Goal: Transaction & Acquisition: Purchase product/service

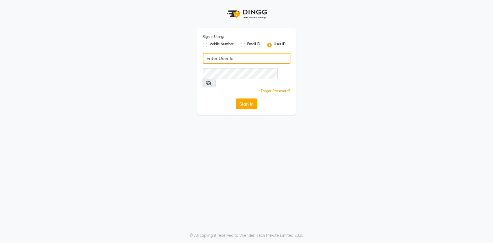
type input "e3347-01"
click at [247, 103] on div "Sign In Using: Mobile Number Email ID User ID e3347-01 Remember me Forgot Passw…" at bounding box center [246, 71] width 99 height 87
click at [248, 98] on button "Sign In" at bounding box center [246, 103] width 21 height 11
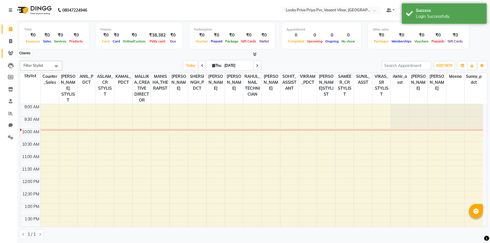
click at [8, 52] on icon at bounding box center [10, 53] width 5 height 4
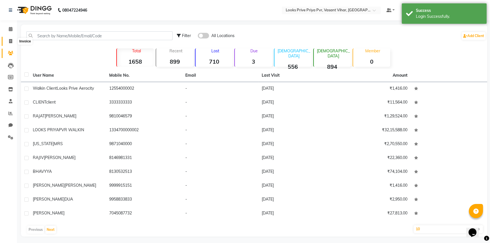
click at [9, 40] on icon at bounding box center [10, 41] width 3 height 4
select select "service"
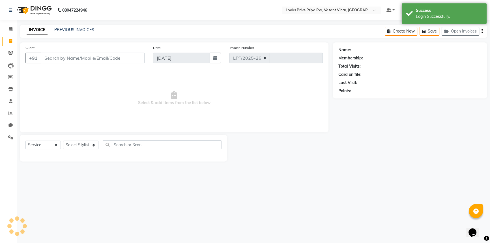
select select "7646"
type input "4775"
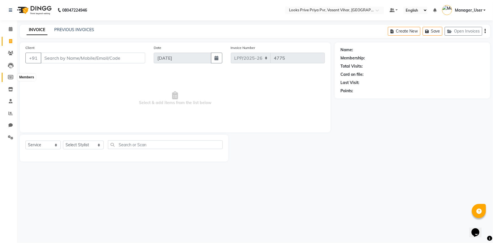
click at [8, 77] on icon at bounding box center [10, 77] width 5 height 4
select select
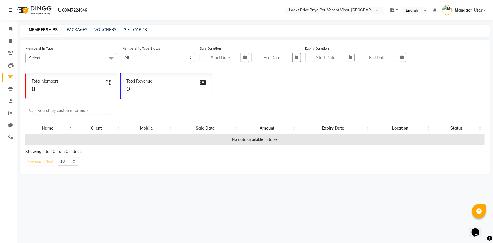
click at [10, 84] on li "Inventory" at bounding box center [8, 89] width 17 height 12
click at [8, 91] on span at bounding box center [11, 89] width 10 height 7
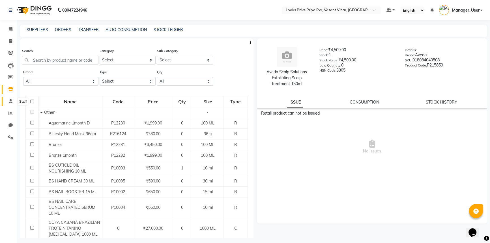
click at [12, 100] on icon at bounding box center [11, 101] width 4 height 4
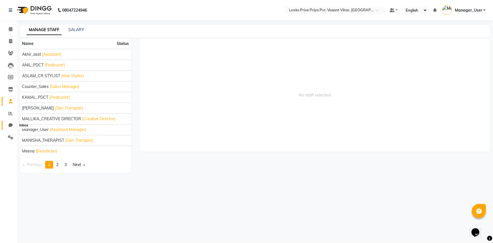
click at [12, 127] on icon at bounding box center [10, 125] width 4 height 4
select select "100"
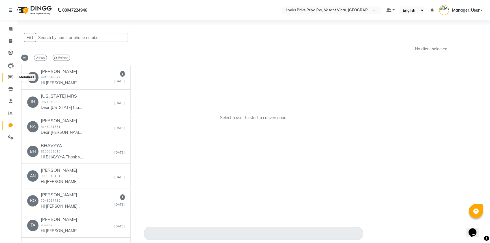
click at [14, 77] on span at bounding box center [11, 77] width 10 height 7
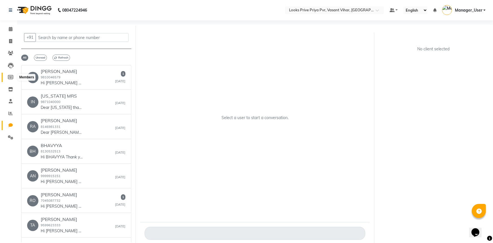
select select
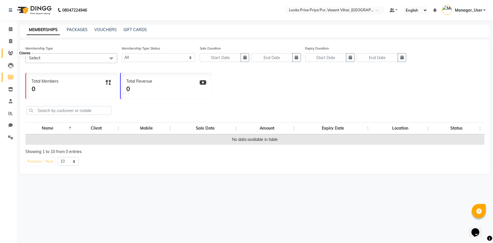
click at [11, 55] on span at bounding box center [11, 53] width 10 height 7
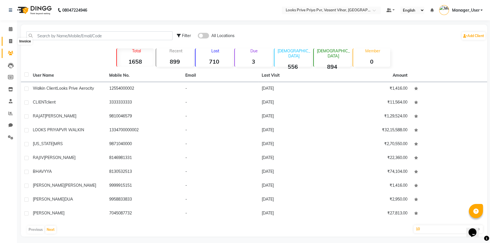
click at [13, 44] on span at bounding box center [11, 41] width 10 height 7
select select "service"
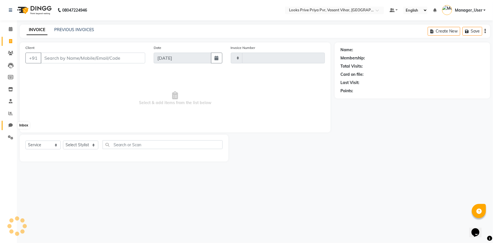
type input "4775"
select select "7646"
click at [12, 126] on icon at bounding box center [10, 125] width 4 height 4
select select "100"
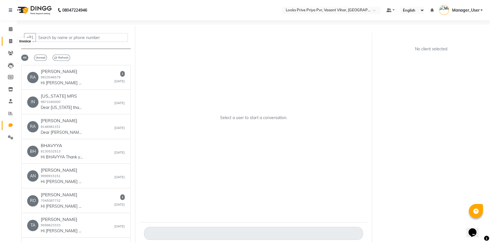
click at [6, 43] on span at bounding box center [11, 41] width 10 height 7
select select "service"
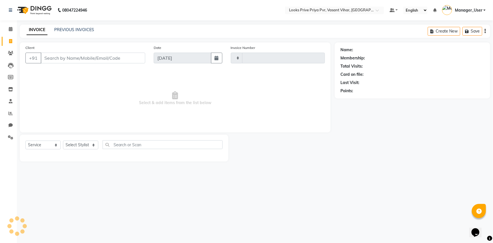
type input "4775"
select select "7646"
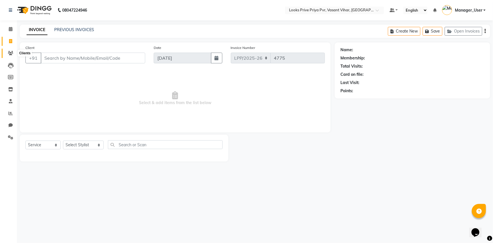
click at [9, 54] on icon at bounding box center [10, 53] width 5 height 4
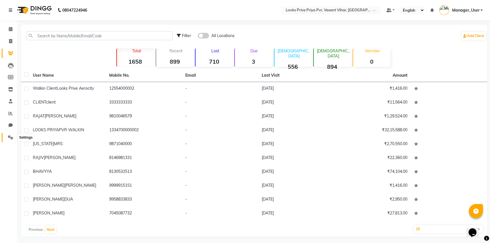
click at [12, 139] on icon at bounding box center [10, 137] width 5 height 4
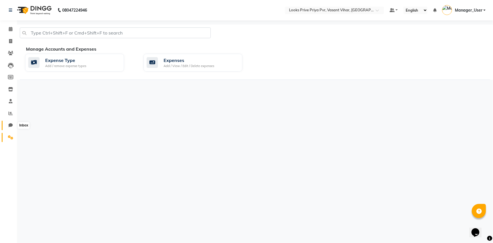
click at [8, 125] on icon at bounding box center [10, 125] width 4 height 4
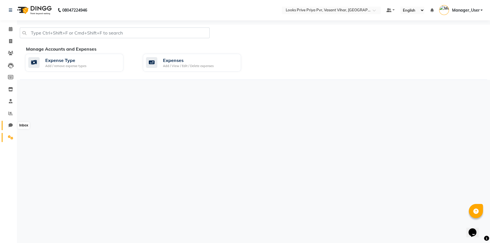
select select "100"
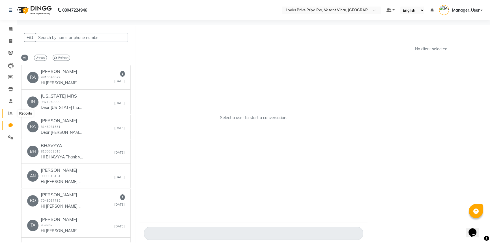
click at [10, 116] on span at bounding box center [11, 113] width 10 height 7
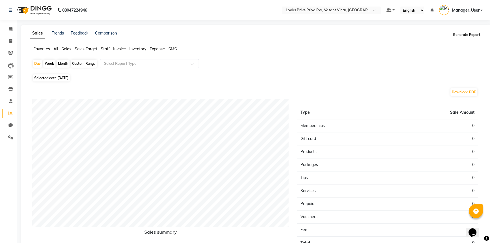
click at [475, 33] on button "Generate Report" at bounding box center [466, 35] width 30 height 8
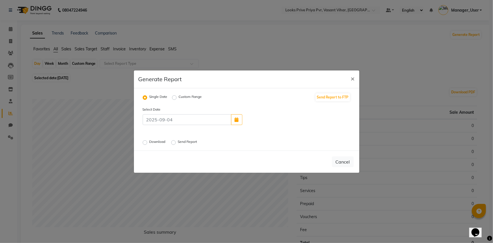
click at [153, 98] on label "Single Date" at bounding box center [159, 97] width 18 height 7
click at [148, 98] on input "Single Date" at bounding box center [146, 97] width 4 height 4
click at [155, 94] on label "Single Date" at bounding box center [159, 97] width 18 height 7
click at [148, 95] on input "Single Date" at bounding box center [146, 97] width 4 height 4
click at [237, 122] on button "button" at bounding box center [236, 119] width 11 height 11
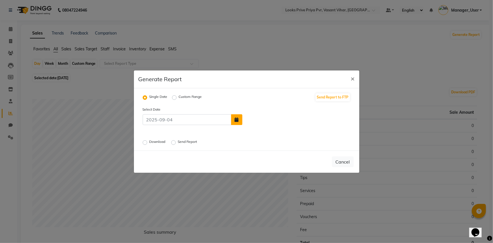
select select "9"
select select "2025"
click at [269, 105] on div "3" at bounding box center [267, 105] width 9 height 9
type input "[DATE]"
click at [150, 140] on label "Download" at bounding box center [158, 142] width 17 height 7
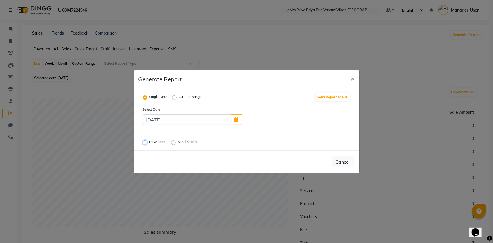
click at [147, 140] on input "Download" at bounding box center [146, 142] width 4 height 4
radio input "true"
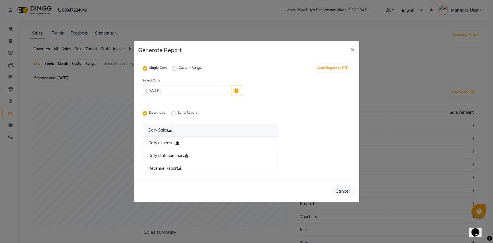
click at [166, 131] on link "Daily Sales" at bounding box center [211, 130] width 136 height 13
click at [164, 142] on link "Daily expenses" at bounding box center [211, 143] width 136 height 13
click at [183, 155] on link "Daily staff summary" at bounding box center [211, 155] width 136 height 13
click at [167, 170] on link "Revenue Report" at bounding box center [211, 168] width 136 height 13
click at [163, 167] on link "Revenue Report" at bounding box center [211, 168] width 136 height 13
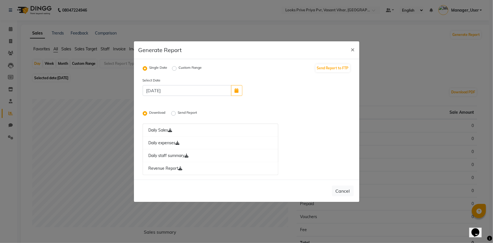
drag, startPoint x: 232, startPoint y: 90, endPoint x: 228, endPoint y: 92, distance: 4.2
click at [232, 90] on button "button" at bounding box center [236, 90] width 11 height 11
select select "9"
select select "2025"
click at [257, 77] on div "2" at bounding box center [258, 76] width 9 height 9
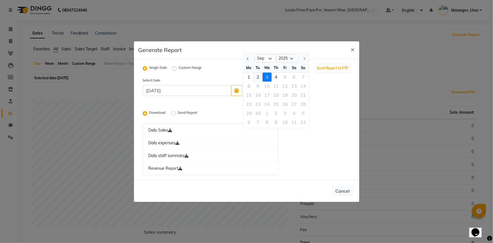
type input "02-09-2025"
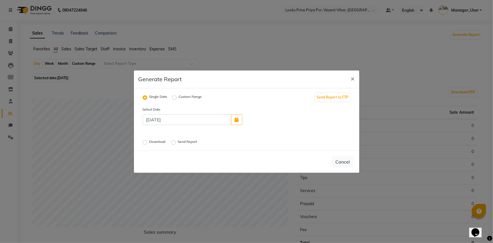
click at [158, 140] on label "Download" at bounding box center [158, 142] width 17 height 7
click at [148, 140] on input "Download" at bounding box center [146, 142] width 4 height 4
radio input "true"
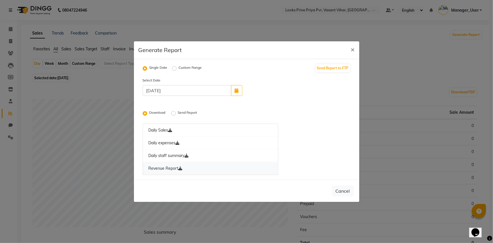
click at [168, 167] on link "Revenue Report" at bounding box center [211, 168] width 136 height 13
click at [242, 88] on button "button" at bounding box center [236, 90] width 11 height 11
select select "9"
select select "2025"
click at [268, 77] on div "3" at bounding box center [267, 76] width 9 height 9
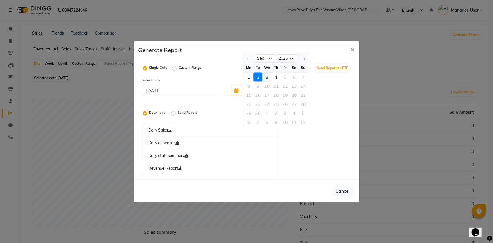
type input "[DATE]"
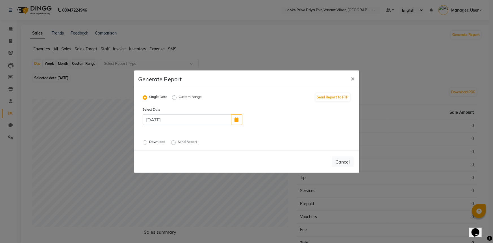
click at [149, 141] on div "Download" at bounding box center [155, 142] width 24 height 7
click at [151, 142] on label "Download" at bounding box center [158, 142] width 17 height 7
click at [148, 142] on input "Download" at bounding box center [146, 142] width 4 height 4
radio input "true"
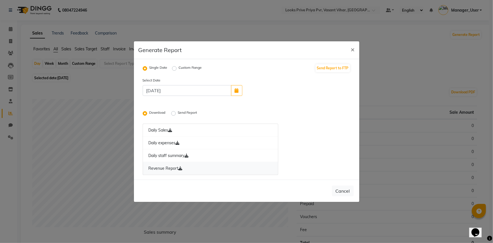
click at [164, 167] on link "Revenue Report" at bounding box center [211, 168] width 136 height 13
click at [236, 90] on icon "button" at bounding box center [237, 90] width 4 height 5
select select "9"
select select "2025"
click at [260, 79] on div "2" at bounding box center [258, 76] width 9 height 9
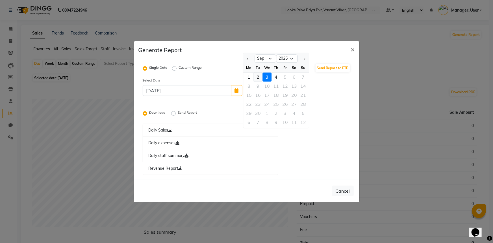
type input "02-09-2025"
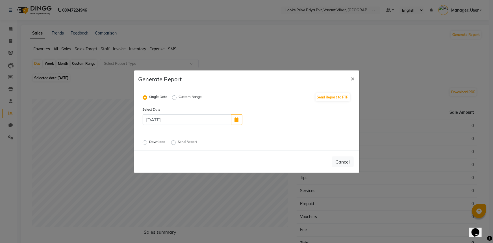
click at [154, 141] on label "Download" at bounding box center [158, 142] width 17 height 7
click at [148, 141] on input "Download" at bounding box center [146, 142] width 4 height 4
radio input "true"
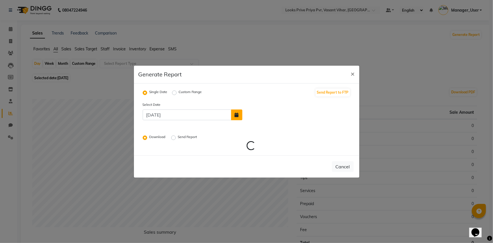
click at [240, 114] on button "button" at bounding box center [236, 114] width 11 height 11
select select "9"
select select "2025"
click at [268, 103] on div "3" at bounding box center [267, 101] width 9 height 9
type input "[DATE]"
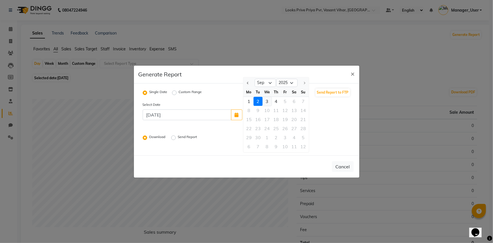
radio input "false"
click at [159, 135] on div "Select Date 03-09-2025 Download Send Report Loading..." at bounding box center [247, 125] width 217 height 49
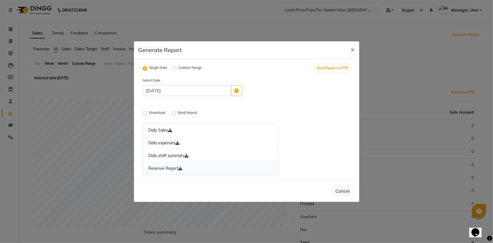
click at [165, 166] on link "Revenue Report" at bounding box center [211, 168] width 136 height 13
click at [238, 89] on icon "button" at bounding box center [237, 90] width 4 height 5
select select "9"
select select "2025"
click at [235, 91] on icon "button" at bounding box center [237, 90] width 4 height 5
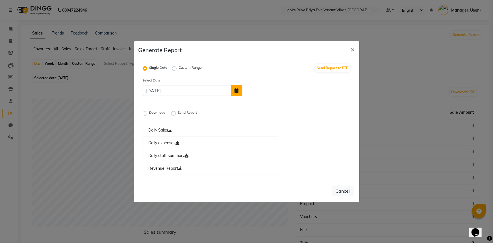
click at [238, 89] on icon "button" at bounding box center [237, 90] width 4 height 5
select select "9"
select select "2025"
click at [274, 77] on div "4" at bounding box center [276, 76] width 9 height 9
type input "[DATE]"
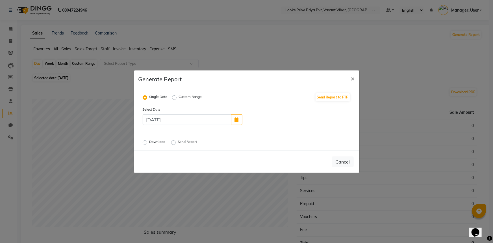
click at [159, 139] on label "Download" at bounding box center [158, 142] width 17 height 7
click at [148, 140] on input "Download" at bounding box center [146, 142] width 4 height 4
radio input "true"
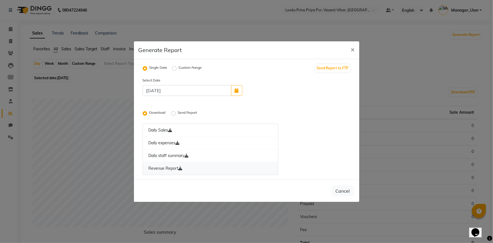
click at [170, 167] on link "Revenue Report" at bounding box center [211, 168] width 136 height 13
click at [241, 85] on button "button" at bounding box center [236, 90] width 11 height 11
select select "9"
select select "2025"
click at [267, 77] on div "3" at bounding box center [267, 76] width 9 height 9
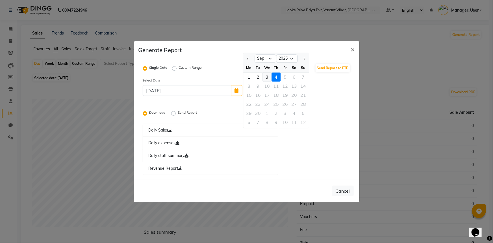
type input "[DATE]"
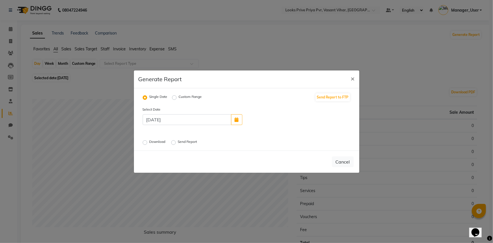
click at [157, 138] on div "Select Date 03-09-2025 Download Send Report" at bounding box center [247, 126] width 217 height 40
click at [158, 145] on label "Download" at bounding box center [158, 142] width 17 height 7
click at [148, 144] on input "Download" at bounding box center [146, 142] width 4 height 4
radio input "true"
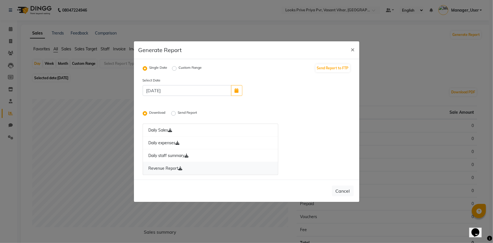
click at [181, 168] on icon at bounding box center [181, 168] width 4 height 4
click at [353, 51] on span "×" at bounding box center [353, 49] width 4 height 8
radio input "false"
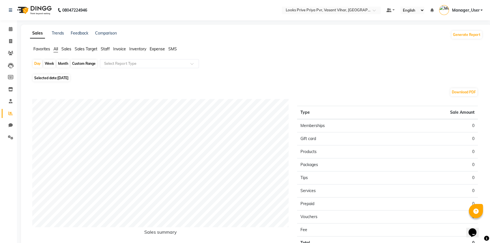
click at [353, 50] on ul "Favorites All Sales Sales Target Staff Invoice Inventory Expense SMS" at bounding box center [256, 49] width 452 height 6
click at [11, 39] on icon at bounding box center [10, 41] width 3 height 4
select select "service"
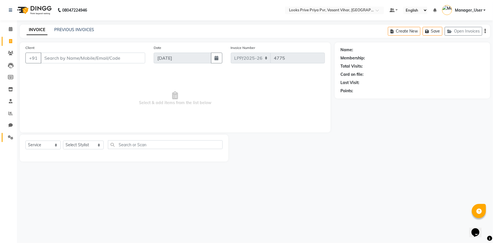
click at [11, 134] on link "Settings" at bounding box center [9, 137] width 14 height 9
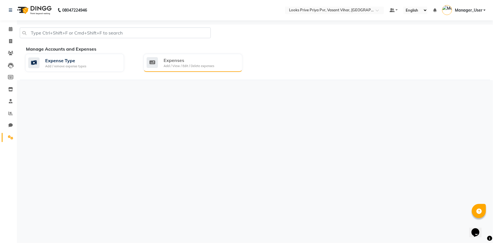
click at [154, 67] on icon at bounding box center [152, 62] width 11 height 11
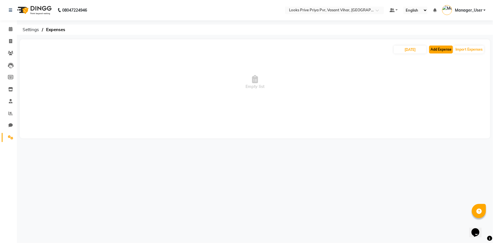
click at [447, 48] on button "Add Expense" at bounding box center [441, 50] width 24 height 8
select select "1"
select select "6695"
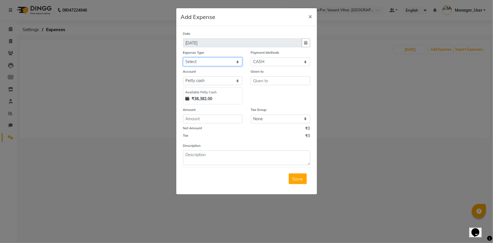
click at [200, 64] on select "Select Bank Deposit Blinkit Cash Handover CLIENT Client ordered food Client Ref…" at bounding box center [212, 61] width 59 height 9
click at [183, 58] on select "Select Bank Deposit Blinkit Cash Handover CLIENT Client ordered food Client Ref…" at bounding box center [212, 61] width 59 height 9
click at [234, 61] on select "Select Bank Deposit Blinkit Cash Handover CLIENT Client ordered food Client Ref…" at bounding box center [212, 61] width 59 height 9
select select "23704"
click at [183, 58] on select "Select Bank Deposit Blinkit Cash Handover CLIENT Client ordered food Client Ref…" at bounding box center [212, 61] width 59 height 9
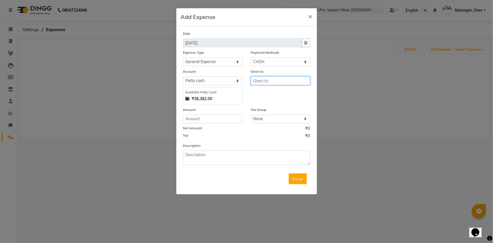
click at [281, 82] on input "text" at bounding box center [280, 80] width 59 height 9
click at [271, 84] on input "text" at bounding box center [280, 80] width 59 height 9
click at [210, 120] on input "number" at bounding box center [212, 118] width 59 height 9
type input "150"
click at [220, 154] on textarea at bounding box center [246, 157] width 127 height 15
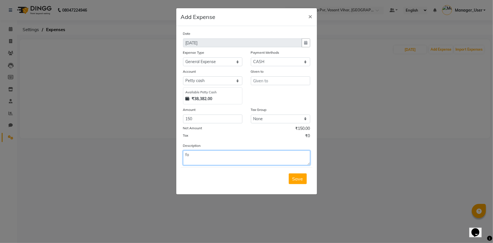
type textarea "f"
click at [289, 173] on button "Save" at bounding box center [298, 178] width 18 height 11
click at [234, 155] on textarea at bounding box center [246, 157] width 127 height 15
type textarea "FOR MILK"
click at [267, 84] on input "text" at bounding box center [280, 80] width 59 height 9
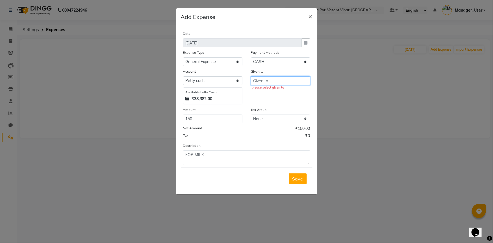
click at [268, 82] on input "text" at bounding box center [280, 80] width 59 height 9
type input "GUARD"
click at [295, 179] on span "Save" at bounding box center [298, 179] width 11 height 6
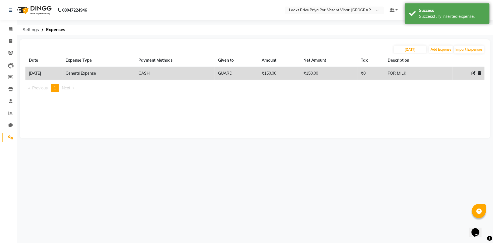
click at [301, 122] on div "04-09-2025 Add Expense Import Expenses Date Expense Type Payment Methods Given …" at bounding box center [255, 88] width 471 height 99
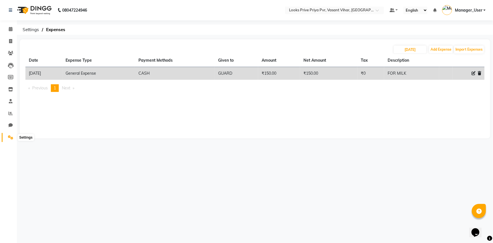
click at [9, 135] on icon at bounding box center [10, 137] width 5 height 4
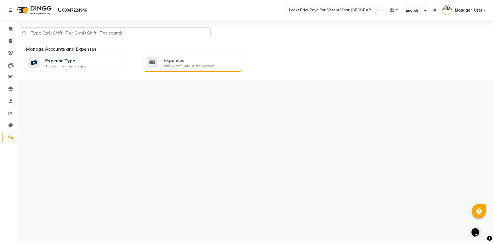
drag, startPoint x: 155, startPoint y: 72, endPoint x: 173, endPoint y: 57, distance: 23.2
click at [155, 72] on div "Expense Type Add / remove expense types Expenses Add / View / Edit / Delete exp…" at bounding box center [258, 64] width 474 height 20
click at [173, 57] on div "Expenses" at bounding box center [189, 60] width 51 height 7
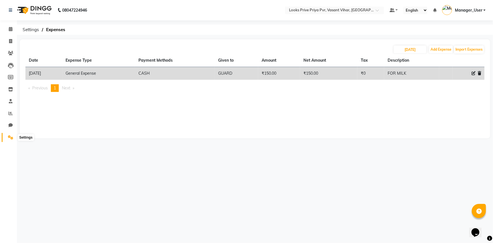
click at [6, 136] on span at bounding box center [11, 137] width 10 height 7
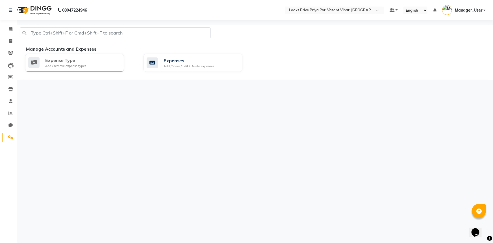
click at [93, 67] on div "Expense Type Add / remove expense types" at bounding box center [73, 63] width 91 height 12
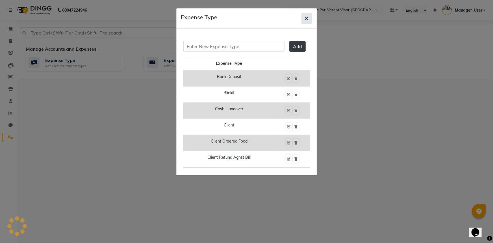
click at [309, 16] on button "button" at bounding box center [307, 18] width 11 height 11
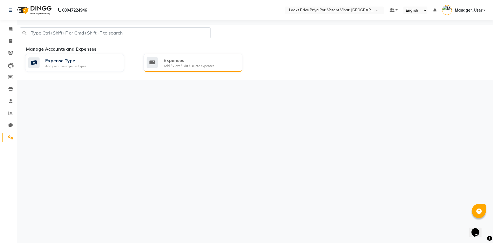
click at [177, 68] on div "Add / View / Edit / Delete expenses" at bounding box center [189, 66] width 51 height 5
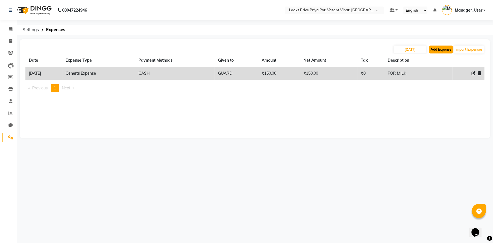
click at [447, 51] on button "Add Expense" at bounding box center [441, 50] width 24 height 8
select select "1"
select select "6695"
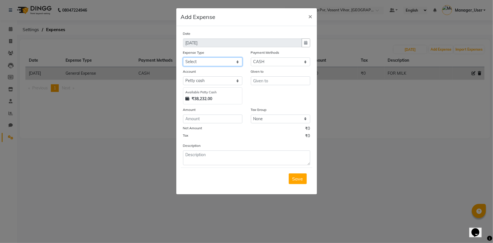
click at [208, 61] on select "Select Bank Deposit Blinkit Cash Handover CLIENT Client ordered food Client Ref…" at bounding box center [212, 61] width 59 height 9
click at [183, 58] on select "Select Bank Deposit Blinkit Cash Handover CLIENT Client ordered food Client Ref…" at bounding box center [212, 61] width 59 height 9
click at [234, 62] on select "Select Bank Deposit Blinkit Cash Handover CLIENT Client ordered food Client Ref…" at bounding box center [212, 61] width 59 height 9
select select "24367"
click at [183, 58] on select "Select Bank Deposit Blinkit Cash Handover CLIENT Client ordered food Client Ref…" at bounding box center [212, 61] width 59 height 9
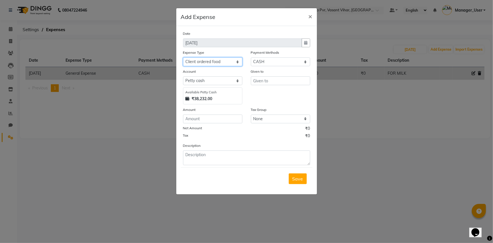
click at [237, 62] on select "Select Bank Deposit Blinkit Cash Handover CLIENT Client ordered food Client Ref…" at bounding box center [212, 61] width 59 height 9
click at [183, 58] on select "Select Bank Deposit Blinkit Cash Handover CLIENT Client ordered food Client Ref…" at bounding box center [212, 61] width 59 height 9
click at [268, 81] on input "text" at bounding box center [280, 80] width 59 height 9
type input "GUARD"
click at [222, 160] on textarea at bounding box center [246, 157] width 127 height 15
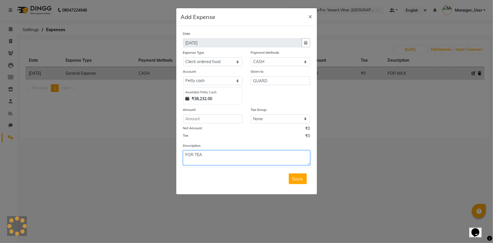
click at [196, 156] on textarea "FOR TEA" at bounding box center [246, 157] width 127 height 15
click at [192, 158] on textarea "FOR TEA" at bounding box center [246, 157] width 127 height 15
type textarea "FOR CLIENT TEA"
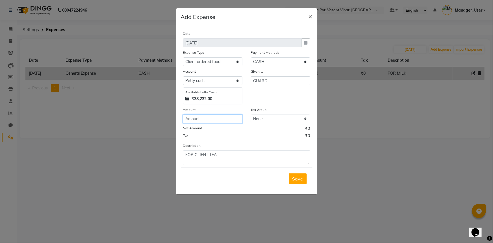
click at [204, 119] on input "number" at bounding box center [212, 118] width 59 height 9
type input "20"
click at [299, 181] on span "Save" at bounding box center [298, 179] width 11 height 6
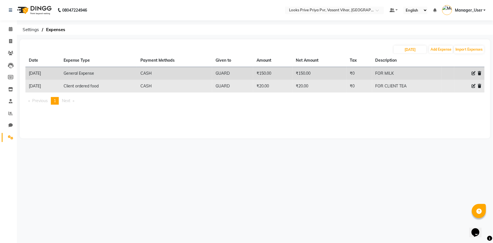
click at [152, 88] on td "CASH" at bounding box center [174, 86] width 75 height 13
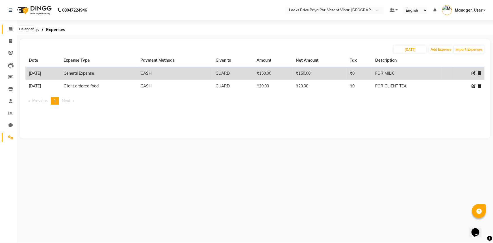
click at [10, 31] on icon at bounding box center [11, 29] width 4 height 4
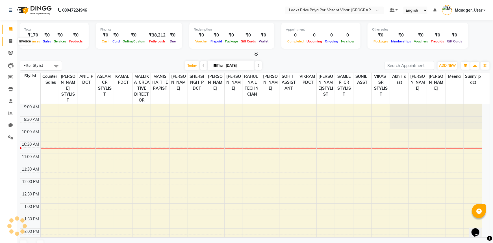
click at [11, 41] on icon at bounding box center [10, 41] width 3 height 4
select select "service"
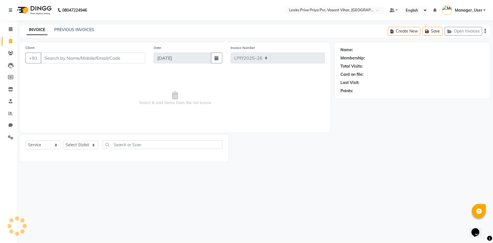
select select "7646"
type input "4775"
click at [87, 142] on select "Select Stylist Akhir_asst ANIL_PDCT ASLAM_CR STYLIST Counter_Sales KAMAL_PDCT K…" at bounding box center [83, 144] width 41 height 9
select select "90023"
click at [63, 140] on select "Select Stylist Akhir_asst ANIL_PDCT ASLAM_CR STYLIST Counter_Sales KAMAL_PDCT K…" at bounding box center [83, 144] width 41 height 9
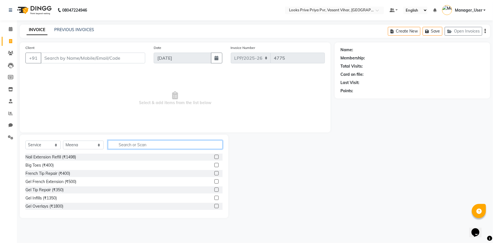
click at [136, 143] on input "text" at bounding box center [165, 144] width 115 height 9
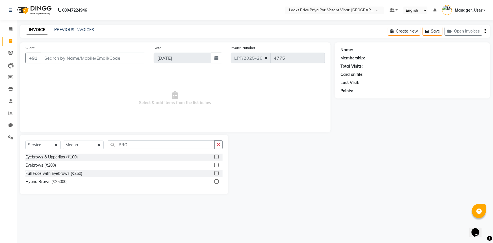
click at [102, 154] on div "Eyebrows & Upperlips (₹100)" at bounding box center [123, 157] width 197 height 7
drag, startPoint x: 140, startPoint y: 144, endPoint x: 102, endPoint y: 150, distance: 38.5
click at [102, 150] on div "Select Service Product Membership Package Voucher Prepaid Gift Card Select Styl…" at bounding box center [123, 146] width 197 height 13
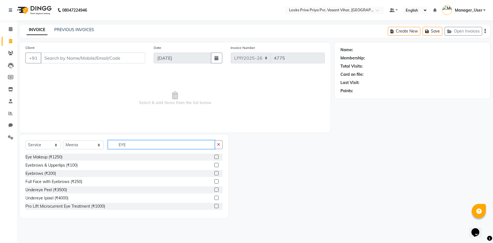
type input "EYE"
click at [75, 175] on div "Eyebrows (₹200)" at bounding box center [123, 173] width 197 height 7
click at [215, 172] on label at bounding box center [217, 173] width 4 height 4
click at [215, 172] on input "checkbox" at bounding box center [217, 174] width 4 height 4
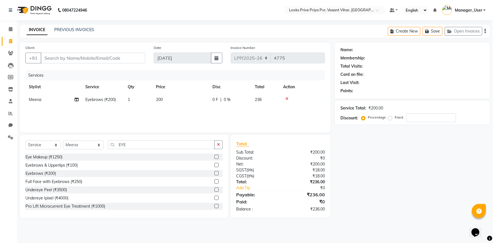
click at [215, 174] on label at bounding box center [217, 173] width 4 height 4
click at [215, 174] on input "checkbox" at bounding box center [217, 174] width 4 height 4
checkbox input "false"
click at [87, 57] on input "Client" at bounding box center [93, 58] width 105 height 11
type input "9"
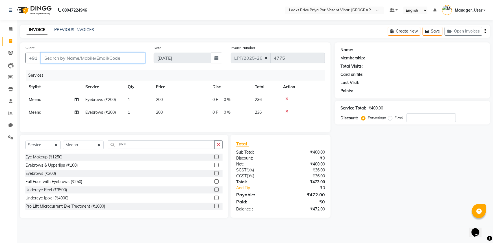
type input "0"
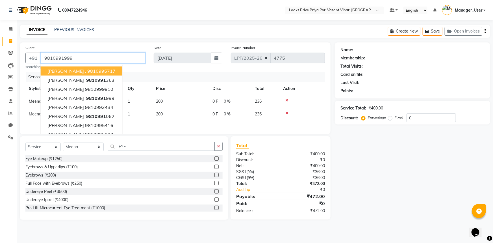
type input "9810991999"
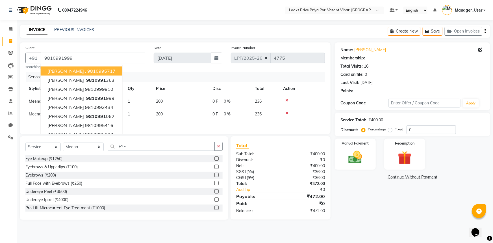
select select "1: Object"
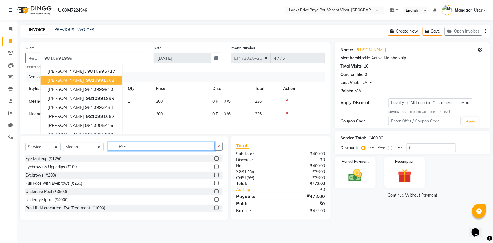
click at [196, 149] on input "EYE" at bounding box center [161, 146] width 107 height 9
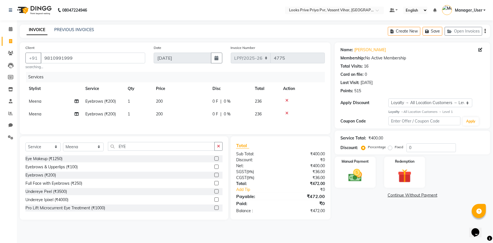
click at [286, 112] on icon at bounding box center [287, 113] width 3 height 4
click at [269, 112] on div "Services Stylist Service Qty Price Disc Total Action Meena Eyebrows (₹200) 1 20…" at bounding box center [175, 100] width 300 height 57
click at [353, 176] on img at bounding box center [355, 175] width 23 height 16
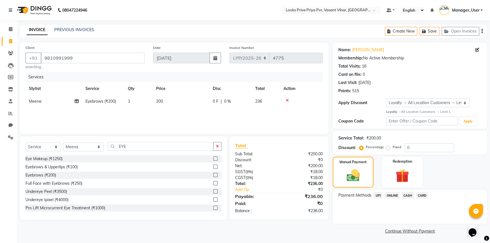
click at [412, 193] on span "CASH" at bounding box center [407, 195] width 12 height 7
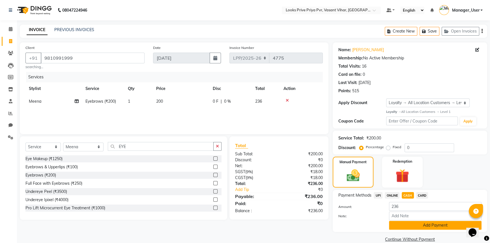
click at [402, 223] on button "Add Payment" at bounding box center [435, 225] width 92 height 9
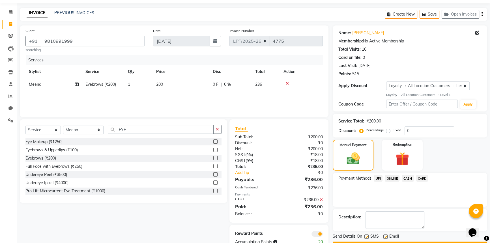
scroll to position [34, 0]
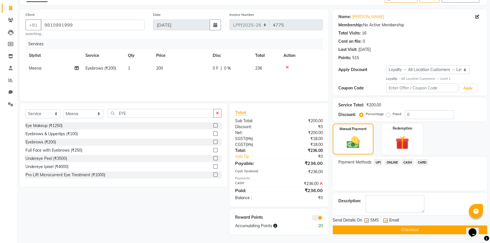
click at [382, 226] on button "Checkout" at bounding box center [409, 229] width 154 height 9
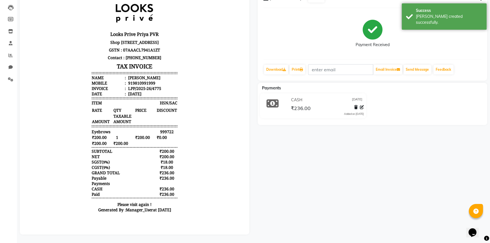
scroll to position [62, 0]
click at [300, 66] on link "Print" at bounding box center [297, 70] width 16 height 10
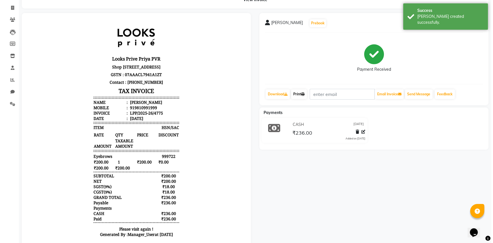
scroll to position [0, 0]
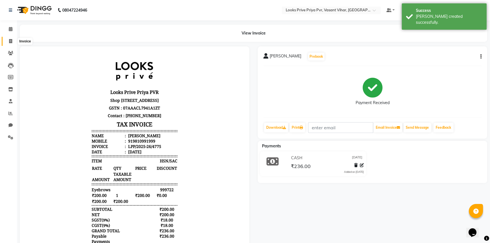
click at [7, 42] on span at bounding box center [11, 41] width 10 height 7
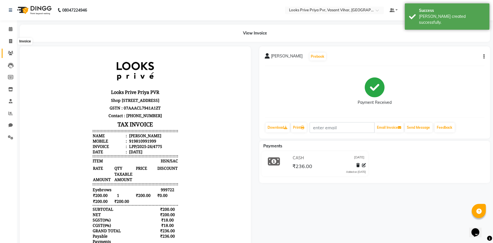
select select "service"
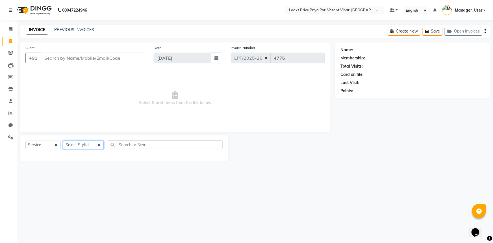
click at [94, 146] on select "Select Stylist Akhir_asst ANIL_PDCT ASLAM_CR STYLIST Counter_Sales KAMAL_PDCT K…" at bounding box center [83, 144] width 41 height 9
click at [97, 145] on select "Select Stylist Akhir_asst ANIL_PDCT ASLAM_CR STYLIST Counter_Sales KAMAL_PDCT K…" at bounding box center [83, 144] width 41 height 9
select select "66937"
click at [63, 140] on select "Select Stylist Akhir_asst ANIL_PDCT ASLAM_CR STYLIST Counter_Sales KAMAL_PDCT K…" at bounding box center [83, 144] width 41 height 9
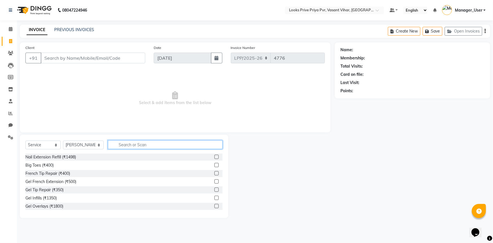
click at [141, 145] on input "text" at bounding box center [165, 144] width 115 height 9
type input "CUT"
click at [107, 101] on span "Select & add items from the list below" at bounding box center [175, 98] width 300 height 57
click at [149, 139] on div "Select Service Product Membership Package Voucher Prepaid Gift Card Select Styl…" at bounding box center [124, 176] width 209 height 83
click at [150, 142] on input "CUT" at bounding box center [161, 144] width 107 height 9
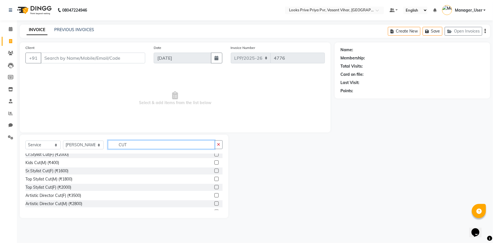
scroll to position [40, 0]
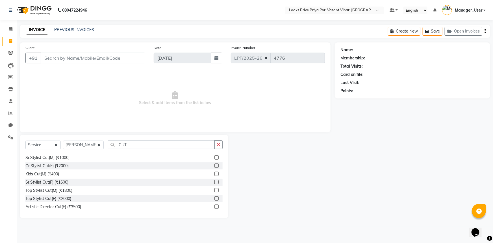
click at [116, 181] on div "Sr.Stylist Cut(F) (₹1600)" at bounding box center [123, 182] width 197 height 7
click at [215, 181] on label at bounding box center [217, 182] width 4 height 4
click at [215, 181] on input "checkbox" at bounding box center [217, 182] width 4 height 4
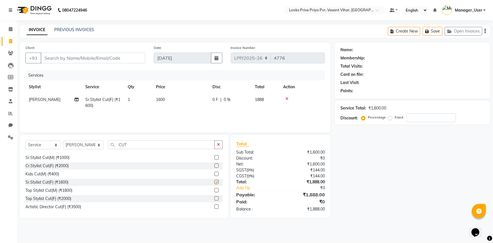
checkbox input "false"
click at [216, 148] on button "button" at bounding box center [219, 144] width 8 height 9
type input "CUT"
click at [164, 102] on span "1600" at bounding box center [160, 99] width 9 height 5
select select "66937"
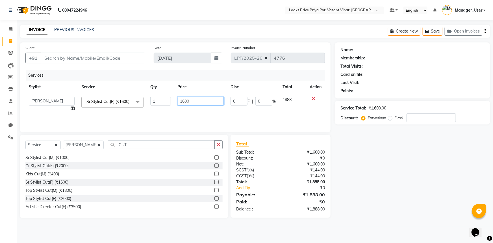
click at [191, 101] on input "1600" at bounding box center [201, 101] width 46 height 9
type input "1"
type input "1200"
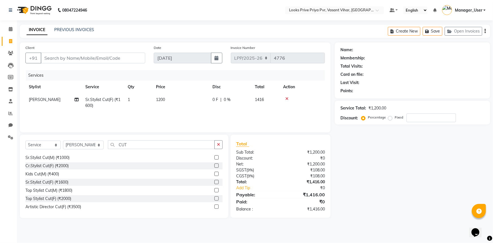
click at [263, 119] on div "Services Stylist Service Qty Price Disc Total Action PUNEET Sr.Stylist Cut(F) (…" at bounding box center [175, 98] width 300 height 57
click at [92, 56] on input "Client" at bounding box center [93, 58] width 105 height 11
type input "9"
type input "0"
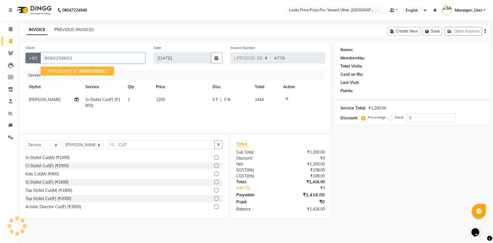
type input "9560256601"
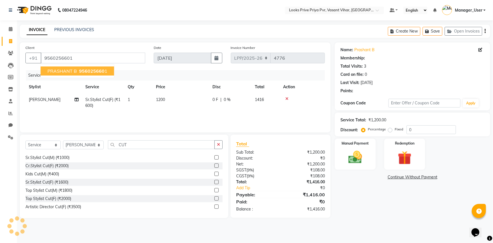
select select "1: Object"
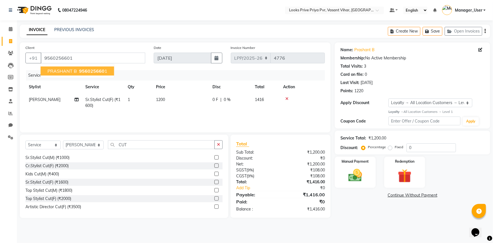
click at [275, 111] on td "1416" at bounding box center [266, 102] width 28 height 19
select select "66937"
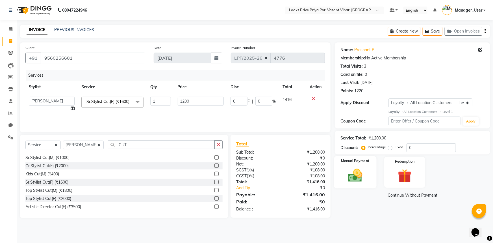
click at [365, 178] on img at bounding box center [355, 175] width 23 height 16
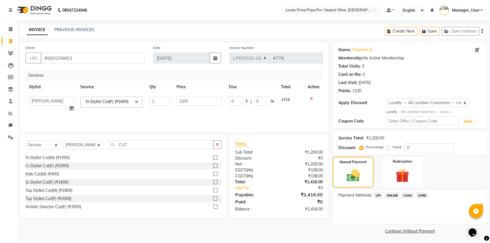
click at [394, 196] on span "ONLINE" at bounding box center [391, 195] width 15 height 7
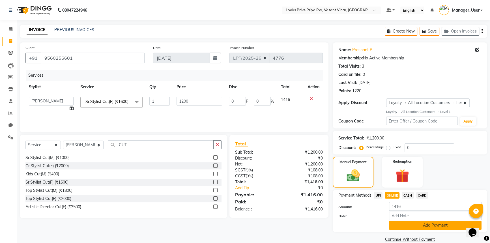
scroll to position [9, 0]
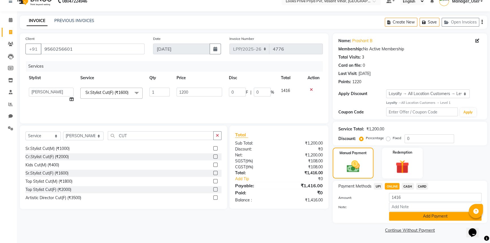
click at [435, 213] on button "Add Payment" at bounding box center [435, 216] width 92 height 9
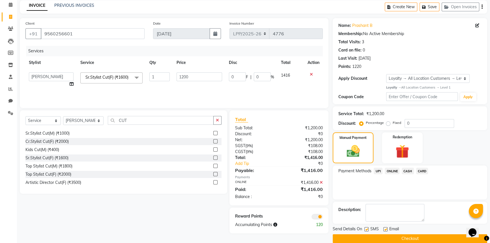
scroll to position [33, 0]
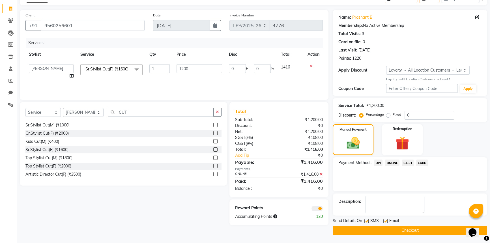
click at [418, 231] on button "Checkout" at bounding box center [409, 230] width 154 height 9
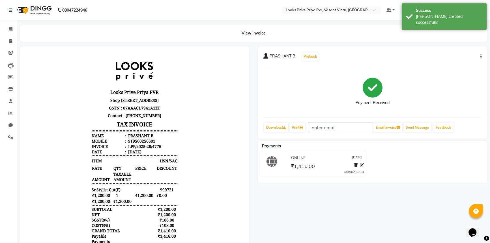
scroll to position [5, 0]
click at [301, 126] on link "Print" at bounding box center [297, 128] width 16 height 10
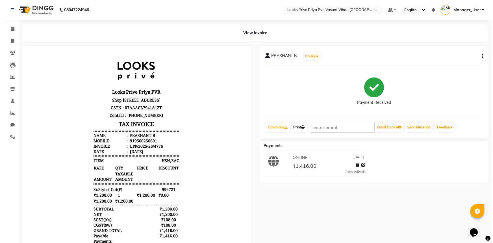
scroll to position [0, 0]
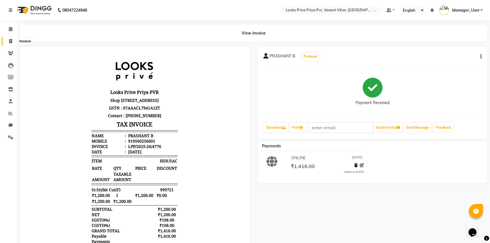
click at [6, 38] on span at bounding box center [11, 41] width 10 height 7
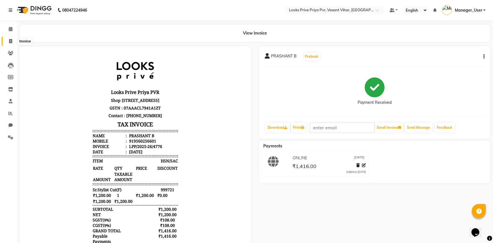
select select "service"
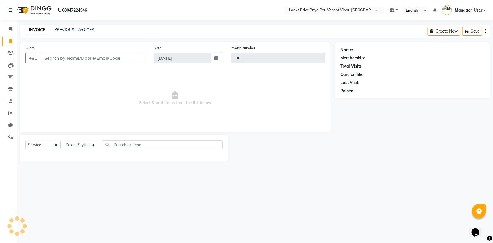
type input "4777"
select select "7646"
type input "."
click at [10, 57] on link "Clients" at bounding box center [9, 53] width 14 height 9
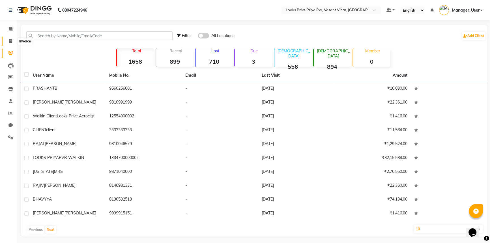
click at [9, 42] on icon at bounding box center [10, 41] width 3 height 4
select select "service"
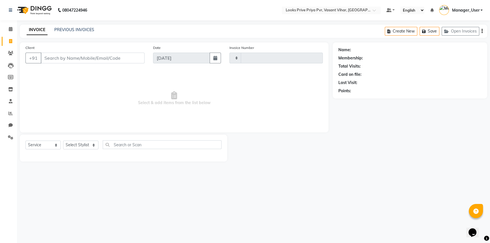
type input "4777"
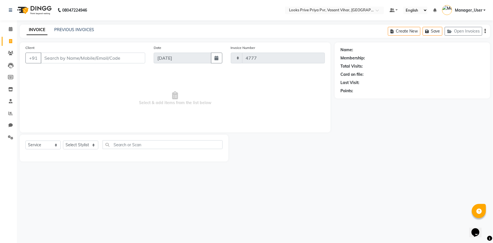
select select "7646"
click at [91, 59] on input "Client" at bounding box center [93, 58] width 105 height 11
click at [94, 145] on select "Select Stylist Akhir_asst ANIL_PDCT ASLAM_CR STYLIST Counter_Sales KAMAL_PDCT K…" at bounding box center [83, 144] width 41 height 9
select select "90023"
click at [63, 140] on select "Select Stylist Akhir_asst ANIL_PDCT ASLAM_CR STYLIST Counter_Sales KAMAL_PDCT K…" at bounding box center [83, 144] width 41 height 9
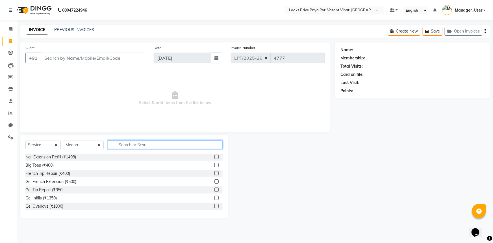
click at [140, 143] on input "text" at bounding box center [165, 144] width 115 height 9
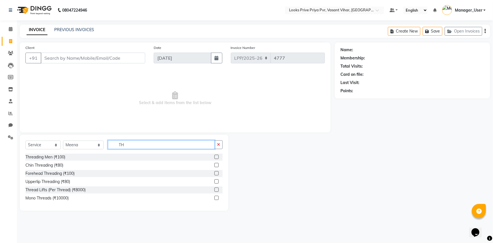
type input "T"
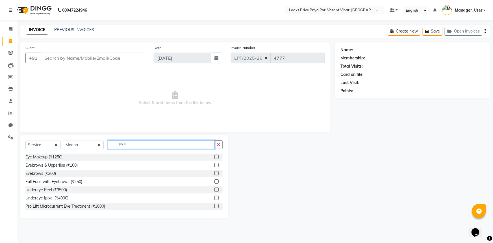
type input "EYE"
click at [98, 140] on select "Select Stylist Akhir_asst ANIL_PDCT ASLAM_CR STYLIST Counter_Sales KAMAL_PDCT K…" at bounding box center [83, 144] width 41 height 9
select select "66935"
click at [63, 140] on select "Select Stylist Akhir_asst ANIL_PDCT ASLAM_CR STYLIST Counter_Sales KAMAL_PDCT K…" at bounding box center [83, 144] width 41 height 9
click at [146, 147] on input "EYE" at bounding box center [161, 144] width 107 height 9
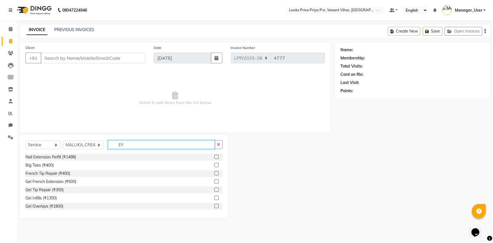
type input "E"
type input "AVEDA"
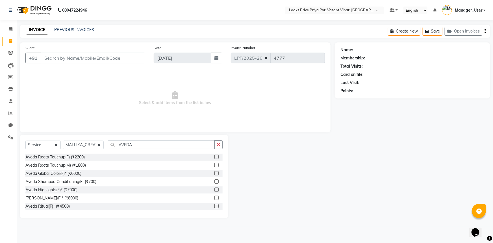
click at [88, 157] on div "Aveda Roots Touchup(F) (₹2200)" at bounding box center [123, 157] width 197 height 7
click at [215, 157] on label at bounding box center [217, 157] width 4 height 4
click at [215, 157] on input "checkbox" at bounding box center [217, 157] width 4 height 4
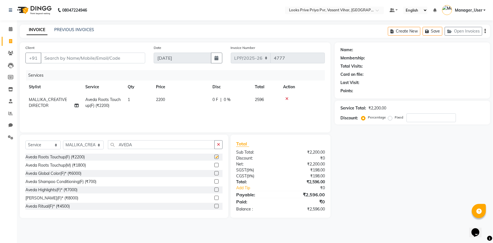
checkbox input "false"
click at [168, 101] on td "2200" at bounding box center [181, 102] width 57 height 19
select select "66935"
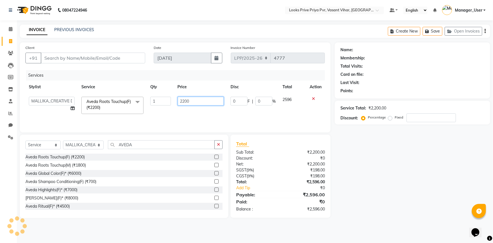
drag, startPoint x: 194, startPoint y: 101, endPoint x: 155, endPoint y: 105, distance: 39.2
click at [155, 105] on tr "Akhir_asst ANIL_PDCT ASLAM_CR STYLIST Counter_Sales KAMAL_PDCT KARISHMA MALLIKA…" at bounding box center [175, 105] width 300 height 24
type input "2500"
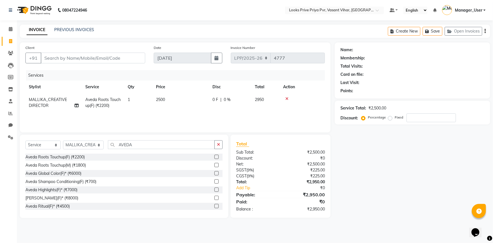
click at [191, 111] on td "2500" at bounding box center [181, 102] width 57 height 19
select select "66935"
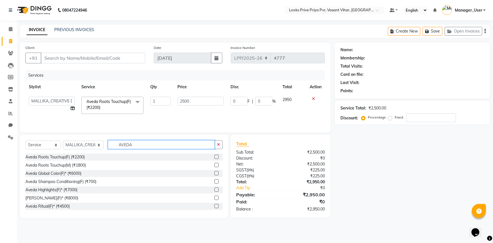
drag, startPoint x: 136, startPoint y: 141, endPoint x: 99, endPoint y: 148, distance: 37.1
click at [99, 148] on div "Select Service Product Membership Package Voucher Prepaid Gift Card Select Styl…" at bounding box center [123, 146] width 197 height 13
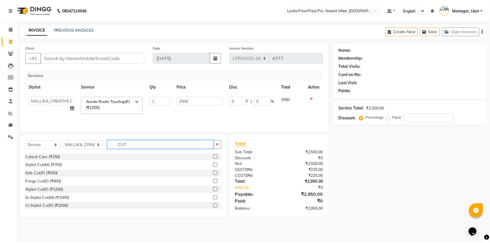
scroll to position [25, 0]
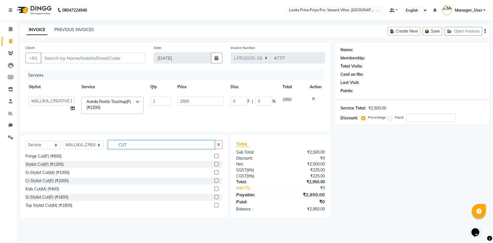
type input "CUT"
click at [90, 179] on div "Cr.Stylist Cut(F) (₹2000)" at bounding box center [123, 180] width 197 height 7
click at [215, 180] on label at bounding box center [217, 180] width 4 height 4
click at [215, 180] on input "checkbox" at bounding box center [217, 181] width 4 height 4
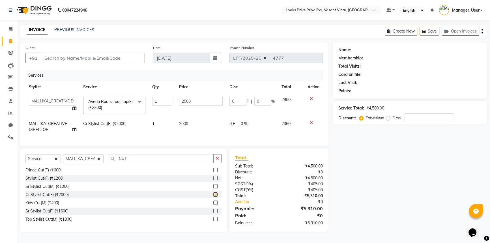
checkbox input "false"
click at [197, 126] on td "2000" at bounding box center [201, 126] width 50 height 19
select select "66935"
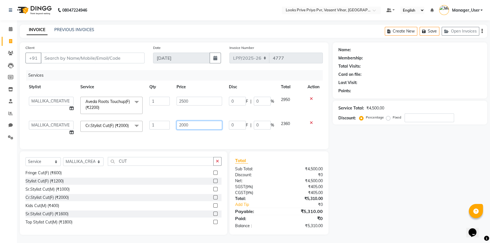
drag, startPoint x: 192, startPoint y: 124, endPoint x: 167, endPoint y: 130, distance: 26.1
click at [167, 130] on tr "Akhir_asst ANIL_PDCT ASLAM_CR STYLIST Counter_Sales KAMAL_PDCT KARISHMA MALLIKA…" at bounding box center [173, 127] width 297 height 21
type input "2500"
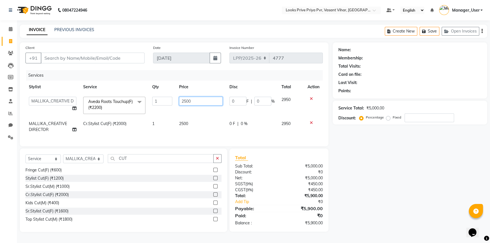
click at [192, 101] on input "2500" at bounding box center [201, 101] width 44 height 9
type input "2200"
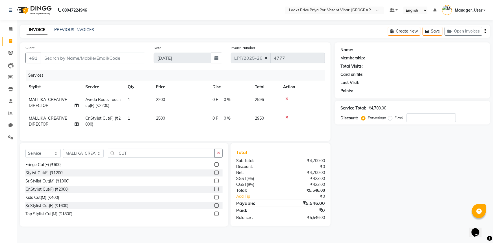
click at [204, 135] on div "Services Stylist Service Qty Price Disc Total Action MALLIKA_CREATIVE DIRECTOR …" at bounding box center [175, 102] width 300 height 65
click at [126, 58] on input "Client" at bounding box center [93, 58] width 105 height 11
type input "9"
type input "0"
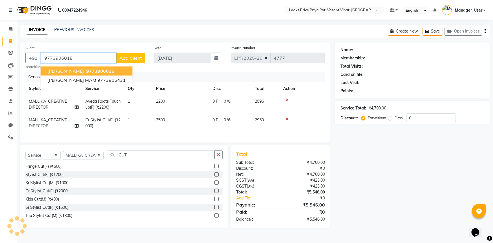
type input "9773906018"
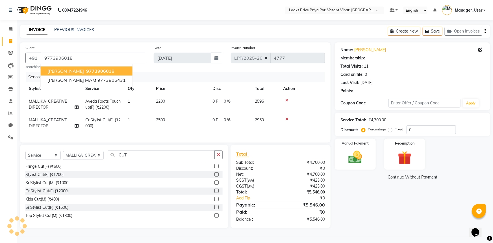
select select "1: Object"
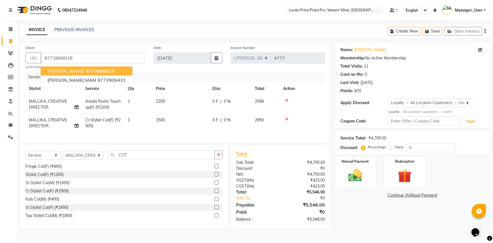
click at [274, 131] on td "2950" at bounding box center [266, 123] width 28 height 19
select select "66935"
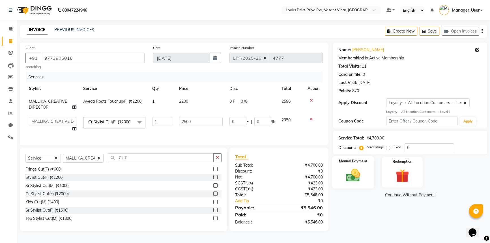
click at [352, 174] on img at bounding box center [352, 175] width 23 height 16
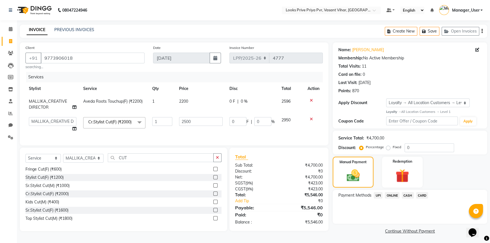
click at [424, 196] on span "CARD" at bounding box center [422, 195] width 12 height 7
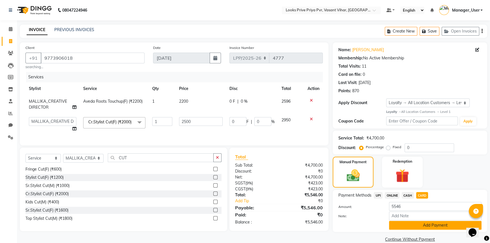
click at [425, 224] on button "Add Payment" at bounding box center [435, 225] width 92 height 9
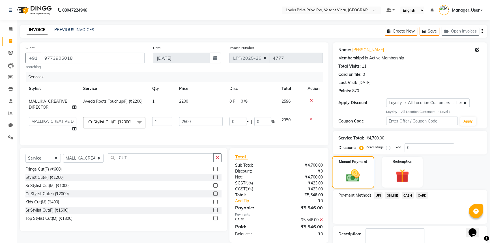
scroll to position [43, 0]
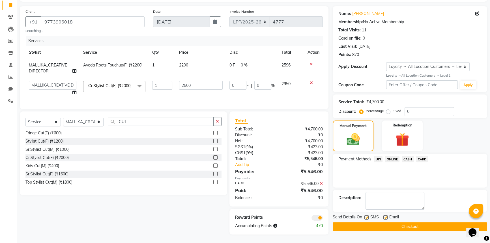
click at [394, 222] on button "Checkout" at bounding box center [409, 226] width 154 height 9
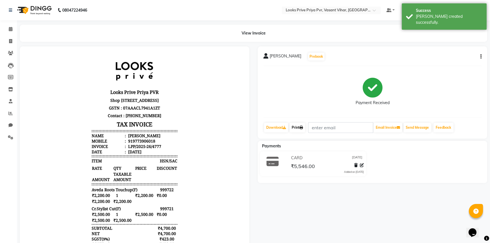
click at [297, 126] on link "Print" at bounding box center [297, 128] width 16 height 10
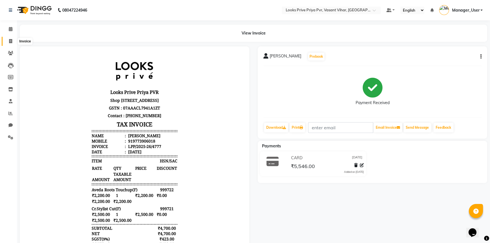
click at [9, 40] on icon at bounding box center [10, 41] width 3 height 4
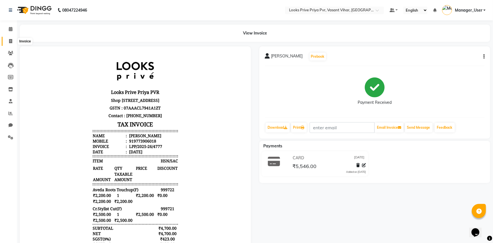
select select "service"
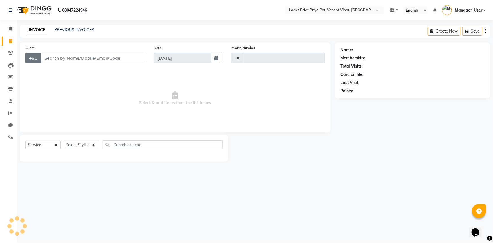
type input "4778"
select select "7646"
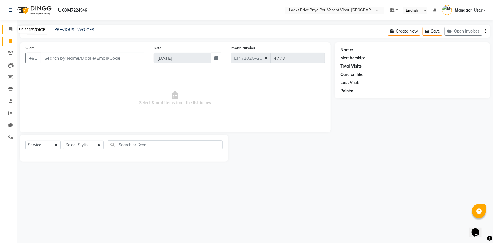
click at [10, 27] on icon at bounding box center [11, 29] width 4 height 4
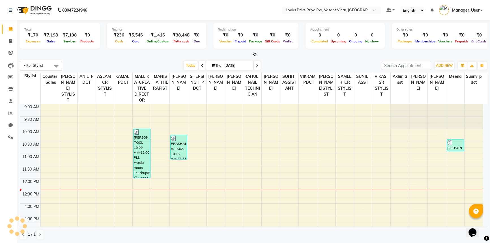
click at [255, 55] on icon at bounding box center [255, 54] width 4 height 4
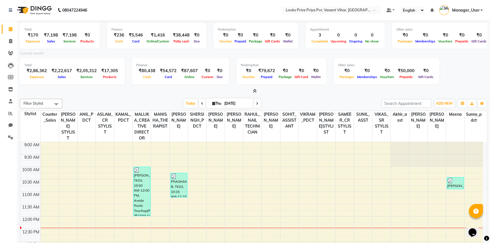
click at [131, 92] on div at bounding box center [253, 91] width 467 height 6
click at [9, 112] on icon at bounding box center [10, 113] width 4 height 4
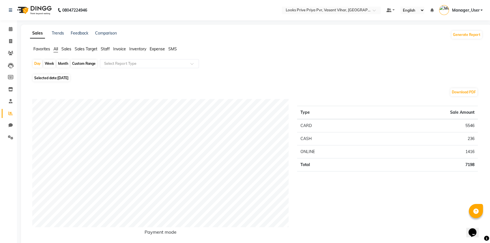
click at [103, 47] on span "Staff" at bounding box center [105, 48] width 9 height 5
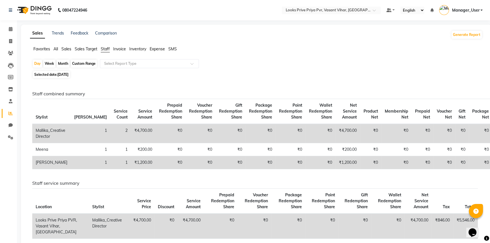
click at [63, 62] on div "Month" at bounding box center [63, 64] width 13 height 8
select select "9"
select select "2025"
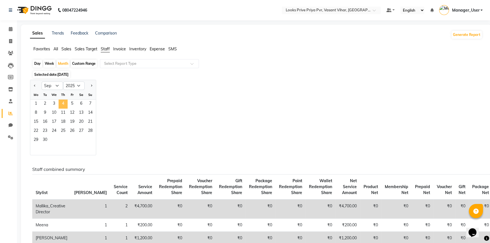
click at [62, 100] on span "4" at bounding box center [63, 104] width 9 height 9
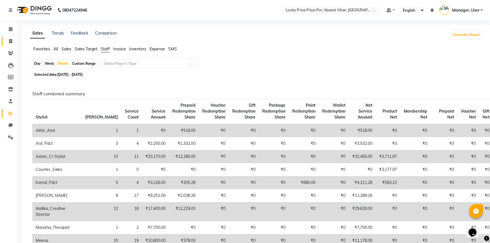
click at [8, 38] on span at bounding box center [11, 41] width 10 height 7
select select "service"
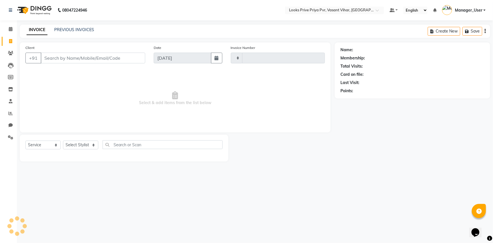
type input "4778"
select select "7646"
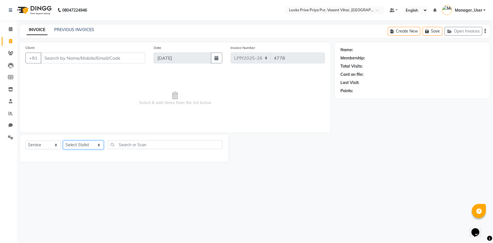
click at [96, 145] on select "Select Stylist Akhir_asst ANIL_PDCT ASLAM_CR STYLIST Counter_Sales KAMAL_PDCT K…" at bounding box center [83, 144] width 41 height 9
click at [164, 145] on input "text" at bounding box center [165, 144] width 115 height 9
type input "GLOBA"
click at [83, 147] on select "Select Stylist Akhir_asst ANIL_PDCT ASLAM_CR STYLIST Counter_Sales KAMAL_PDCT K…" at bounding box center [83, 144] width 41 height 9
select select "66935"
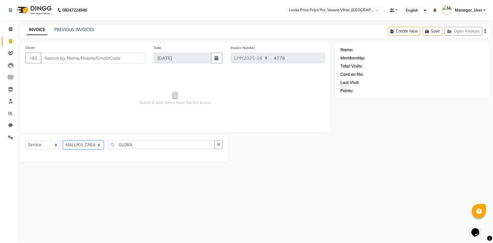
click at [63, 140] on select "Select Stylist Akhir_asst ANIL_PDCT ASLAM_CR STYLIST Counter_Sales KAMAL_PDCT K…" at bounding box center [83, 144] width 41 height 9
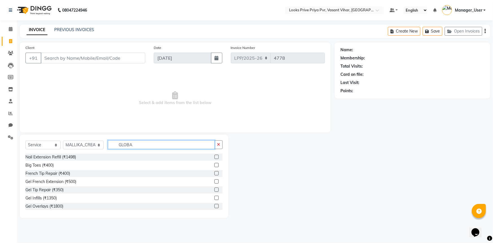
click at [149, 144] on input "GLOBA" at bounding box center [161, 144] width 107 height 9
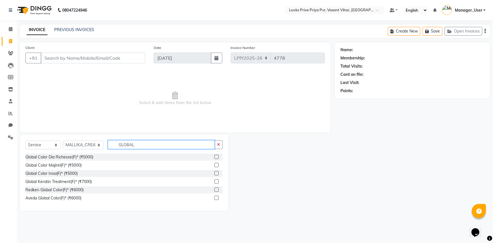
type input "GLOBAL"
click at [217, 172] on label at bounding box center [217, 173] width 4 height 4
click at [217, 172] on input "checkbox" at bounding box center [217, 174] width 4 height 4
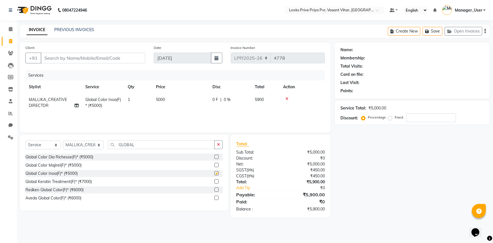
checkbox input "false"
click at [177, 97] on td "5000" at bounding box center [181, 102] width 57 height 19
select select "66935"
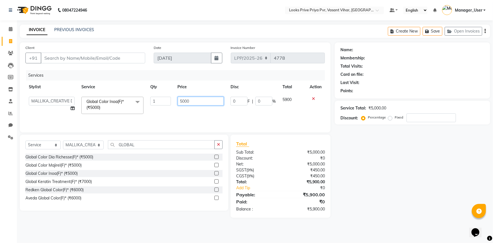
click at [191, 101] on input "5000" at bounding box center [201, 101] width 46 height 9
type input "8500"
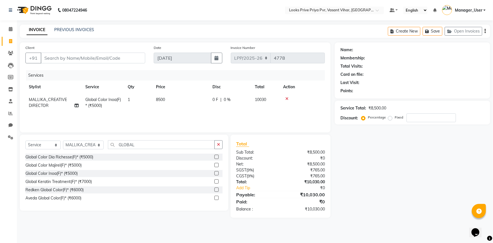
click at [423, 213] on div "Name: Membership: Total Visits: Card on file: Last Visit: Points: Service Total…" at bounding box center [415, 129] width 160 height 175
click at [92, 57] on input "Client" at bounding box center [93, 58] width 105 height 11
type input "9"
type input "0"
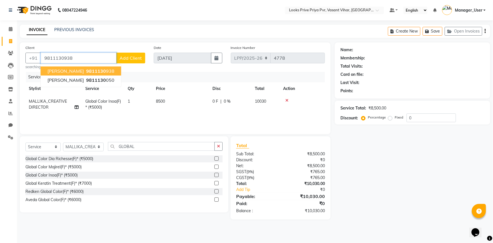
type input "9811130938"
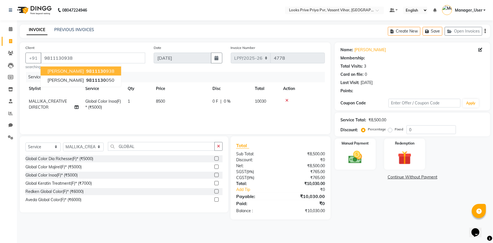
select select "1: Object"
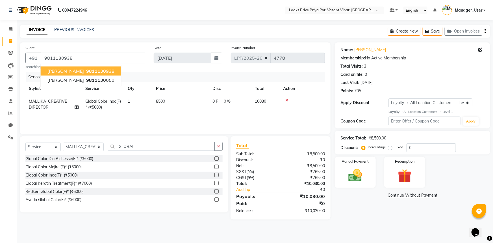
click at [365, 221] on main "INVOICE PREVIOUS INVOICES Create New Save Open Invoices Client +91 9811130938 U…" at bounding box center [255, 126] width 476 height 203
click at [357, 168] on img at bounding box center [355, 175] width 23 height 16
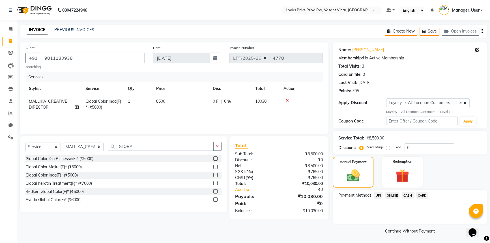
click at [410, 194] on span "CASH" at bounding box center [407, 195] width 12 height 7
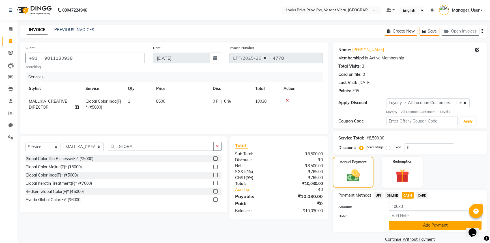
click at [420, 224] on button "Add Payment" at bounding box center [435, 225] width 92 height 9
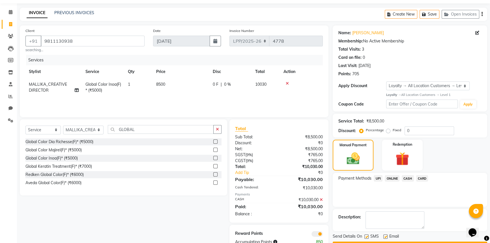
scroll to position [34, 0]
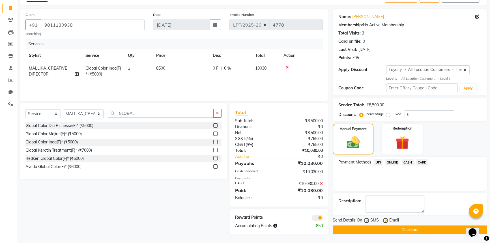
click at [394, 225] on button "Checkout" at bounding box center [409, 229] width 154 height 9
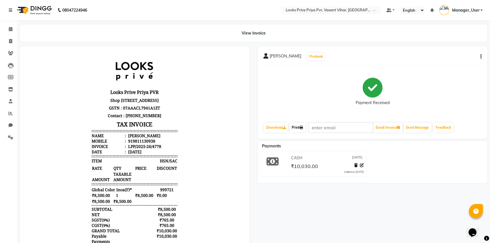
click at [303, 124] on link "Print" at bounding box center [297, 128] width 16 height 10
click at [9, 41] on icon at bounding box center [10, 41] width 3 height 4
select select "service"
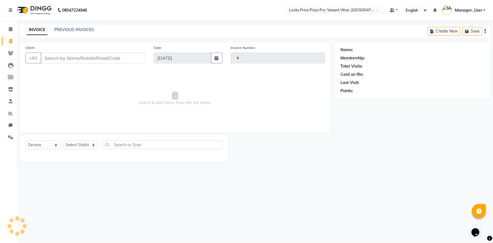
type input "4779"
select select "7646"
click at [67, 28] on link "PREVIOUS INVOICES" at bounding box center [74, 29] width 40 height 5
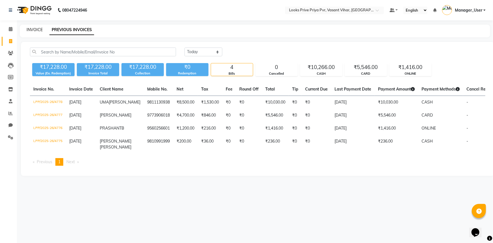
click at [29, 31] on link "INVOICE" at bounding box center [35, 29] width 16 height 5
select select "service"
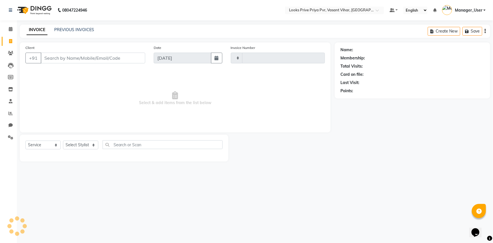
type input "4779"
select select "7646"
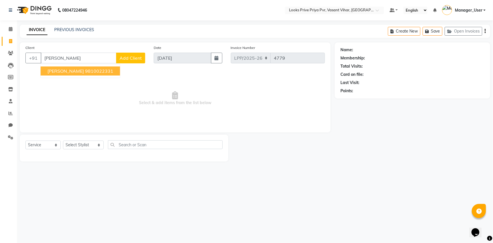
click at [84, 71] on span "URSHILA CHANANA" at bounding box center [65, 71] width 36 height 6
type input "9810022331"
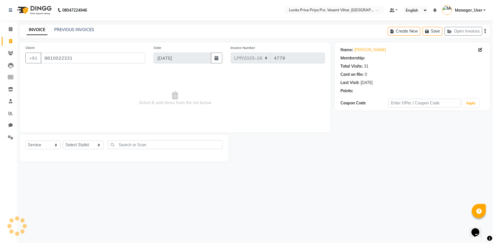
select select "1: Object"
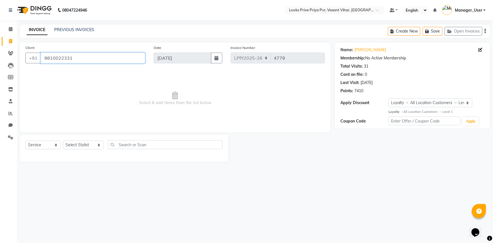
click at [47, 58] on input "9810022331" at bounding box center [93, 58] width 105 height 11
click at [71, 27] on link "PREVIOUS INVOICES" at bounding box center [74, 29] width 40 height 5
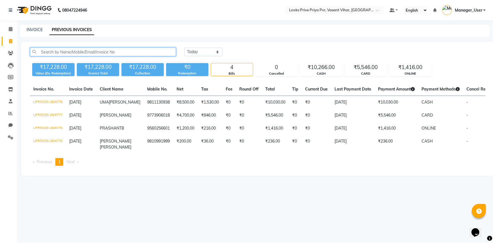
click at [121, 51] on input "text" at bounding box center [103, 51] width 146 height 9
paste input "9810022331"
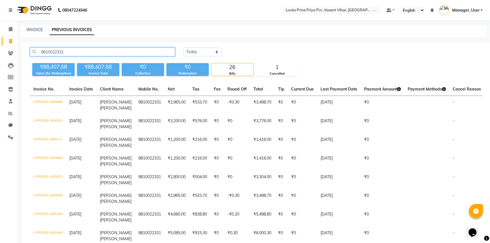
click at [66, 51] on input "9810022331" at bounding box center [102, 51] width 145 height 9
type input "9810022331"
click at [11, 40] on icon at bounding box center [10, 41] width 3 height 4
select select "service"
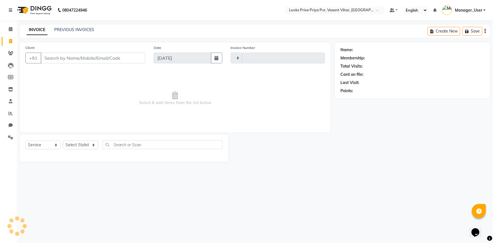
type input "4779"
select select "7646"
click at [76, 58] on input "Client" at bounding box center [93, 58] width 105 height 11
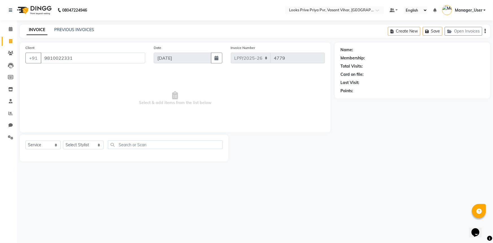
type input "9810022331"
select select "1: Object"
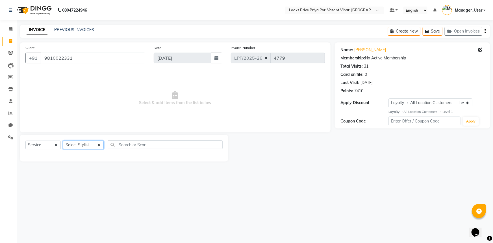
click at [81, 144] on select "Select Stylist Akhir_asst ANIL_PDCT ASLAM_CR STYLIST Counter_Sales KAMAL_PDCT K…" at bounding box center [83, 144] width 41 height 9
select select "66935"
click at [63, 140] on select "Select Stylist Akhir_asst ANIL_PDCT ASLAM_CR STYLIST Counter_Sales KAMAL_PDCT K…" at bounding box center [83, 144] width 41 height 9
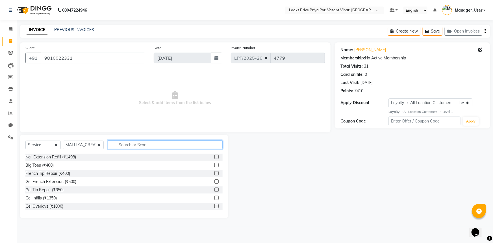
click at [125, 148] on input "text" at bounding box center [165, 144] width 115 height 9
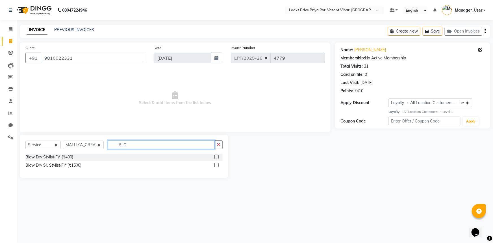
type input "BLO"
click at [217, 164] on label at bounding box center [217, 165] width 4 height 4
click at [217, 164] on input "checkbox" at bounding box center [217, 165] width 4 height 4
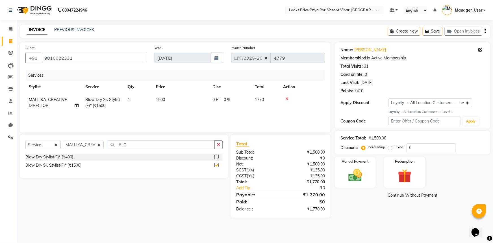
checkbox input "false"
click at [181, 104] on td "1500" at bounding box center [181, 102] width 57 height 19
select select "66935"
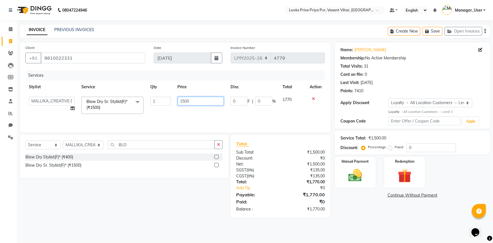
click at [204, 101] on input "1500" at bounding box center [201, 101] width 46 height 9
type input "3269"
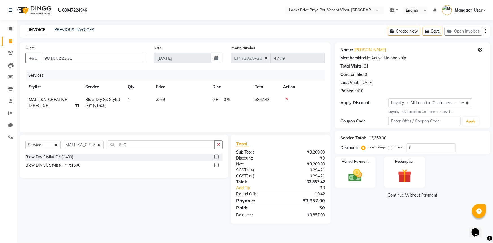
click at [180, 207] on div "Select Service Product Membership Package Voucher Prepaid Gift Card Select Styl…" at bounding box center [122, 179] width 213 height 89
click at [170, 98] on td "3269" at bounding box center [181, 102] width 57 height 19
select select "66935"
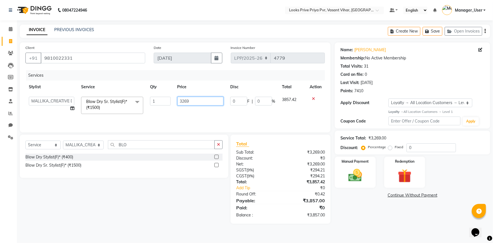
click at [195, 100] on input "3269" at bounding box center [201, 101] width 46 height 9
type input "3150"
click at [198, 196] on div "Select Service Product Membership Package Voucher Prepaid Gift Card Select Styl…" at bounding box center [122, 179] width 213 height 89
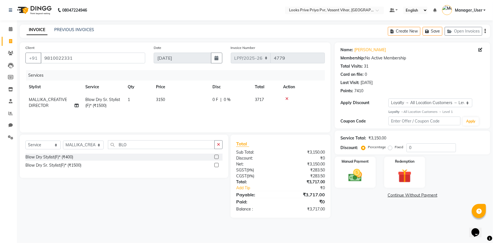
click at [174, 92] on th "Price" at bounding box center [181, 87] width 57 height 13
click at [183, 100] on td "3150" at bounding box center [181, 102] width 57 height 19
select select "66935"
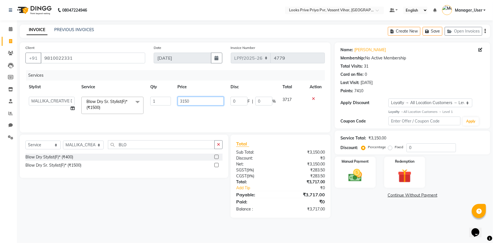
click at [216, 101] on input "3150" at bounding box center [201, 101] width 46 height 9
type input "2950"
click at [184, 189] on div "Select Service Product Membership Package Voucher Prepaid Gift Card Select Styl…" at bounding box center [122, 176] width 213 height 83
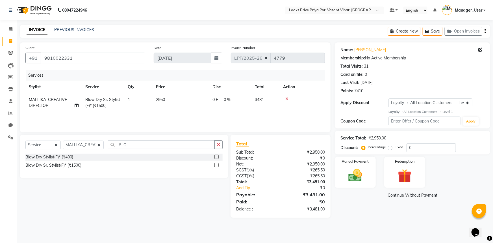
click at [178, 102] on td "2950" at bounding box center [181, 102] width 57 height 19
select select "66935"
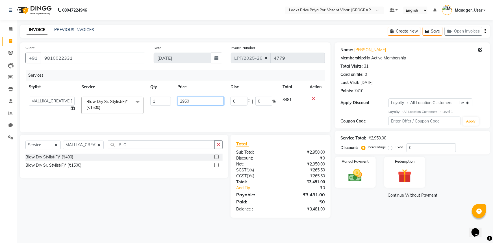
click at [208, 100] on input "2950" at bounding box center [201, 101] width 46 height 9
type input "2969"
drag, startPoint x: 147, startPoint y: 232, endPoint x: 148, endPoint y: 223, distance: 9.1
click at [147, 225] on div "08047224946 Select Location × Looks Prive Priya Pvr, Vasant Vihar, Delhi Defaul…" at bounding box center [246, 121] width 493 height 243
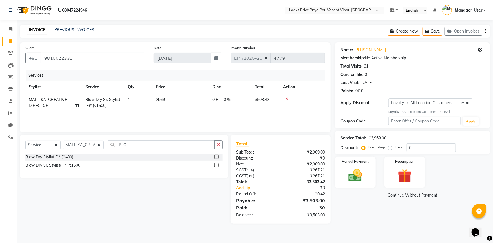
click at [184, 101] on td "2969" at bounding box center [181, 102] width 57 height 19
select select "66935"
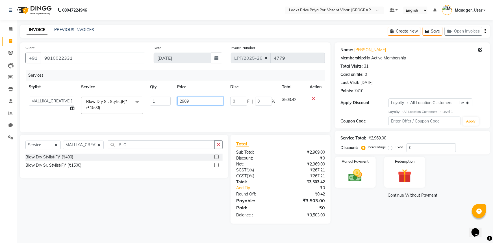
click at [212, 104] on input "2969" at bounding box center [201, 101] width 46 height 9
type input "2967"
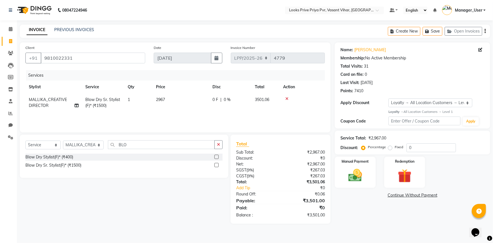
click at [144, 222] on div "Select Service Product Membership Package Voucher Prepaid Gift Card Select Styl…" at bounding box center [122, 179] width 213 height 89
click at [176, 101] on td "2967" at bounding box center [181, 102] width 57 height 19
select select "66935"
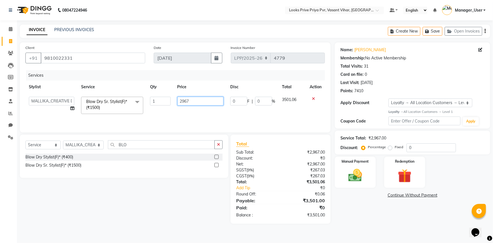
click at [206, 100] on input "2967" at bounding box center [201, 101] width 46 height 9
type input "2966"
click at [147, 196] on div "Select Service Product Membership Package Voucher Prepaid Gift Card Select Styl…" at bounding box center [122, 179] width 213 height 89
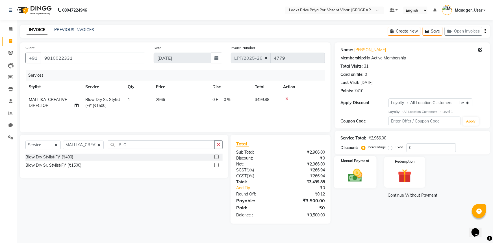
click at [365, 157] on div "Manual Payment" at bounding box center [355, 172] width 43 height 33
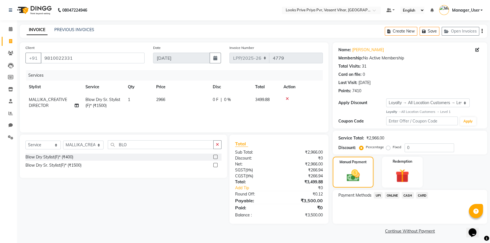
click at [411, 192] on span "CASH" at bounding box center [407, 195] width 12 height 7
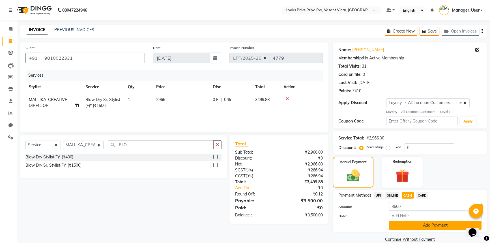
click at [421, 223] on button "Add Payment" at bounding box center [435, 225] width 92 height 9
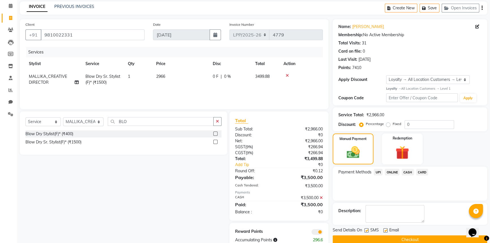
scroll to position [38, 0]
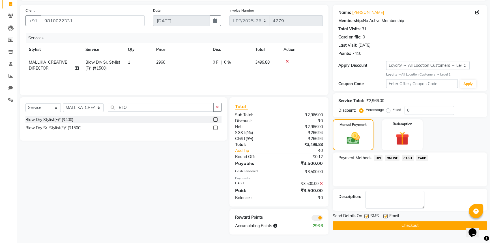
click at [418, 224] on button "Checkout" at bounding box center [409, 225] width 154 height 9
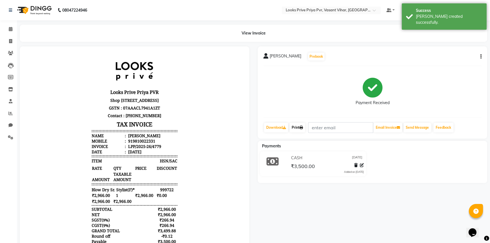
click at [300, 127] on link "Print" at bounding box center [297, 128] width 16 height 10
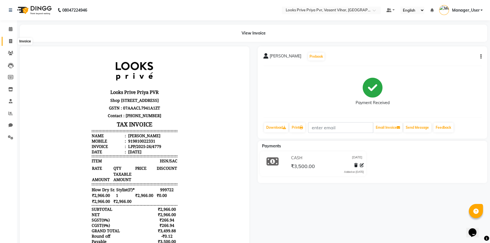
click at [7, 40] on span at bounding box center [11, 41] width 10 height 7
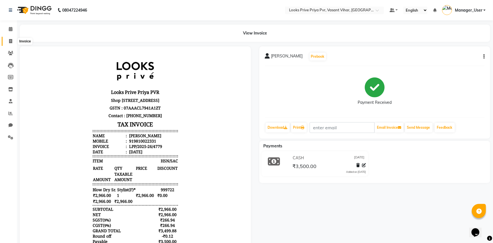
select select "service"
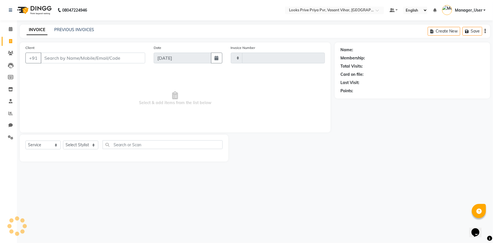
type input "4780"
select select "7646"
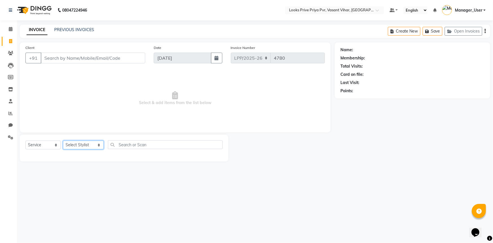
click at [73, 147] on select "Select Stylist Akhir_asst ANIL_PDCT ASLAM_CR STYLIST Counter_Sales KAMAL_PDCT K…" at bounding box center [83, 144] width 41 height 9
select select "90023"
click at [63, 140] on select "Select Stylist Akhir_asst ANIL_PDCT ASLAM_CR STYLIST Counter_Sales KAMAL_PDCT K…" at bounding box center [83, 144] width 41 height 9
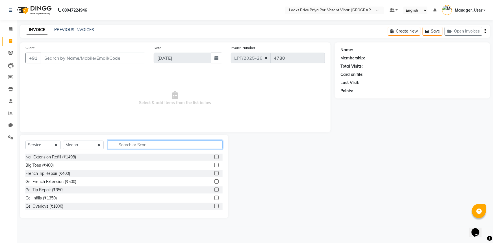
click at [138, 149] on input "text" at bounding box center [165, 144] width 115 height 9
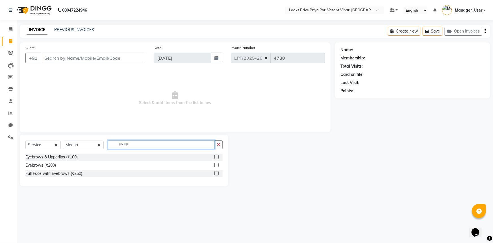
type input "EYEB"
click at [217, 155] on label at bounding box center [217, 157] width 4 height 4
click at [217, 155] on input "checkbox" at bounding box center [217, 157] width 4 height 4
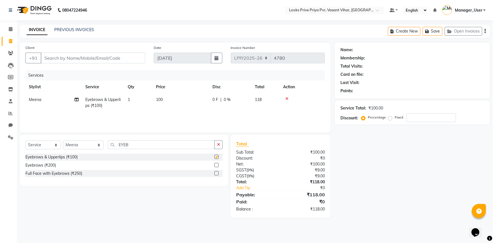
checkbox input "false"
click at [140, 100] on td "1" at bounding box center [138, 102] width 28 height 19
select select "90023"
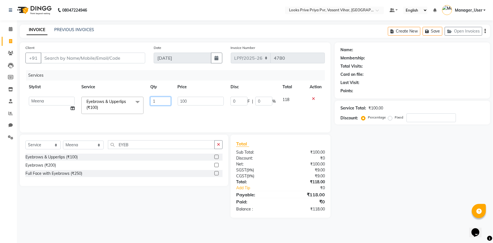
click at [155, 100] on input "1" at bounding box center [160, 101] width 21 height 9
type input "2"
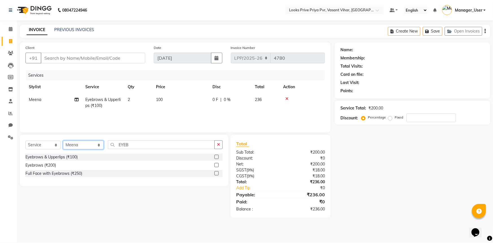
click at [81, 144] on select "Select Stylist Akhir_asst ANIL_PDCT ASLAM_CR STYLIST Counter_Sales KAMAL_PDCT K…" at bounding box center [83, 144] width 41 height 9
select select "66935"
click at [63, 140] on select "Select Stylist Akhir_asst ANIL_PDCT ASLAM_CR STYLIST Counter_Sales KAMAL_PDCT K…" at bounding box center [83, 144] width 41 height 9
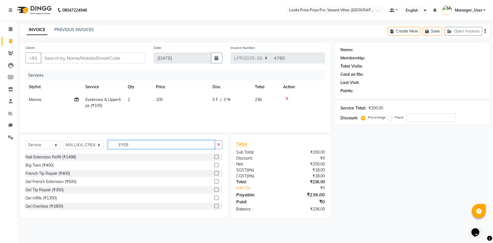
click at [141, 143] on input "EYEB" at bounding box center [161, 144] width 107 height 9
click at [101, 57] on input "Client" at bounding box center [93, 58] width 105 height 11
type input "9"
type input "0"
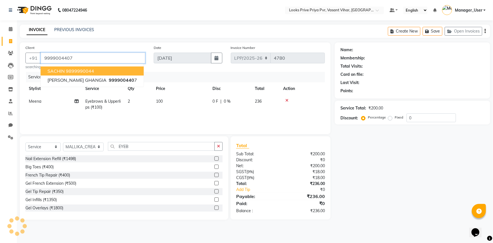
type input "9999004407"
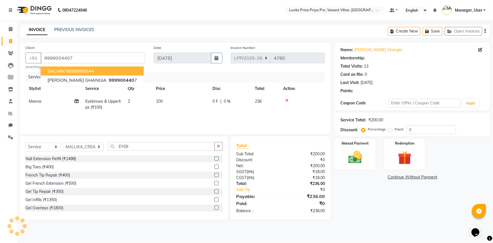
select select "1: Object"
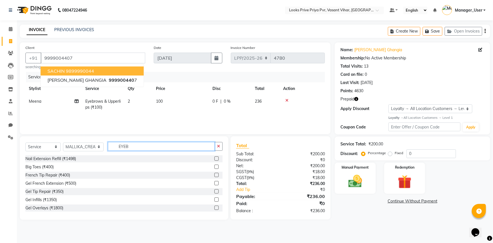
click at [143, 146] on input "EYEB" at bounding box center [161, 146] width 107 height 9
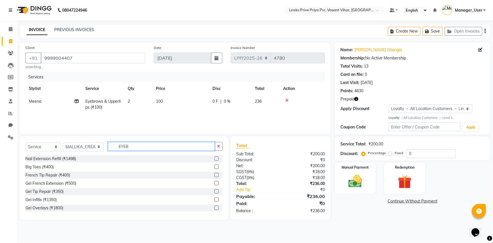
click at [143, 146] on input "EYEB" at bounding box center [161, 146] width 107 height 9
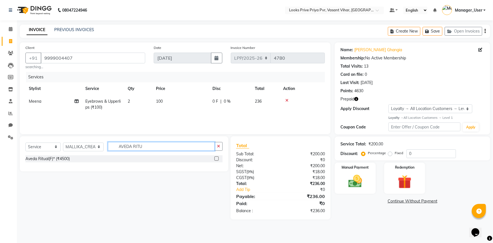
type input "AVEDA RITU"
click at [216, 157] on label at bounding box center [217, 158] width 4 height 4
click at [216, 157] on input "checkbox" at bounding box center [217, 159] width 4 height 4
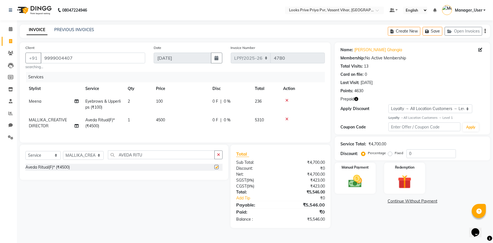
checkbox input "false"
click at [192, 124] on td "4500" at bounding box center [181, 123] width 57 height 19
select select "66935"
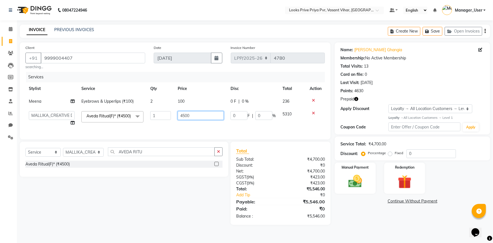
click at [204, 119] on input "4500" at bounding box center [201, 115] width 46 height 9
type input "5000"
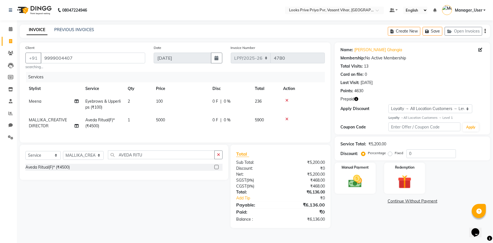
click at [359, 225] on div "Name: Dimpy Ghangia Membership: No Active Membership Total Visits: 13 Card on f…" at bounding box center [415, 134] width 160 height 185
click at [356, 99] on icon "button" at bounding box center [356, 99] width 4 height 4
click at [353, 215] on div "Name: Dimpy Ghangia Membership: No Active Membership Total Visits: 13 Card on f…" at bounding box center [415, 134] width 160 height 185
click at [153, 201] on div "Select Service Product Membership Package Voucher Prepaid Gift Card Select Styl…" at bounding box center [122, 186] width 213 height 83
click at [345, 178] on img at bounding box center [355, 181] width 23 height 16
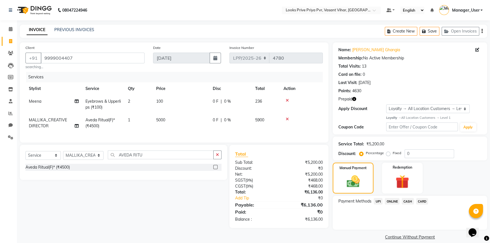
click at [406, 202] on span "CASH" at bounding box center [407, 201] width 12 height 7
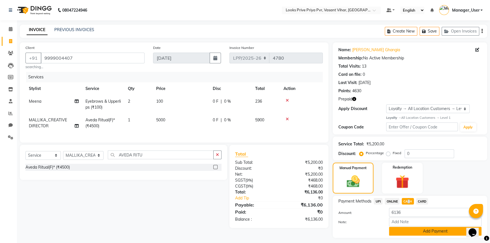
click at [416, 231] on button "Add Payment" at bounding box center [435, 231] width 92 height 9
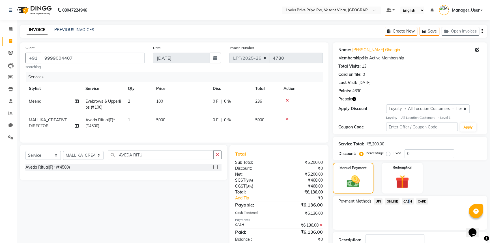
scroll to position [46, 0]
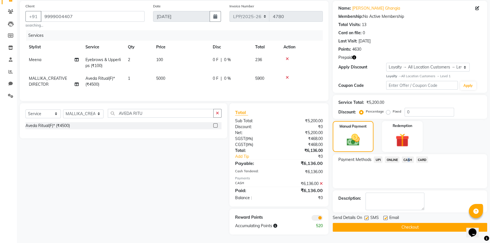
click at [367, 223] on button "Checkout" at bounding box center [409, 227] width 154 height 9
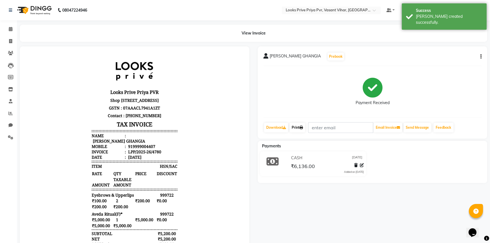
click at [297, 129] on link "Print" at bounding box center [297, 128] width 16 height 10
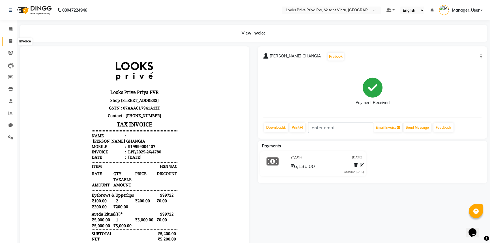
click at [8, 38] on span at bounding box center [11, 41] width 10 height 7
select select "service"
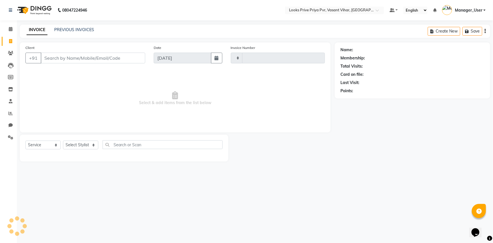
type input "4781"
select select "7646"
click at [93, 62] on input "Client" at bounding box center [93, 58] width 105 height 11
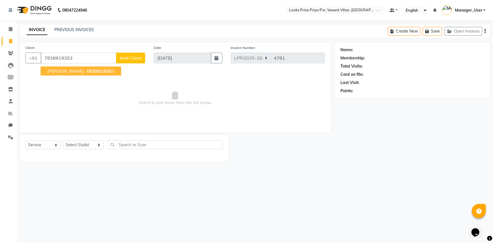
type input "7838919353"
select select "1: Object"
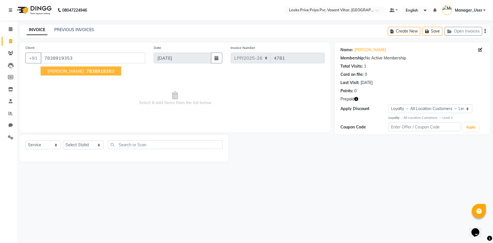
click at [137, 187] on div "08047224946 Select Location × Looks Prive Priya Pvr, Vasant Vihar, Delhi Defaul…" at bounding box center [246, 121] width 493 height 243
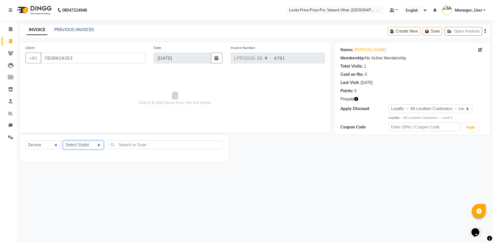
click at [81, 144] on select "Select Stylist Akhir_asst ANIL_PDCT ASLAM_CR STYLIST Counter_Sales KAMAL_PDCT K…" at bounding box center [83, 144] width 41 height 9
select select "66940"
click at [63, 140] on select "Select Stylist Akhir_asst ANIL_PDCT ASLAM_CR STYLIST Counter_Sales KAMAL_PDCT K…" at bounding box center [83, 144] width 41 height 9
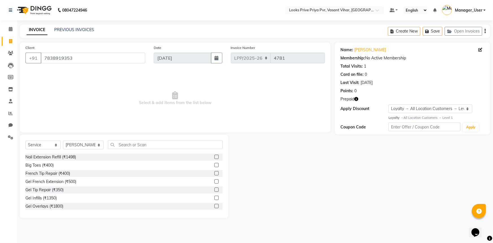
click at [358, 100] on icon "button" at bounding box center [356, 99] width 4 height 4
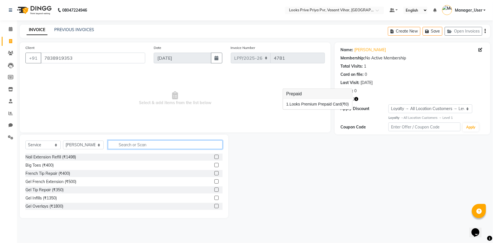
click at [161, 146] on input "text" at bounding box center [165, 144] width 115 height 9
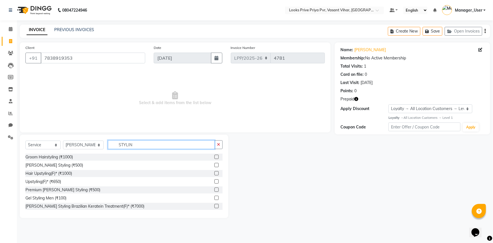
type input "STYLIN"
click at [215, 199] on label at bounding box center [217, 198] width 4 height 4
click at [215, 199] on input "checkbox" at bounding box center [217, 198] width 4 height 4
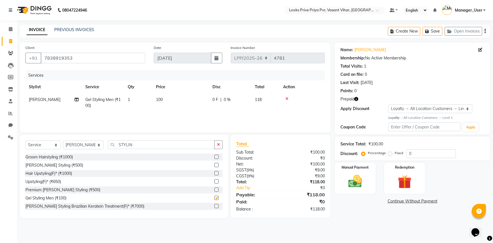
checkbox input "false"
click at [177, 99] on td "100" at bounding box center [181, 102] width 57 height 19
select select "66940"
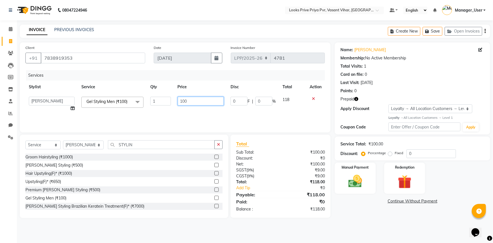
click at [205, 100] on input "100" at bounding box center [201, 101] width 46 height 9
type input "500"
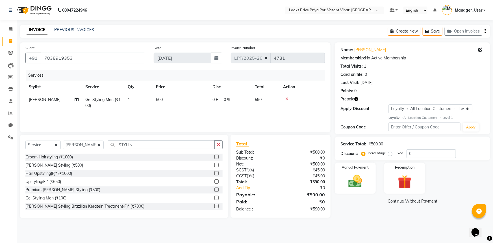
click at [361, 220] on main "INVOICE PREVIOUS INVOICES Create New Save Open Invoices Client +91 7838919353 D…" at bounding box center [255, 126] width 476 height 202
click at [354, 179] on img at bounding box center [355, 181] width 23 height 16
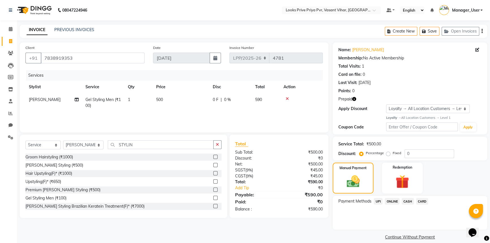
click at [404, 199] on span "CASH" at bounding box center [407, 201] width 12 height 7
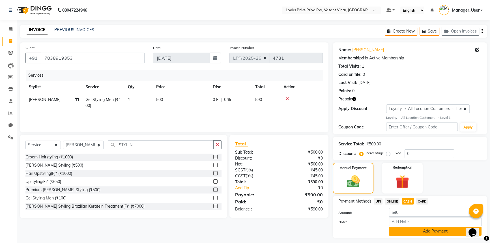
click at [404, 229] on button "Add Payment" at bounding box center [435, 231] width 92 height 9
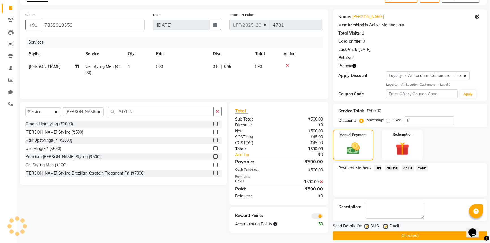
scroll to position [38, 0]
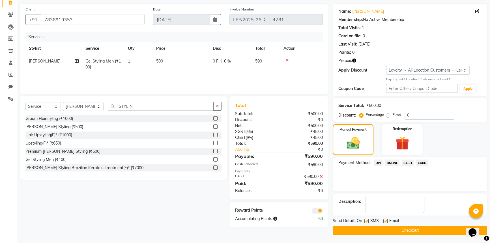
click at [391, 229] on button "Checkout" at bounding box center [409, 230] width 154 height 9
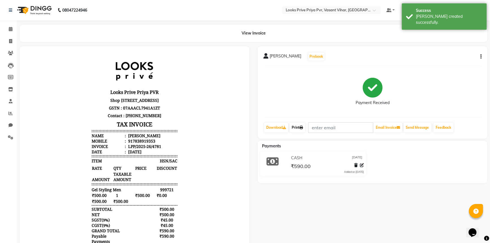
click at [303, 126] on icon at bounding box center [300, 127] width 3 height 3
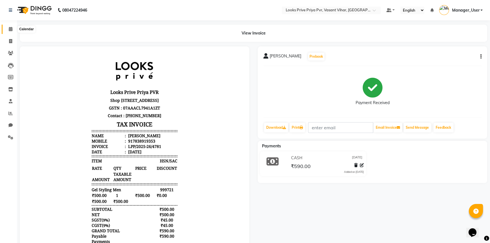
click at [8, 26] on span at bounding box center [11, 29] width 10 height 7
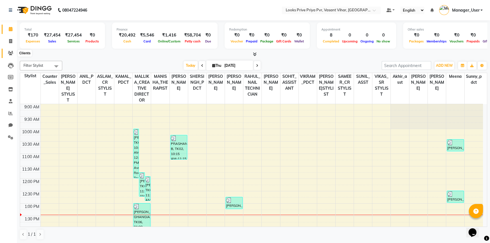
click at [8, 51] on icon at bounding box center [10, 53] width 5 height 4
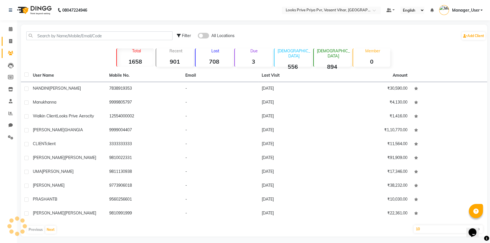
click at [10, 45] on link "Invoice" at bounding box center [9, 41] width 14 height 9
select select "service"
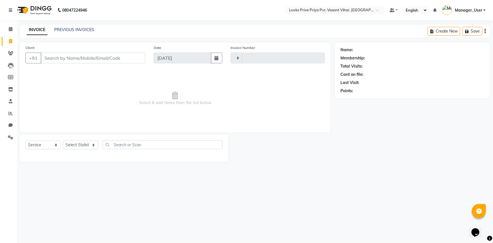
type input "4782"
select select "7646"
click at [76, 145] on select "Select Stylist Akhir_asst ANIL_PDCT ASLAM_CR STYLIST Counter_Sales KAMAL_PDCT K…" at bounding box center [83, 144] width 41 height 9
select select "66936"
click at [63, 140] on select "Select Stylist Akhir_asst ANIL_PDCT ASLAM_CR STYLIST Counter_Sales KAMAL_PDCT K…" at bounding box center [83, 144] width 41 height 9
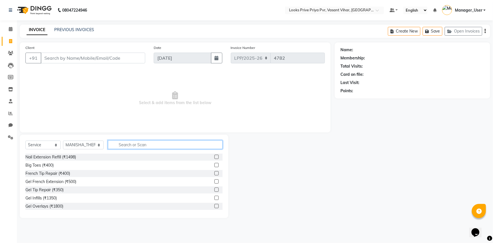
click at [122, 144] on input "text" at bounding box center [165, 144] width 115 height 9
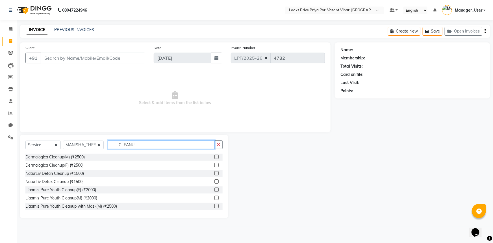
type input "CLEANU"
click at [114, 189] on div "L'aamis Pure Youth Cleanup(F) (₹2000)" at bounding box center [123, 189] width 197 height 7
click at [215, 189] on div at bounding box center [219, 189] width 8 height 7
click at [215, 189] on label at bounding box center [217, 189] width 4 height 4
click at [215, 189] on input "checkbox" at bounding box center [217, 190] width 4 height 4
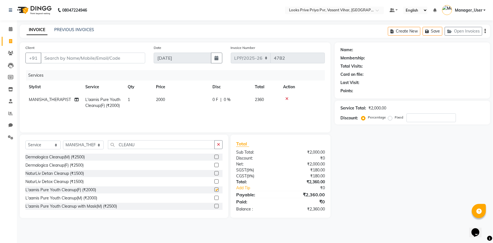
checkbox input "false"
click at [168, 103] on td "2000" at bounding box center [181, 102] width 57 height 19
select select "66936"
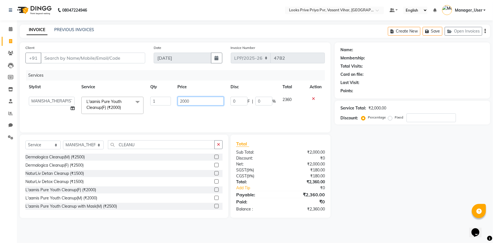
drag, startPoint x: 201, startPoint y: 102, endPoint x: 114, endPoint y: 103, distance: 86.8
click at [114, 103] on tr "Akhir_asst ANIL_PDCT ASLAM_CR STYLIST Counter_Sales KAMAL_PDCT KARISHMA MALLIKA…" at bounding box center [175, 105] width 300 height 24
type input "2500"
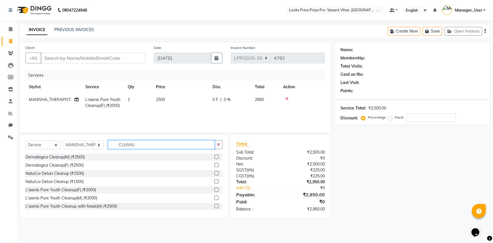
drag, startPoint x: 156, startPoint y: 146, endPoint x: 98, endPoint y: 143, distance: 58.9
click at [98, 143] on div "Select Service Product Membership Package Voucher Prepaid Gift Card Select Styl…" at bounding box center [123, 146] width 197 height 13
type input "EYE"
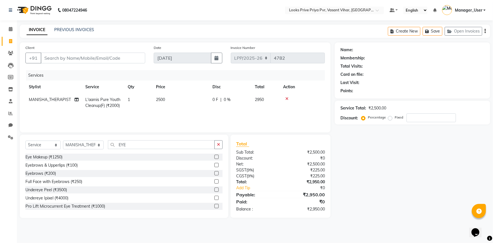
click at [76, 172] on div "Eyebrows (₹200)" at bounding box center [123, 173] width 197 height 7
click at [215, 174] on label at bounding box center [217, 173] width 4 height 4
click at [215, 174] on input "checkbox" at bounding box center [217, 174] width 4 height 4
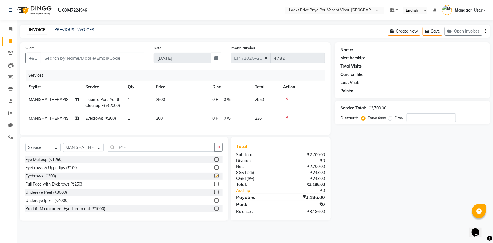
checkbox input "false"
drag, startPoint x: 151, startPoint y: 150, endPoint x: 116, endPoint y: 154, distance: 34.7
click at [116, 152] on input "EYE" at bounding box center [161, 147] width 107 height 9
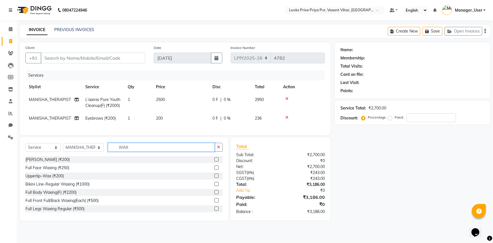
type input "WAX"
click at [215, 202] on label at bounding box center [217, 200] width 4 height 4
click at [215, 202] on input "checkbox" at bounding box center [217, 201] width 4 height 4
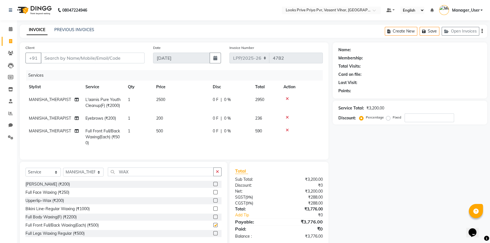
checkbox input "false"
click at [168, 128] on td "500" at bounding box center [181, 137] width 57 height 25
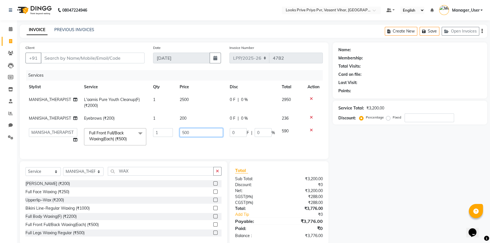
drag, startPoint x: 195, startPoint y: 133, endPoint x: 169, endPoint y: 133, distance: 25.4
click at [169, 133] on tr "Akhir_asst ANIL_PDCT ASLAM_CR STYLIST Counter_Sales KAMAL_PDCT KARISHMA MALLIKA…" at bounding box center [173, 137] width 297 height 24
click at [198, 140] on td "1200" at bounding box center [201, 137] width 50 height 24
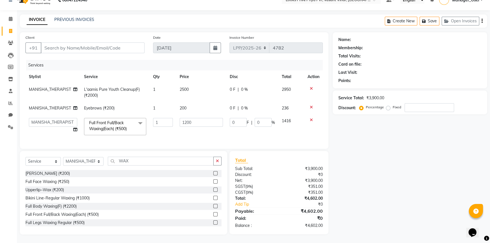
scroll to position [14, 0]
drag, startPoint x: 199, startPoint y: 119, endPoint x: 156, endPoint y: 129, distance: 43.9
click at [156, 129] on tr "Akhir_asst ANIL_PDCT ASLAM_CR STYLIST Counter_Sales KAMAL_PDCT KARISHMA MALLIKA…" at bounding box center [173, 126] width 297 height 24
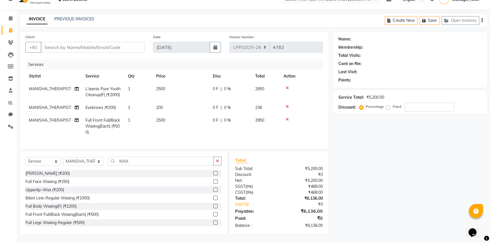
click at [177, 133] on td "2500" at bounding box center [181, 126] width 57 height 25
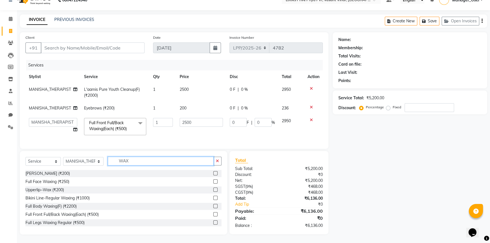
drag, startPoint x: 145, startPoint y: 161, endPoint x: 110, endPoint y: 165, distance: 34.8
click at [110, 165] on div "Select Service Product Membership Package Voucher Prepaid Gift Card Select Styl…" at bounding box center [123, 163] width 196 height 13
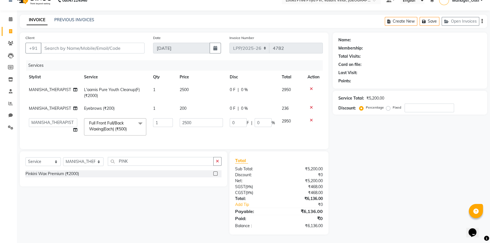
click at [85, 172] on div "Pinkini Wax Premium (₹2000)" at bounding box center [123, 173] width 196 height 7
click at [215, 172] on label at bounding box center [215, 173] width 4 height 4
click at [215, 172] on input "checkbox" at bounding box center [215, 174] width 4 height 4
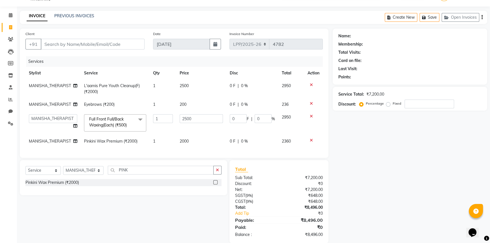
click at [200, 139] on td "2000" at bounding box center [201, 141] width 50 height 13
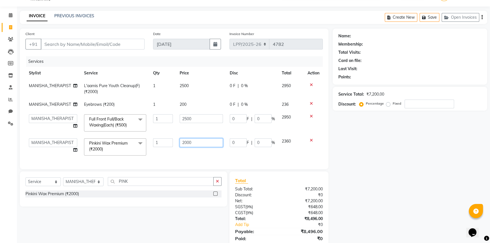
drag, startPoint x: 199, startPoint y: 141, endPoint x: 163, endPoint y: 149, distance: 36.1
click at [164, 149] on tr "Akhir_asst ANIL_PDCT ASLAM_CR STYLIST Counter_Sales KAMAL_PDCT KARISHMA MALLIKA…" at bounding box center [173, 147] width 297 height 24
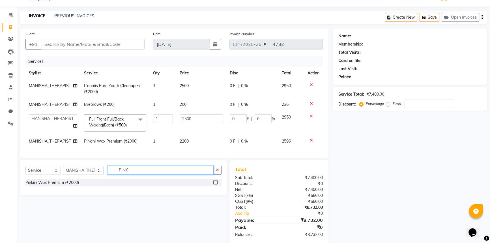
drag, startPoint x: 164, startPoint y: 185, endPoint x: 85, endPoint y: 184, distance: 78.9
click at [85, 184] on div "Select Service Product Membership Package Voucher Prepaid Gift Card Select Styl…" at bounding box center [123, 177] width 207 height 35
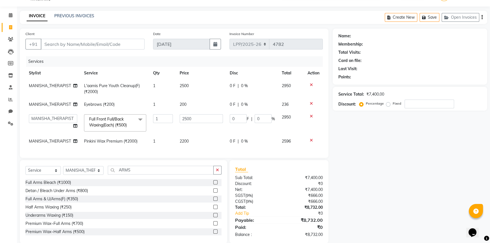
click at [213, 209] on label at bounding box center [215, 207] width 4 height 4
click at [213, 209] on input "checkbox" at bounding box center [215, 207] width 4 height 4
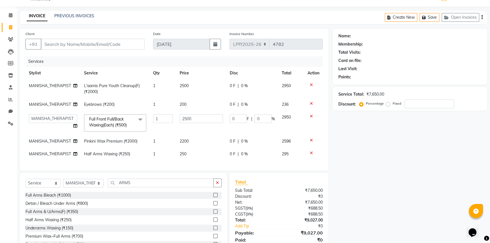
click at [202, 156] on td "250" at bounding box center [201, 154] width 50 height 13
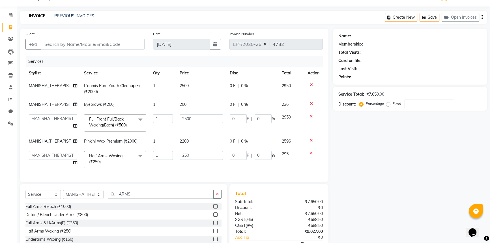
click at [203, 140] on td "2200" at bounding box center [201, 141] width 50 height 13
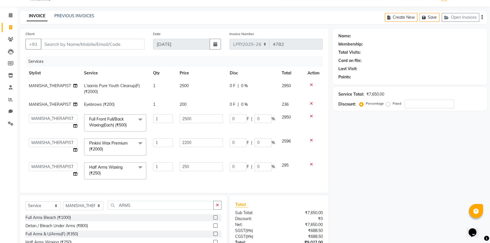
click at [312, 164] on icon at bounding box center [311, 164] width 3 height 4
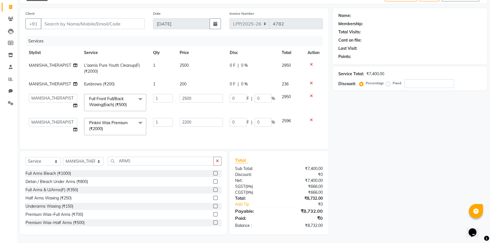
scroll to position [38, 0]
drag, startPoint x: 140, startPoint y: 159, endPoint x: 101, endPoint y: 162, distance: 39.1
click at [103, 160] on div "Select Service Product Membership Package Voucher Prepaid Gift Card Select Styl…" at bounding box center [123, 163] width 196 height 13
click at [213, 180] on label at bounding box center [215, 181] width 4 height 4
click at [213, 180] on input "checkbox" at bounding box center [215, 182] width 4 height 4
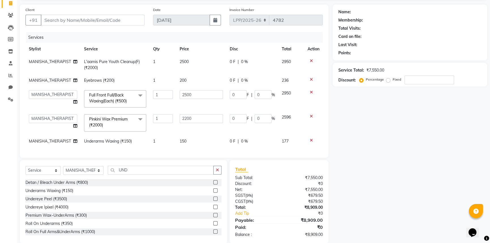
click at [192, 143] on td "150" at bounding box center [201, 141] width 50 height 13
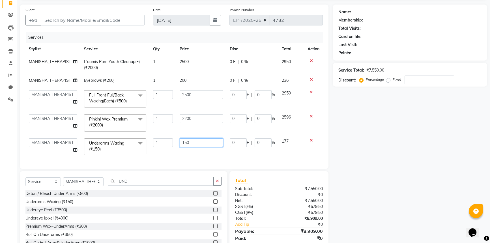
drag, startPoint x: 192, startPoint y: 140, endPoint x: 157, endPoint y: 147, distance: 36.2
click at [157, 147] on tr "Akhir_asst ANIL_PDCT ASLAM_CR STYLIST Counter_Sales KAMAL_PDCT KARISHMA MALLIKA…" at bounding box center [173, 147] width 297 height 24
click at [205, 158] on div "Client +91 Date 04-09-2025 Invoice Number LPP/2025-26 V/2025 V/2025-26 4782 Ser…" at bounding box center [174, 87] width 308 height 164
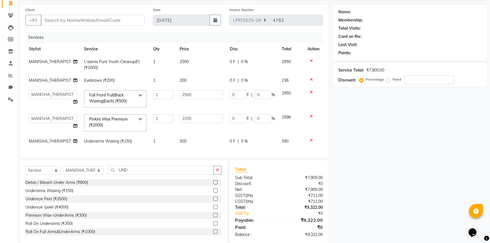
click at [198, 79] on td "200" at bounding box center [201, 80] width 50 height 13
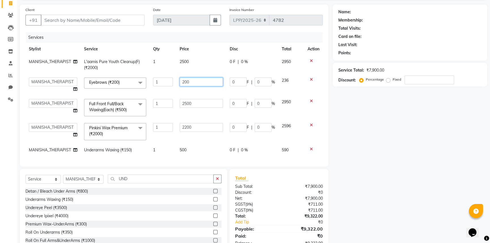
drag, startPoint x: 198, startPoint y: 79, endPoint x: 161, endPoint y: 92, distance: 39.1
click at [161, 92] on tr "Akhir_asst ANIL_PDCT ASLAM_CR STYLIST Counter_Sales KAMAL_PDCT KARISHMA MALLIKA…" at bounding box center [173, 84] width 297 height 21
click at [204, 144] on td "500" at bounding box center [201, 150] width 50 height 13
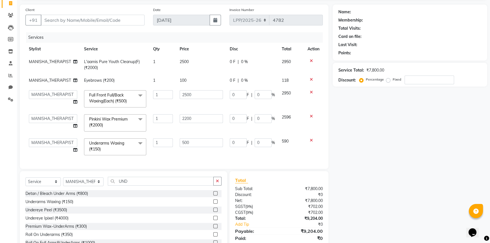
click at [202, 151] on td "500" at bounding box center [201, 147] width 50 height 24
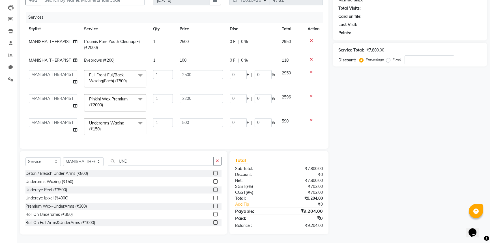
click at [167, 54] on td "1" at bounding box center [163, 60] width 27 height 13
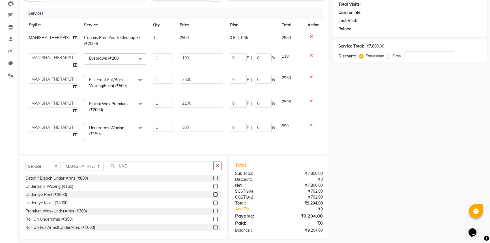
click at [169, 40] on td "1" at bounding box center [163, 40] width 27 height 19
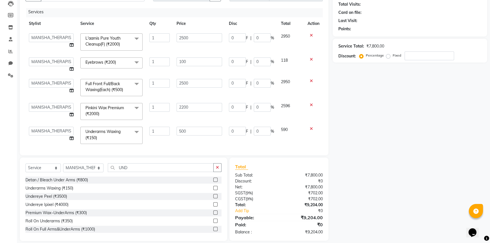
scroll to position [0, 0]
click at [206, 140] on td "500" at bounding box center [199, 137] width 52 height 24
click at [284, 144] on td "590" at bounding box center [290, 137] width 27 height 24
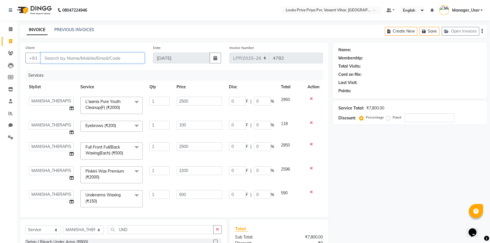
click at [102, 57] on input "Client" at bounding box center [93, 58] width 104 height 11
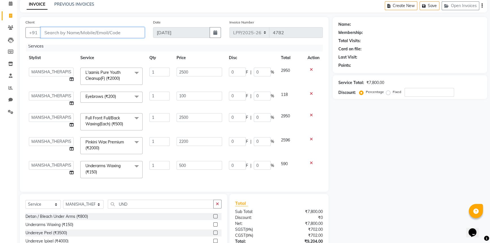
scroll to position [51, 0]
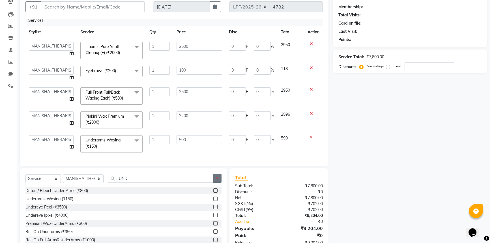
click at [215, 178] on button "button" at bounding box center [217, 178] width 8 height 9
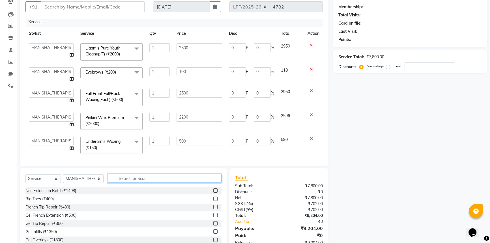
scroll to position [0, 0]
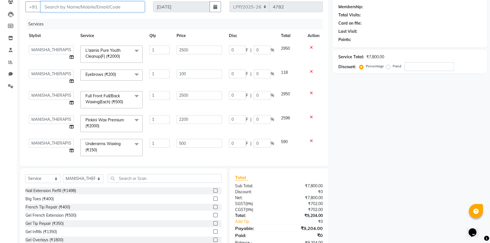
click at [82, 5] on input "Client" at bounding box center [93, 6] width 104 height 11
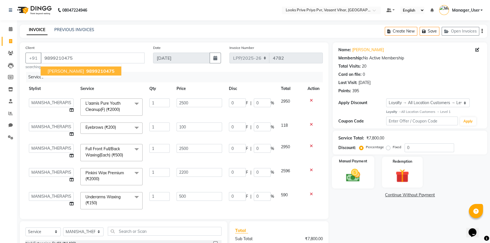
click at [363, 174] on img at bounding box center [352, 175] width 23 height 16
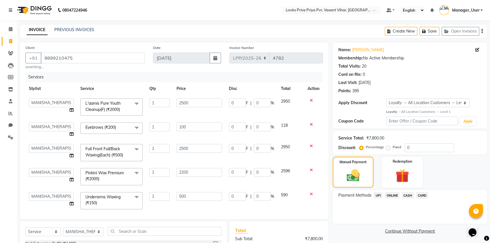
click at [409, 197] on span "CASH" at bounding box center [407, 195] width 12 height 7
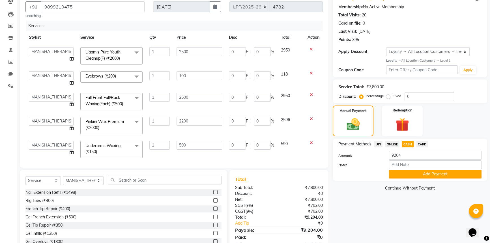
scroll to position [70, 0]
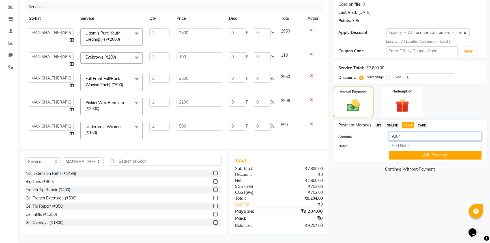
click at [411, 139] on input "9204" at bounding box center [435, 136] width 92 height 9
click at [418, 158] on button "Add Payment" at bounding box center [435, 155] width 92 height 9
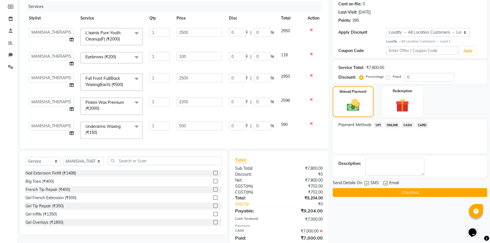
click at [418, 124] on span "CARD" at bounding box center [422, 125] width 12 height 7
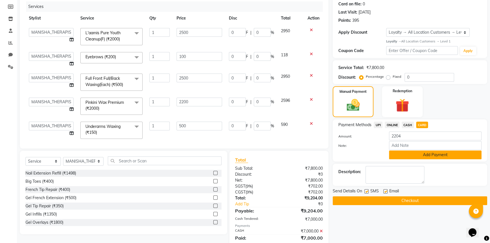
click at [425, 154] on button "Add Payment" at bounding box center [435, 154] width 92 height 9
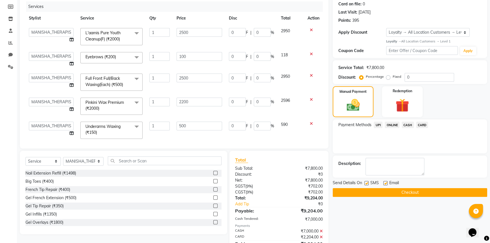
click at [413, 191] on button "Checkout" at bounding box center [409, 192] width 154 height 9
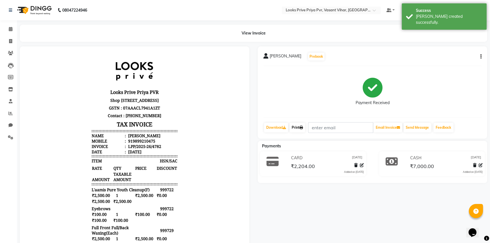
click at [303, 127] on icon at bounding box center [300, 127] width 3 height 3
click at [6, 42] on span at bounding box center [11, 41] width 10 height 7
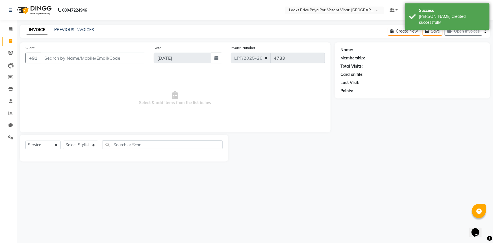
click at [52, 53] on input "Client" at bounding box center [93, 58] width 105 height 11
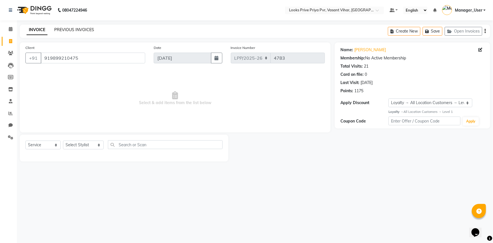
click at [69, 29] on link "PREVIOUS INVOICES" at bounding box center [74, 29] width 40 height 5
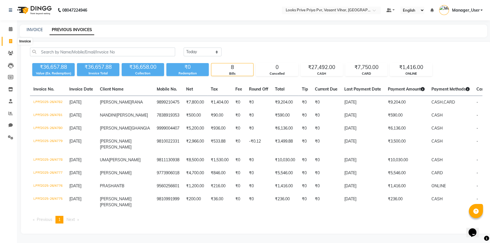
click at [12, 41] on icon at bounding box center [10, 41] width 3 height 4
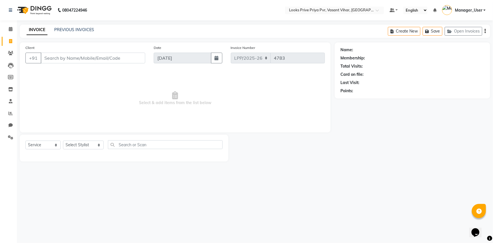
click at [148, 129] on div "Client +91 Date 04-09-2025 Invoice Number LPP/2025-26 V/2025 V/2025-26 4783 Sel…" at bounding box center [175, 87] width 311 height 90
drag, startPoint x: 148, startPoint y: 129, endPoint x: 205, endPoint y: 158, distance: 63.7
click at [179, 158] on div "Client +91 Date 04-09-2025 Invoice Number LPP/2025-26 V/2025 V/2025-26 4783 Sel…" at bounding box center [175, 101] width 319 height 119
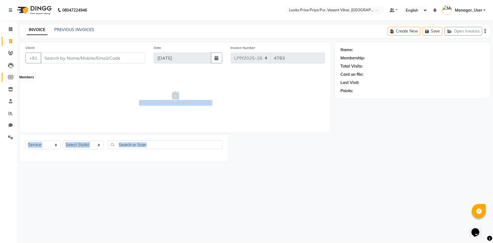
click at [10, 78] on icon at bounding box center [10, 77] width 5 height 4
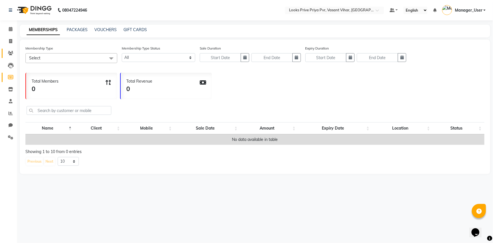
click at [15, 53] on span at bounding box center [11, 53] width 10 height 7
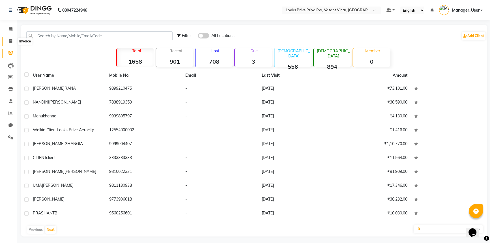
click at [11, 42] on icon at bounding box center [10, 41] width 3 height 4
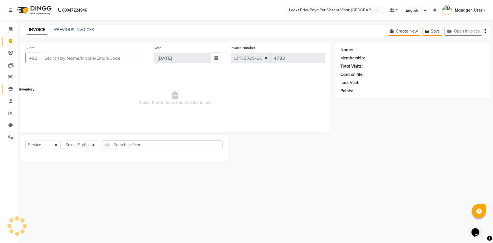
click at [12, 90] on icon at bounding box center [10, 89] width 5 height 4
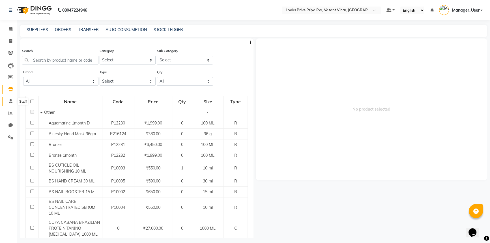
click at [13, 101] on span at bounding box center [11, 101] width 10 height 7
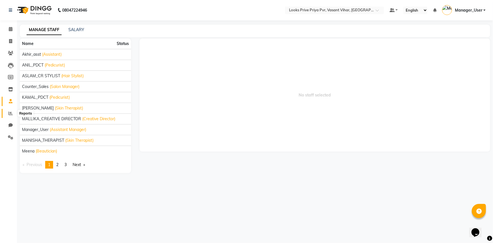
click at [11, 113] on icon at bounding box center [10, 113] width 4 height 4
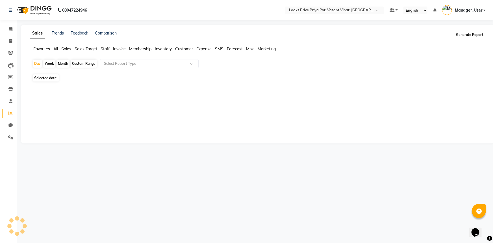
click at [461, 33] on button "Generate Report" at bounding box center [470, 35] width 30 height 8
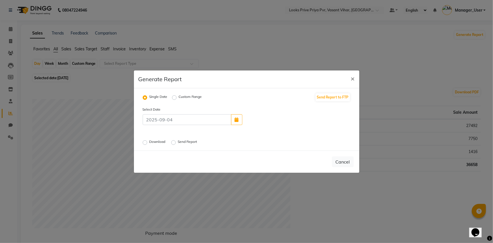
click at [160, 96] on label "Single Date" at bounding box center [159, 97] width 18 height 7
click at [148, 96] on input "Single Date" at bounding box center [146, 97] width 4 height 4
click at [233, 121] on button "button" at bounding box center [236, 119] width 11 height 11
click at [266, 107] on div "3" at bounding box center [267, 105] width 9 height 9
click at [142, 142] on div "Download Send Report" at bounding box center [211, 142] width 144 height 7
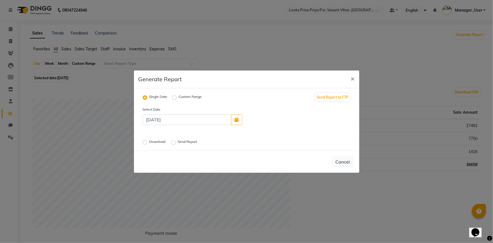
click at [149, 143] on div "Download" at bounding box center [155, 142] width 24 height 7
click at [150, 143] on label "Download" at bounding box center [158, 142] width 17 height 7
click at [146, 143] on input "Download" at bounding box center [146, 142] width 4 height 4
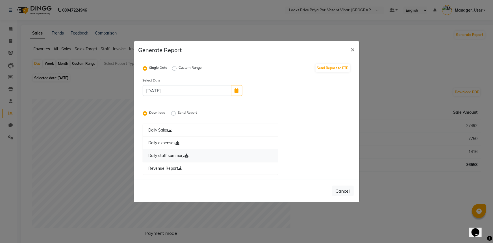
click at [170, 155] on link "Daily staff summary" at bounding box center [211, 155] width 136 height 13
click at [353, 50] on span "×" at bounding box center [353, 49] width 4 height 8
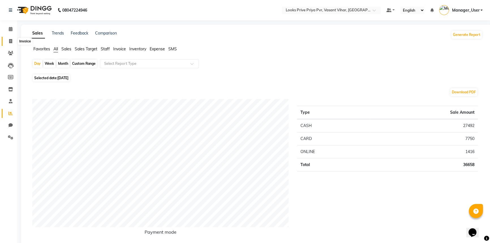
click at [10, 41] on icon at bounding box center [10, 41] width 3 height 4
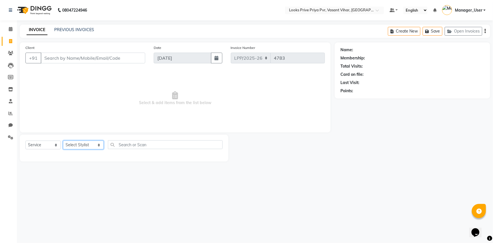
click at [99, 144] on select "Select Stylist Akhir_asst ANIL_PDCT ASLAM_CR STYLIST Counter_Sales KAMAL_PDCT K…" at bounding box center [83, 144] width 41 height 9
click at [63, 140] on select "Select Stylist Akhir_asst ANIL_PDCT ASLAM_CR STYLIST Counter_Sales KAMAL_PDCT K…" at bounding box center [83, 144] width 41 height 9
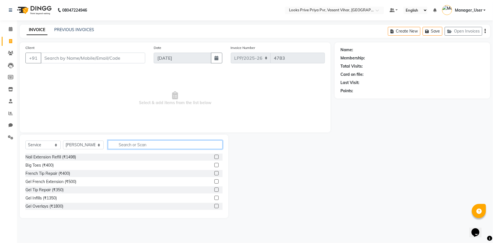
click at [138, 146] on input "text" at bounding box center [165, 144] width 115 height 9
click at [88, 164] on div "Stylist Cut(M) (₹700)" at bounding box center [123, 165] width 197 height 7
click at [215, 166] on label at bounding box center [217, 165] width 4 height 4
click at [215, 166] on input "checkbox" at bounding box center [217, 165] width 4 height 4
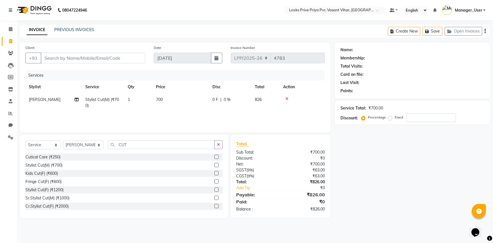
click at [172, 96] on td "700" at bounding box center [181, 102] width 57 height 19
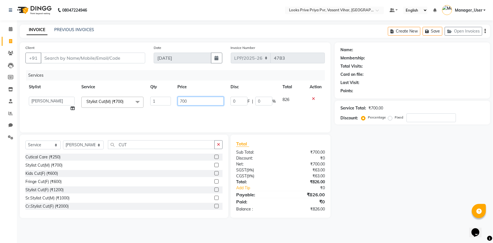
drag, startPoint x: 192, startPoint y: 102, endPoint x: 150, endPoint y: 102, distance: 42.1
click at [155, 106] on tr "Akhir_asst ANIL_PDCT ASLAM_CR STYLIST Counter_Sales KAMAL_PDCT KARISHMA MALLIKA…" at bounding box center [175, 103] width 300 height 21
click at [165, 105] on tr "Akhir_asst ANIL_PDCT ASLAM_CR STYLIST Counter_Sales KAMAL_PDCT KARISHMA MALLIKA…" at bounding box center [175, 103] width 300 height 21
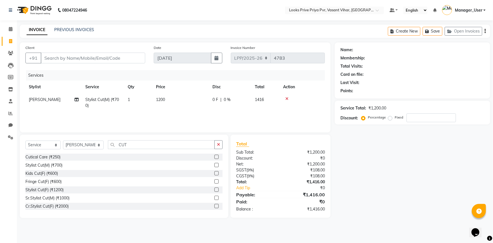
click at [176, 106] on td "1200" at bounding box center [181, 102] width 57 height 19
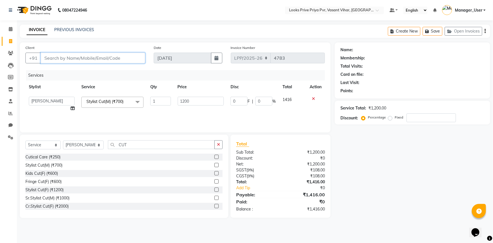
click at [116, 58] on input "Client" at bounding box center [93, 58] width 105 height 11
click at [238, 118] on div "Services Stylist Service Qty Price Disc Total Action Akhir_asst ANIL_PDCT ASLAM…" at bounding box center [175, 98] width 300 height 57
click at [125, 59] on span "Add Client" at bounding box center [131, 58] width 22 height 6
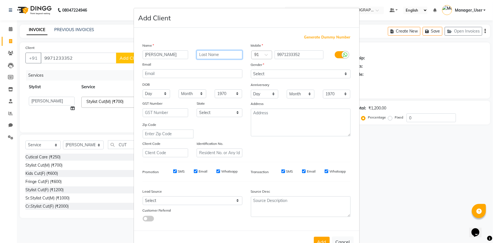
click at [211, 57] on input "text" at bounding box center [220, 54] width 46 height 9
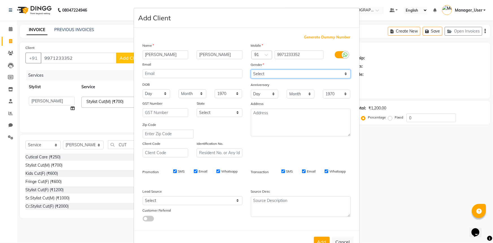
click at [291, 70] on select "Select Male Female Other Prefer Not To Say" at bounding box center [301, 74] width 100 height 9
click at [251, 70] on select "Select Male Female Other Prefer Not To Say" at bounding box center [301, 74] width 100 height 9
click at [317, 238] on div "Add Cancel" at bounding box center [247, 241] width 226 height 22
click at [315, 237] on div "Add Cancel" at bounding box center [247, 241] width 226 height 22
click at [318, 242] on button "Add" at bounding box center [322, 242] width 16 height 10
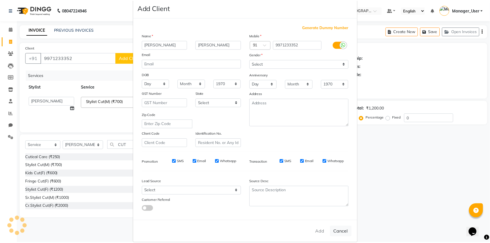
scroll to position [20, 0]
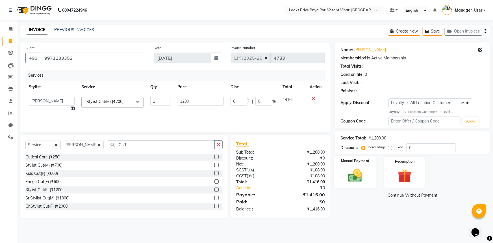
click at [364, 181] on img at bounding box center [355, 175] width 23 height 16
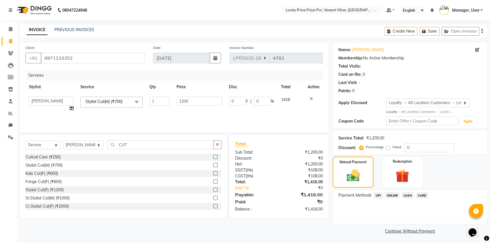
click at [396, 195] on span "ONLINE" at bounding box center [391, 195] width 15 height 7
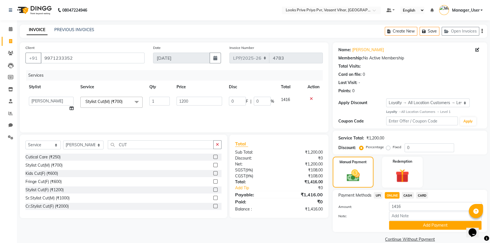
scroll to position [9, 0]
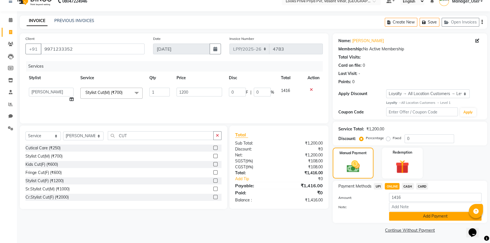
click at [416, 219] on button "Add Payment" at bounding box center [435, 216] width 92 height 9
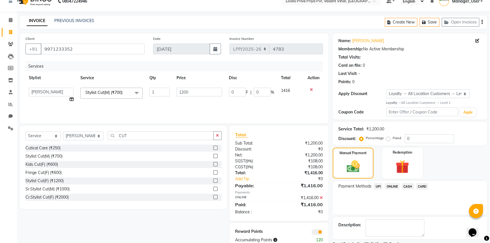
scroll to position [33, 0]
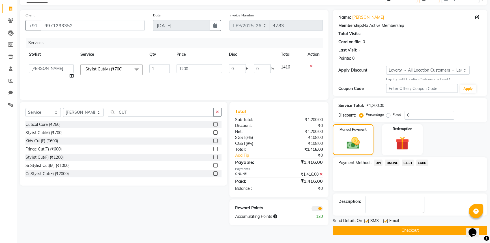
click at [379, 228] on button "Checkout" at bounding box center [409, 230] width 154 height 9
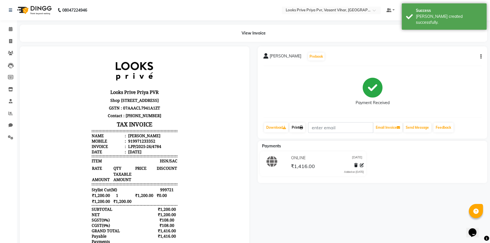
click at [295, 129] on link "Print" at bounding box center [297, 128] width 16 height 10
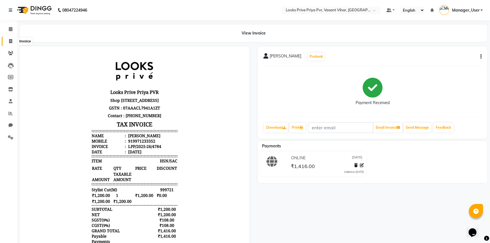
click at [7, 39] on span at bounding box center [11, 41] width 10 height 7
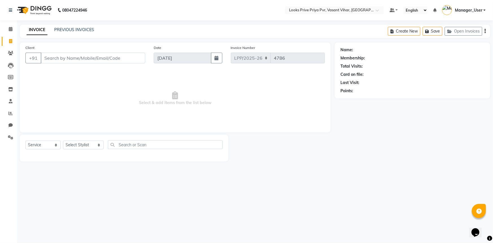
click at [104, 52] on div "Client +91" at bounding box center [85, 56] width 128 height 23
click at [103, 55] on input "Client" at bounding box center [93, 58] width 105 height 11
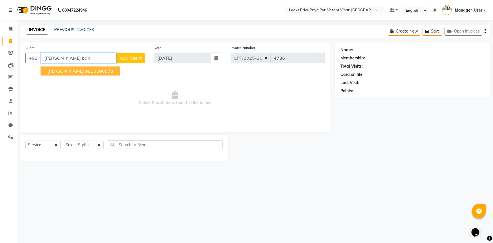
click at [110, 73] on ngb-highlight "9810596578" at bounding box center [99, 71] width 28 height 6
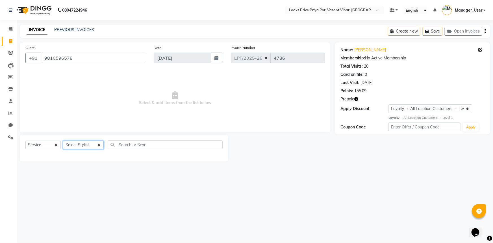
click at [81, 146] on select "Select Stylist Akhir_asst ANIL_PDCT ASLAM_CR STYLIST Counter_Sales KAMAL_PDCT K…" at bounding box center [83, 144] width 41 height 9
click at [356, 100] on icon "button" at bounding box center [356, 99] width 4 height 4
click at [95, 148] on select "Select Stylist Akhir_asst ANIL_PDCT ASLAM_CR STYLIST Counter_Sales KAMAL_PDCT K…" at bounding box center [83, 144] width 41 height 9
click at [63, 140] on select "Select Stylist Akhir_asst ANIL_PDCT ASLAM_CR STYLIST Counter_Sales KAMAL_PDCT K…" at bounding box center [83, 144] width 41 height 9
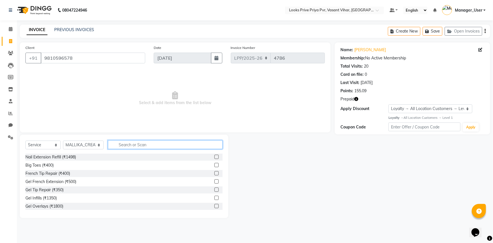
click at [186, 145] on input "text" at bounding box center [165, 144] width 115 height 9
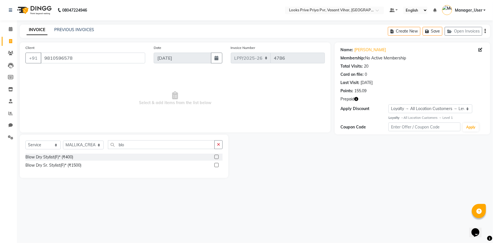
click at [217, 157] on label at bounding box center [217, 157] width 4 height 4
click at [217, 157] on input "checkbox" at bounding box center [217, 157] width 4 height 4
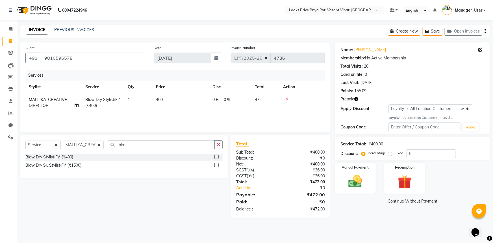
click at [196, 102] on td "400" at bounding box center [181, 102] width 57 height 19
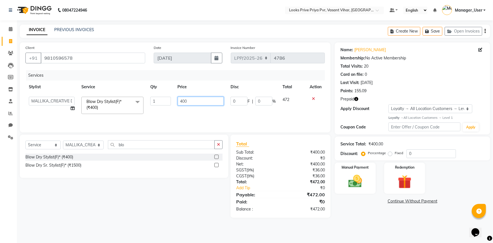
click at [218, 103] on input "400" at bounding box center [201, 101] width 46 height 9
click at [357, 226] on main "INVOICE PREVIOUS INVOICES Create New Save Open Invoices Client +91 9810596578 D…" at bounding box center [255, 126] width 476 height 202
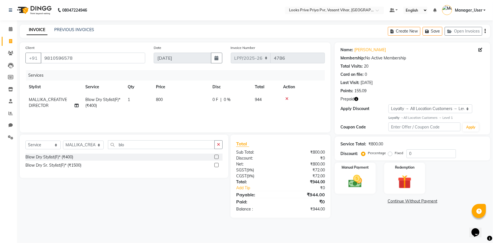
click at [107, 227] on div "08047224946 Select Location × Looks Prive Priya Pvr, Vasant Vihar, Delhi Defaul…" at bounding box center [246, 121] width 493 height 243
click at [350, 213] on div "Name: Sangeeta Bansal Membership: No Active Membership Total Visits: 20 Card on…" at bounding box center [415, 129] width 160 height 175
click at [360, 181] on img at bounding box center [355, 181] width 23 height 16
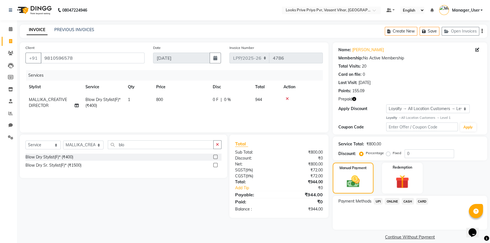
click at [410, 202] on span "CASH" at bounding box center [407, 201] width 12 height 7
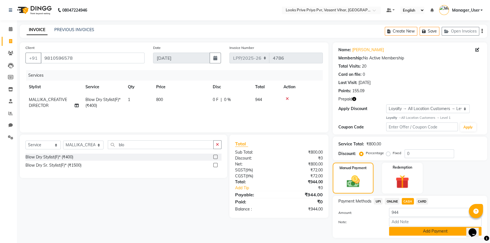
click at [409, 232] on button "Add Payment" at bounding box center [435, 231] width 92 height 9
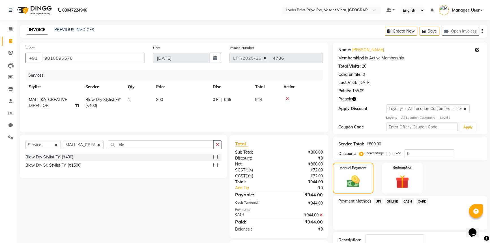
scroll to position [38, 0]
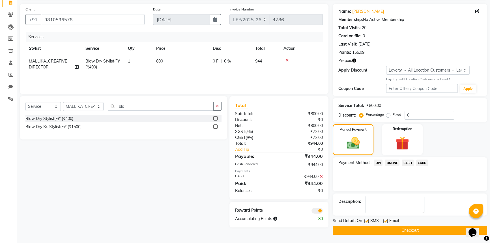
click at [392, 226] on button "Checkout" at bounding box center [409, 230] width 154 height 9
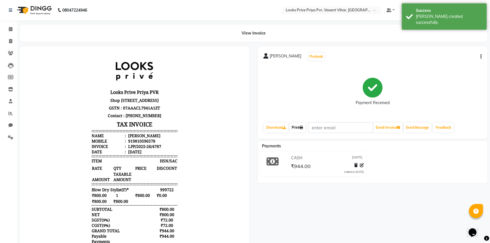
click at [302, 131] on link "Print" at bounding box center [297, 128] width 16 height 10
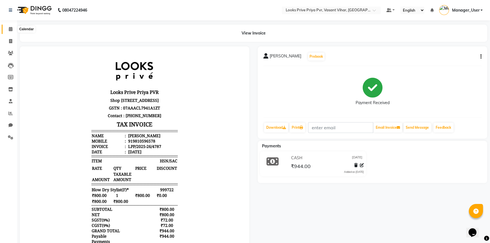
click at [10, 29] on icon at bounding box center [11, 29] width 4 height 4
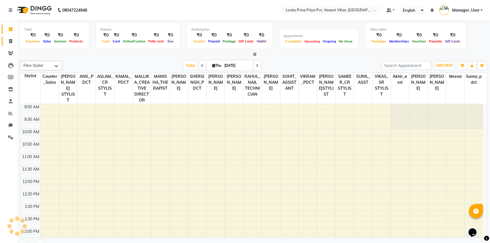
click at [11, 40] on icon at bounding box center [10, 41] width 3 height 4
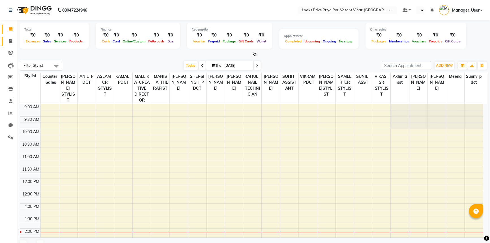
select select "en"
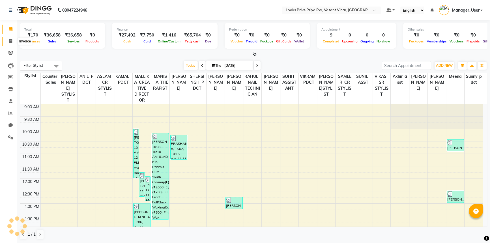
click at [10, 42] on icon at bounding box center [10, 41] width 3 height 4
select select "service"
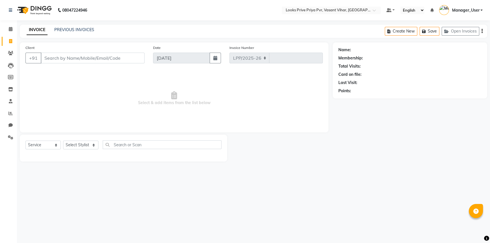
select select "7646"
type input "4783"
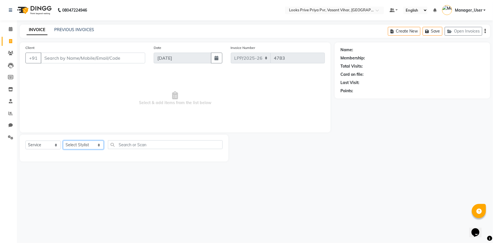
click at [101, 144] on select "Select Stylist Akhir_asst ANIL_PDCT ASLAM_CR STYLIST Counter_Sales KAMAL_PDCT […" at bounding box center [83, 144] width 41 height 9
select select "66946"
click at [63, 140] on select "Select Stylist Akhir_asst ANIL_PDCT ASLAM_CR STYLIST Counter_Sales KAMAL_PDCT […" at bounding box center [83, 144] width 41 height 9
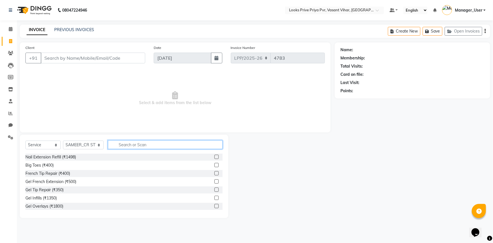
click at [126, 142] on input "text" at bounding box center [165, 144] width 115 height 9
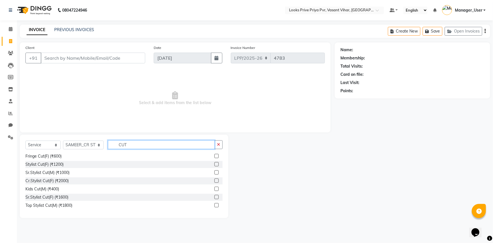
type input "CUT"
click at [215, 197] on label at bounding box center [217, 197] width 4 height 4
click at [215, 197] on input "checkbox" at bounding box center [217, 197] width 4 height 4
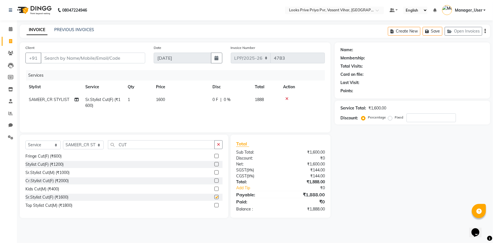
checkbox input "false"
click at [171, 97] on td "1600" at bounding box center [181, 102] width 57 height 19
select select "66946"
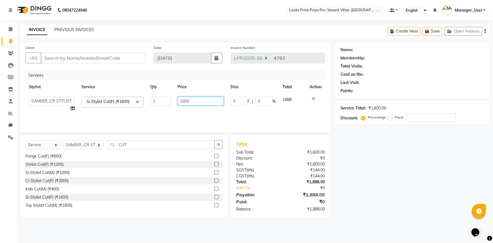
drag, startPoint x: 180, startPoint y: 103, endPoint x: 147, endPoint y: 110, distance: 34.1
click at [147, 109] on tr "Akhir_asst ANIL_PDCT ASLAM_CR STYLIST Counter_Sales KAMAL_PDCT KARISHMA MALLIKA…" at bounding box center [175, 103] width 300 height 21
type input "1500"
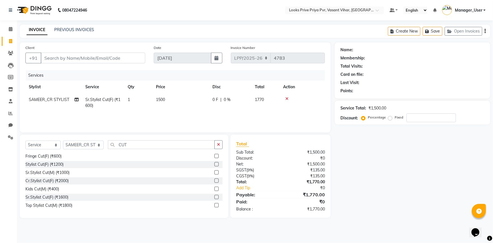
click at [169, 114] on div "Services Stylist Service Qty Price Disc Total Action SAMEER_CR STYLIST Sr.Styli…" at bounding box center [175, 98] width 300 height 57
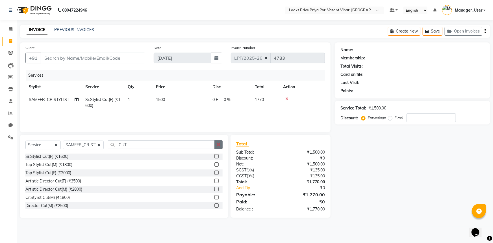
click at [218, 142] on button "button" at bounding box center [219, 144] width 8 height 9
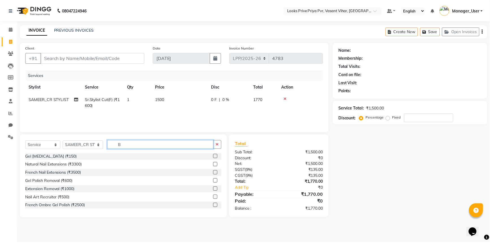
scroll to position [0, 0]
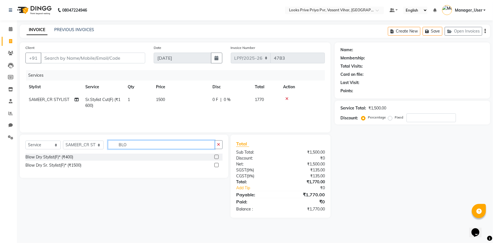
type input "BLO"
click at [218, 165] on label at bounding box center [217, 165] width 4 height 4
click at [218, 165] on input "checkbox" at bounding box center [217, 165] width 4 height 4
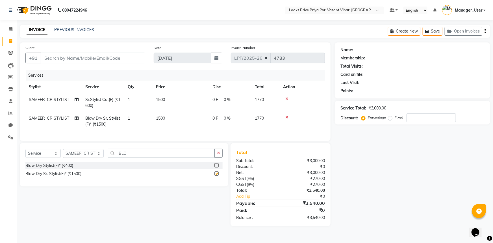
checkbox input "false"
click at [149, 157] on input "BLO" at bounding box center [161, 153] width 107 height 9
click at [172, 120] on td "1500" at bounding box center [181, 121] width 57 height 19
select select "66946"
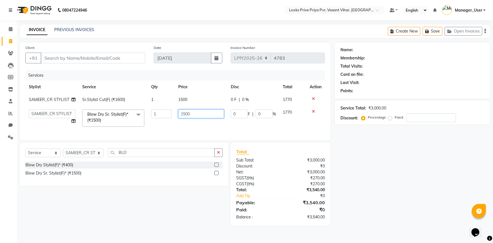
drag, startPoint x: 206, startPoint y: 113, endPoint x: 158, endPoint y: 121, distance: 49.3
click at [161, 120] on tr "Akhir_asst ANIL_PDCT ASLAM_CR STYLIST Counter_Sales KAMAL_PDCT KARISHMA MALLIKA…" at bounding box center [175, 118] width 300 height 24
type input "800"
click at [234, 122] on td "0 F | 0 %" at bounding box center [254, 118] width 52 height 24
select select "66946"
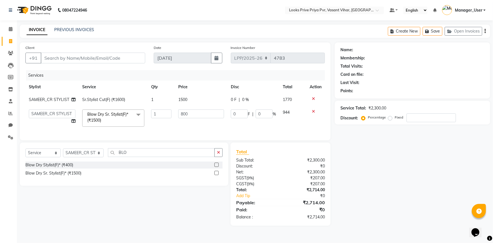
click at [185, 127] on td "800" at bounding box center [201, 118] width 53 height 24
click at [181, 131] on div "Services Stylist Service Qty Price Disc Total Action SAMEER_CR STYLIST Sr.Styli…" at bounding box center [175, 102] width 300 height 64
click at [202, 100] on td "1500" at bounding box center [201, 99] width 53 height 13
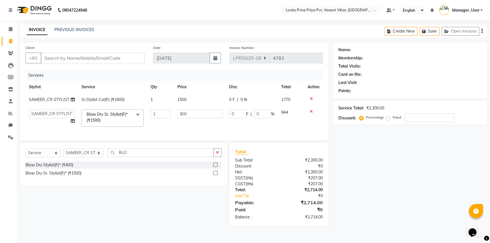
select select "66946"
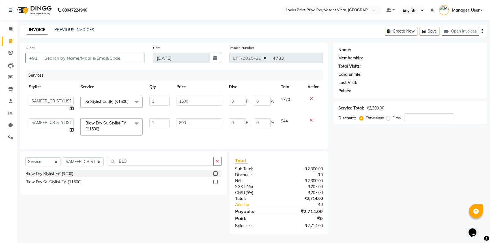
click at [195, 138] on td "800" at bounding box center [199, 127] width 52 height 24
drag, startPoint x: 177, startPoint y: 79, endPoint x: 176, endPoint y: 83, distance: 4.2
click at [176, 83] on th "Price" at bounding box center [199, 87] width 52 height 13
click at [311, 118] on icon at bounding box center [311, 120] width 3 height 4
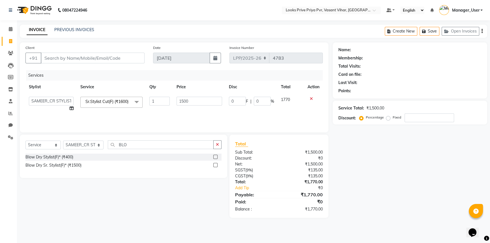
scroll to position [0, 0]
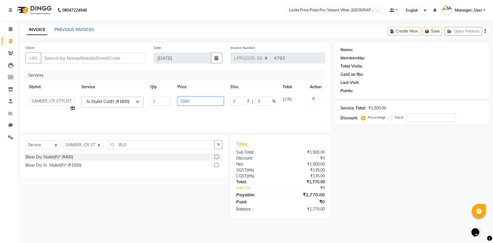
drag, startPoint x: 198, startPoint y: 100, endPoint x: 176, endPoint y: 101, distance: 22.1
click at [176, 101] on td "1500" at bounding box center [200, 103] width 53 height 21
type input "2500"
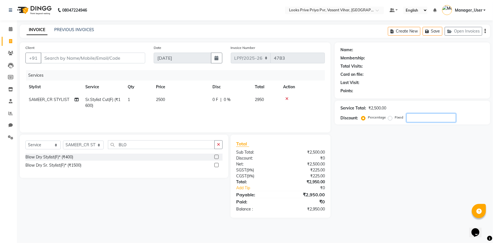
click at [421, 118] on input "number" at bounding box center [431, 117] width 49 height 9
type input "20"
click at [44, 144] on select "Select Service Product Membership Package Voucher Prepaid Gift Card" at bounding box center [42, 144] width 35 height 9
select select "product"
click at [25, 140] on select "Select Service Product Membership Package Voucher Prepaid Gift Card" at bounding box center [42, 144] width 35 height 9
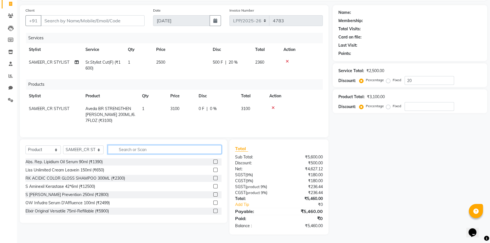
scroll to position [42, 0]
click at [368, 124] on div "Name: Membership: Total Visits: Card on file: Last Visit: Points: Service Total…" at bounding box center [411, 119] width 159 height 229
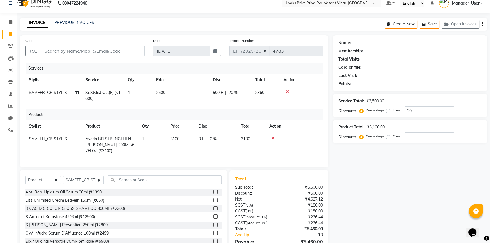
scroll to position [0, 0]
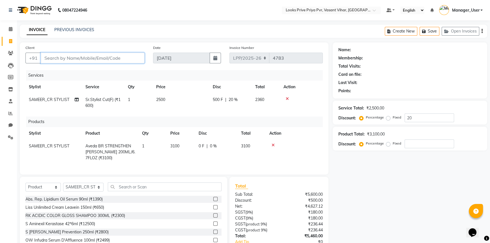
click at [94, 57] on input "Client" at bounding box center [93, 58] width 104 height 11
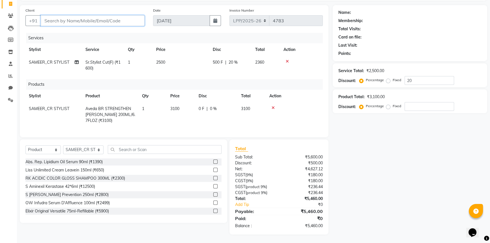
scroll to position [42, 0]
click at [420, 77] on input "20" at bounding box center [428, 80] width 49 height 9
click at [113, 18] on input "Client" at bounding box center [93, 20] width 104 height 11
type input "p"
type input "0"
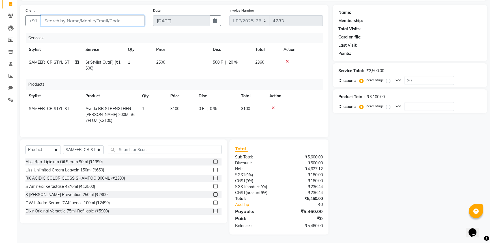
type input "0"
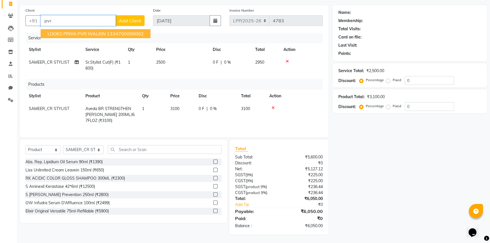
type input "pvr"
click at [204, 118] on td "0 F | 0 %" at bounding box center [216, 114] width 42 height 25
select select "66946"
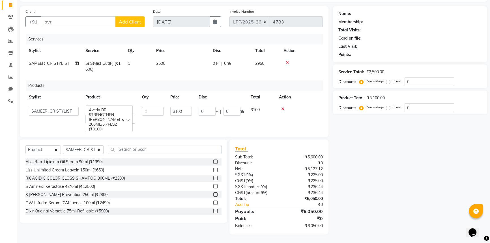
scroll to position [38, 0]
click at [297, 135] on div "Client +91 pvr Add Client Date 04-09-2025 Invoice Number LPP/2025-26 V/2025 V/2…" at bounding box center [174, 71] width 308 height 131
click at [304, 124] on div "Services Stylist Service Qty Price Disc Total Action SAMEER_CR STYLIST Sr.Styli…" at bounding box center [173, 83] width 297 height 98
click at [225, 120] on td "0 F | 0 %" at bounding box center [221, 114] width 52 height 23
drag, startPoint x: 306, startPoint y: 155, endPoint x: 317, endPoint y: 158, distance: 10.8
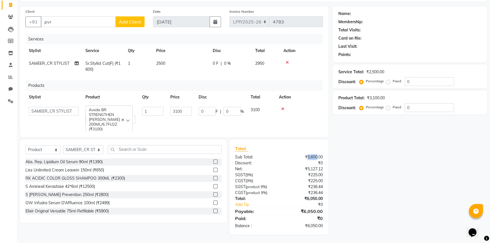
click at [317, 158] on div "₹5,600.00" at bounding box center [303, 157] width 48 height 6
click at [315, 162] on div "₹0" at bounding box center [303, 163] width 48 height 6
click at [227, 62] on span "0 %" at bounding box center [227, 63] width 7 height 6
select select "66946"
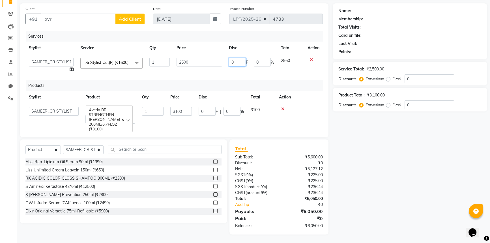
click at [237, 63] on input "0" at bounding box center [237, 62] width 17 height 9
type input "20"
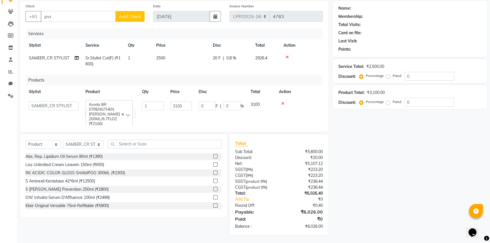
click at [362, 164] on div "Name: Membership: Total Visits: Card on file: Last Visit: Points: Service Total…" at bounding box center [411, 118] width 159 height 234
click at [437, 106] on input "0" at bounding box center [428, 102] width 49 height 9
type input "2"
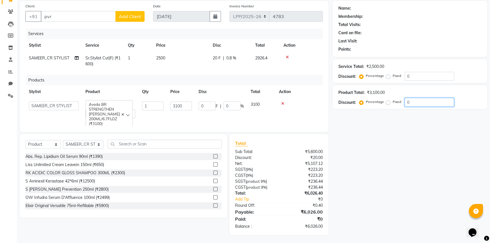
type input "62"
type input "2"
type input "20"
type input "620"
type input "20"
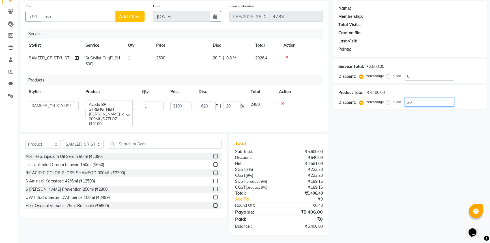
type input "20"
click at [375, 127] on div "Name: Membership: Total Visits: Card on file: Last Visit: Points: Service Total…" at bounding box center [411, 118] width 159 height 234
click at [380, 133] on div "Name: Membership: Total Visits: Card on file: Last Visit: Points: Service Total…" at bounding box center [411, 118] width 159 height 234
click at [416, 169] on div "Name: Membership: Total Visits: Card on file: Last Visit: Points: Service Total…" at bounding box center [411, 118] width 159 height 234
click at [438, 201] on div "Name: Membership: Total Visits: Card on file: Last Visit: Points: Service Total…" at bounding box center [411, 118] width 159 height 234
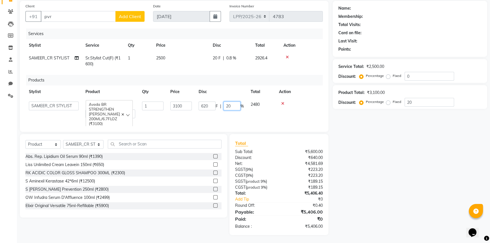
click at [237, 109] on input "20" at bounding box center [231, 105] width 17 height 9
type input "0"
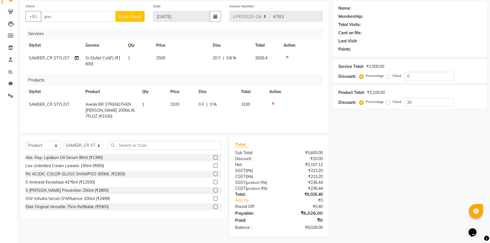
click at [433, 201] on div "Name: Membership: Total Visits: Card on file: Last Visit: Points: Service Total…" at bounding box center [411, 118] width 159 height 235
click at [421, 186] on div "Name: Membership: Total Visits: Card on file: Last Visit: Points: Service Total…" at bounding box center [411, 118] width 159 height 235
click at [362, 177] on div "Name: Membership: Total Visits: Card on file: Last Visit: Points: Service Total…" at bounding box center [411, 118] width 159 height 235
click at [229, 58] on span "0.8 %" at bounding box center [231, 58] width 10 height 6
select select "66946"
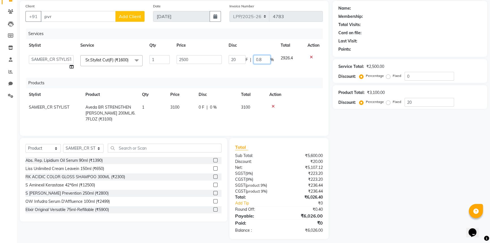
click at [269, 61] on input "0.8" at bounding box center [261, 59] width 17 height 9
click at [268, 61] on input "0.8" at bounding box center [261, 59] width 17 height 9
type input "20"
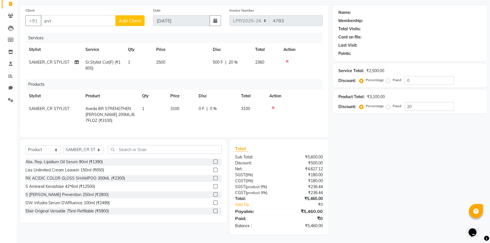
click at [371, 183] on div "Name: Membership: Total Visits: Card on file: Last Visit: Points: Service Total…" at bounding box center [411, 119] width 159 height 229
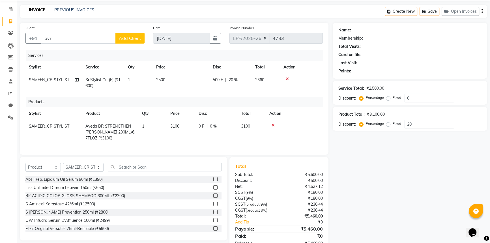
scroll to position [0, 0]
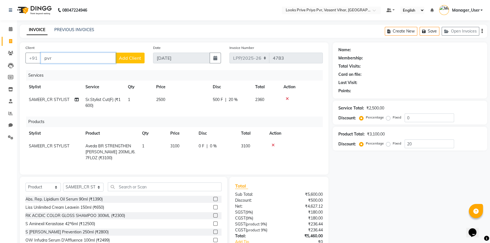
click at [93, 57] on input "pvr" at bounding box center [78, 58] width 75 height 11
type input "pv\"
type input "0"
type input "p"
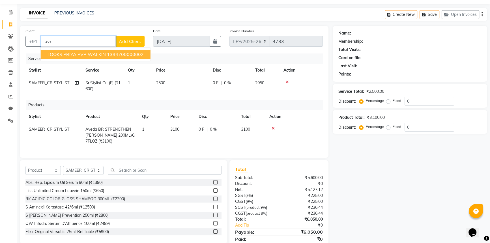
scroll to position [42, 0]
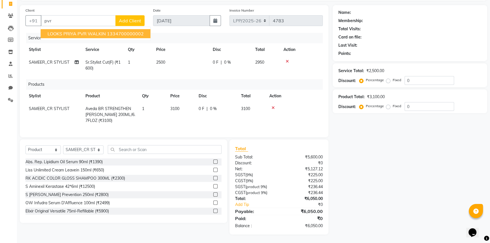
click at [165, 28] on div "Client +91 pvr LOOKS PRIYA PVR WALKIN 1334700000002 Add Client Date 04-09-2025 …" at bounding box center [174, 71] width 308 height 132
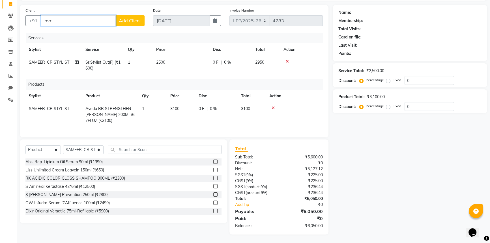
click at [100, 15] on input "pvr" at bounding box center [78, 20] width 75 height 11
click at [107, 33] on div "Services" at bounding box center [176, 38] width 301 height 10
click at [90, 15] on input "pvr" at bounding box center [78, 20] width 75 height 11
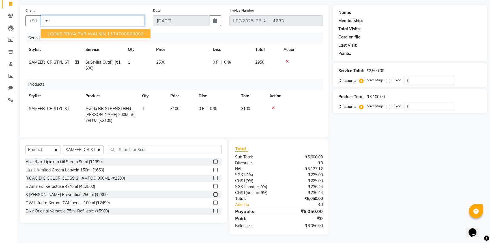
type input "p"
click at [109, 31] on ngb-highlight "1334700000002" at bounding box center [125, 34] width 37 height 6
type input "1334700000002"
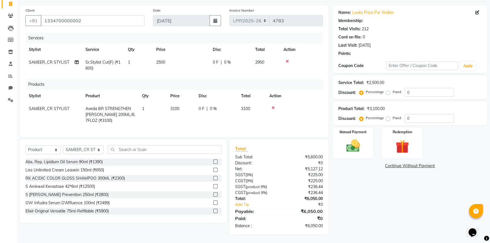
select select "1: Object"
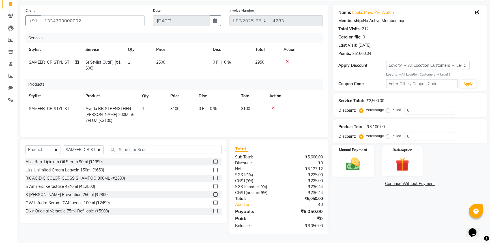
click at [358, 159] on img at bounding box center [352, 164] width 23 height 16
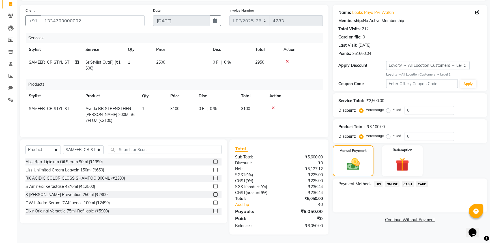
click at [410, 181] on span "CASH" at bounding box center [407, 184] width 12 height 7
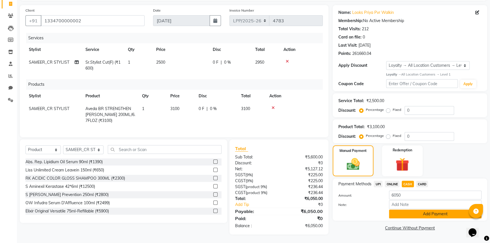
click at [413, 209] on button "Add Payment" at bounding box center [435, 213] width 92 height 9
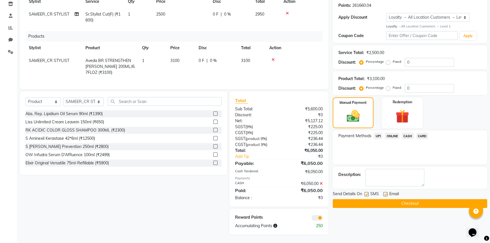
scroll to position [12, 0]
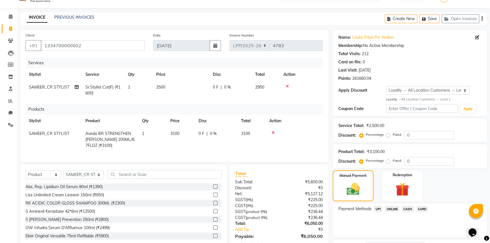
click at [227, 88] on span "0 %" at bounding box center [227, 87] width 7 height 6
select select "66946"
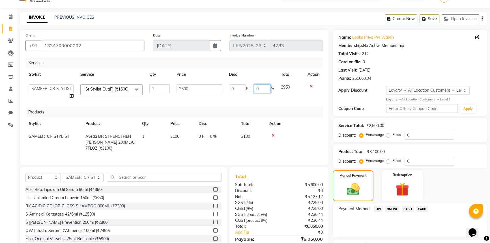
click at [260, 91] on input "0" at bounding box center [262, 88] width 17 height 9
type input "20"
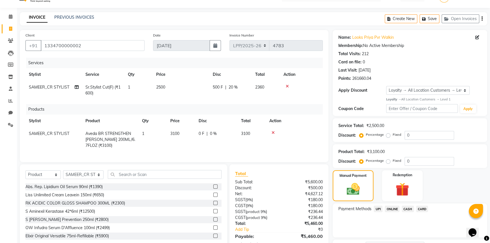
click at [476, 174] on div "Manual Payment Redemption" at bounding box center [409, 185] width 163 height 31
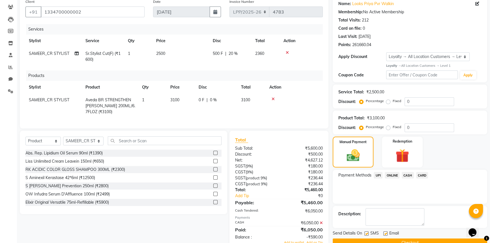
scroll to position [90, 0]
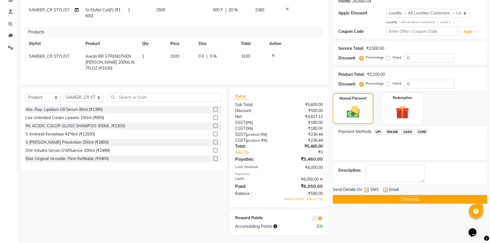
click at [407, 131] on span "CASH" at bounding box center [407, 131] width 12 height 7
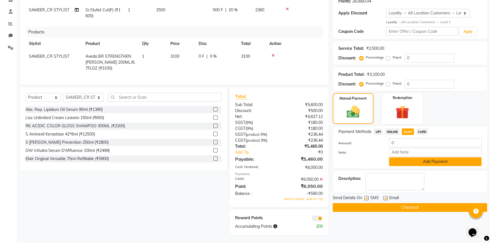
click at [407, 159] on button "Add Payment" at bounding box center [435, 161] width 92 height 9
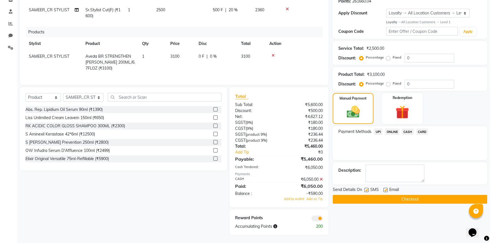
click at [321, 181] on icon at bounding box center [320, 179] width 3 height 4
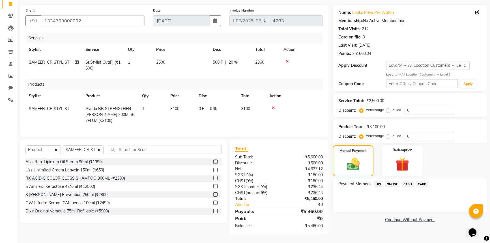
click at [407, 181] on span "CASH" at bounding box center [407, 184] width 12 height 7
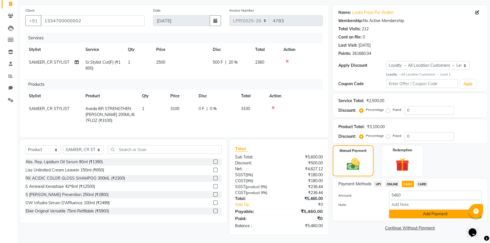
click at [414, 212] on button "Add Payment" at bounding box center [435, 213] width 92 height 9
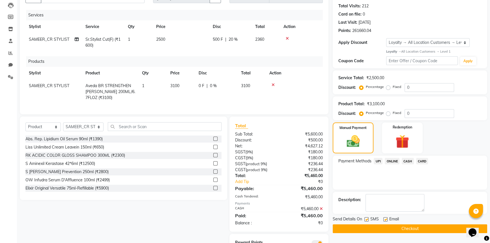
scroll to position [90, 0]
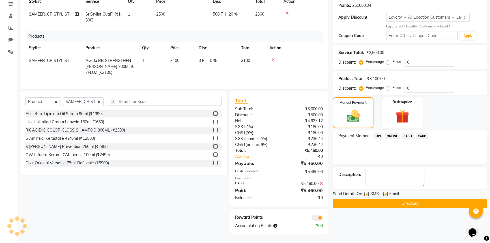
click at [401, 199] on button "Checkout" at bounding box center [409, 203] width 154 height 9
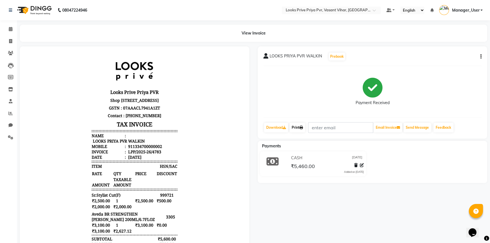
click at [298, 127] on link "Print" at bounding box center [297, 128] width 16 height 10
click at [288, 137] on div "LOOKS PRIYA PVR WALKIN Prebook Payment Received Download Print Email Invoice Se…" at bounding box center [372, 92] width 229 height 92
click at [8, 39] on span at bounding box center [11, 41] width 10 height 7
select select "service"
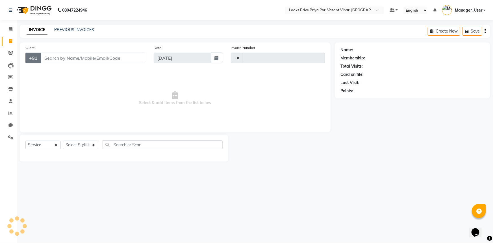
type input "4784"
select select "7646"
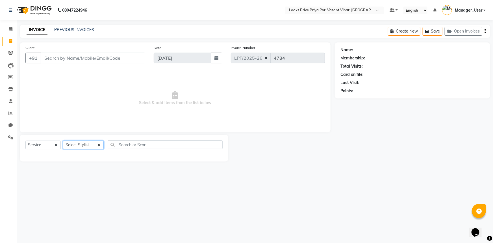
click at [95, 145] on select "Select Stylist Akhir_asst ANIL_PDCT ASLAM_CR STYLIST Counter_Sales KAMAL_PDCT K…" at bounding box center [83, 144] width 41 height 9
select select "66935"
click at [63, 140] on select "Select Stylist Akhir_asst ANIL_PDCT ASLAM_CR STYLIST Counter_Sales KAMAL_PDCT K…" at bounding box center [83, 144] width 41 height 9
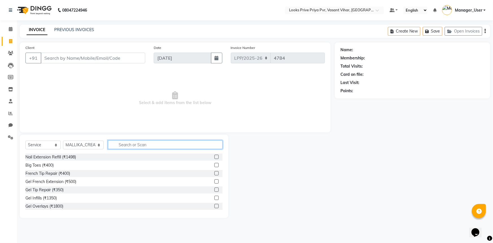
click at [135, 145] on input "text" at bounding box center [165, 144] width 115 height 9
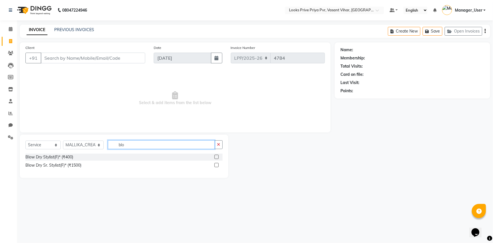
type input "blo"
click at [95, 158] on div "Blow Dry Stylist(F)* (₹400)" at bounding box center [123, 157] width 197 height 7
click at [144, 143] on input "blo" at bounding box center [161, 144] width 107 height 9
click at [110, 165] on div "Blow Dry Sr. Stylist(F)* (₹1500)" at bounding box center [123, 165] width 197 height 7
click at [215, 166] on label at bounding box center [217, 165] width 4 height 4
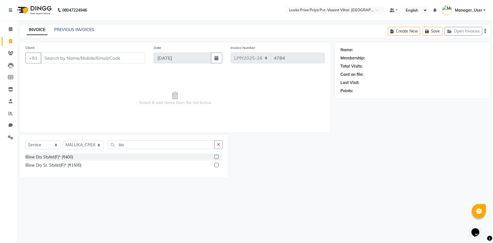
click at [215, 166] on input "checkbox" at bounding box center [217, 165] width 4 height 4
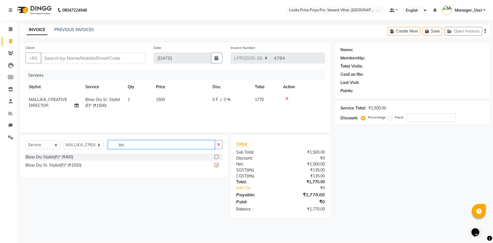
click at [168, 148] on input "blo" at bounding box center [161, 144] width 107 height 9
checkbox input "false"
click at [189, 99] on td "1500" at bounding box center [181, 102] width 57 height 19
select select "66935"
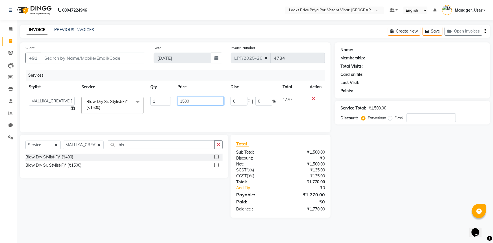
drag, startPoint x: 197, startPoint y: 103, endPoint x: 156, endPoint y: 107, distance: 41.2
click at [156, 107] on tr "Akhir_asst ANIL_PDCT ASLAM_CR STYLIST Counter_Sales KAMAL_PDCT KARISHMA MALLIKA…" at bounding box center [175, 105] width 300 height 24
type input "800"
click at [165, 113] on div "Services Stylist Service Qty Price Disc Total Action Akhir_asst ANIL_PDCT ASLAM…" at bounding box center [175, 98] width 300 height 57
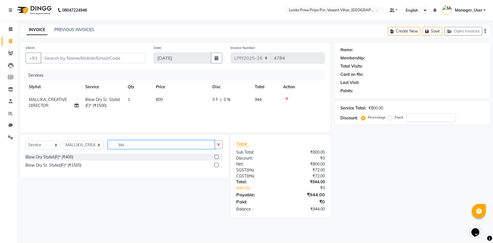
drag, startPoint x: 129, startPoint y: 145, endPoint x: 101, endPoint y: 146, distance: 28.0
click at [101, 146] on div "Select Service Product Membership Package Voucher Prepaid Gift Card Select Styl…" at bounding box center [123, 146] width 197 height 13
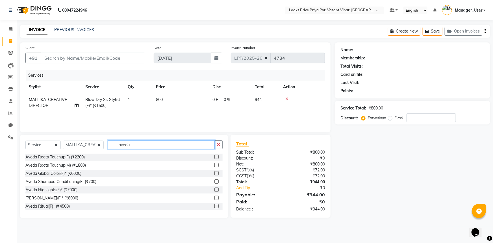
type input "aveda"
click at [112, 181] on div "Aveda Shampoo Conditioning(F) (₹700)" at bounding box center [123, 181] width 197 height 7
click at [215, 178] on div at bounding box center [219, 181] width 8 height 7
click at [215, 180] on label at bounding box center [217, 181] width 4 height 4
click at [215, 180] on input "checkbox" at bounding box center [217, 182] width 4 height 4
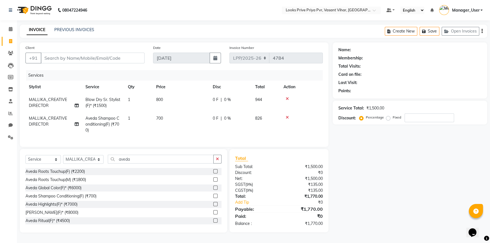
checkbox input "false"
click at [185, 133] on td "700" at bounding box center [181, 124] width 57 height 25
select select "66935"
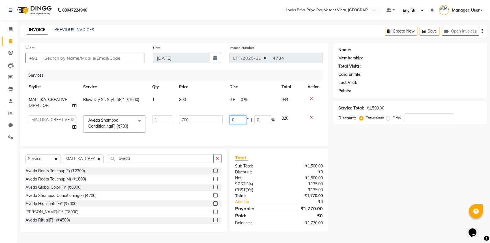
click at [243, 135] on td "0 F | 0 %" at bounding box center [252, 124] width 52 height 24
click at [126, 59] on input "Client" at bounding box center [93, 58] width 104 height 11
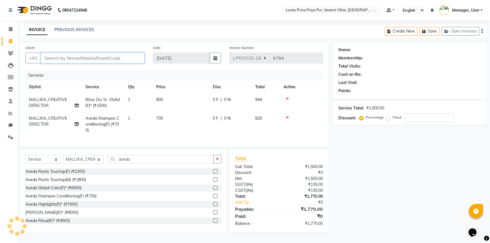
scroll to position [2, 0]
type input "n"
type input "0"
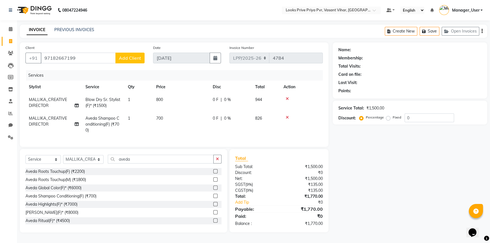
click at [128, 62] on div "Client +91 97182667199 Add Client" at bounding box center [84, 56] width 127 height 23
click at [133, 64] on div "Client +91 97182667199 Add Client" at bounding box center [84, 56] width 127 height 23
drag, startPoint x: 88, startPoint y: 57, endPoint x: 0, endPoint y: 70, distance: 88.6
click at [0, 69] on app-home "08047224946 Select Location × Looks Prive Priya Pvr, Vasant Vihar, Delhi Defaul…" at bounding box center [245, 120] width 490 height 241
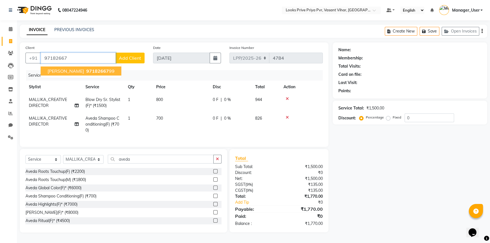
click at [79, 72] on button "NEERJA KAPOOR 97182667 99" at bounding box center [81, 70] width 81 height 9
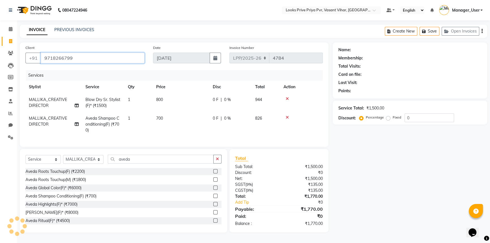
type input "9718266799"
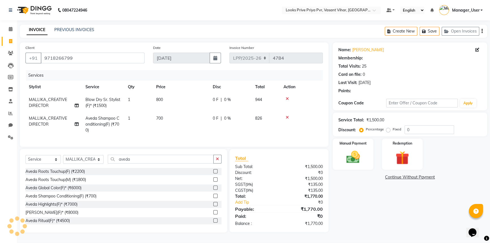
select select "1: Object"
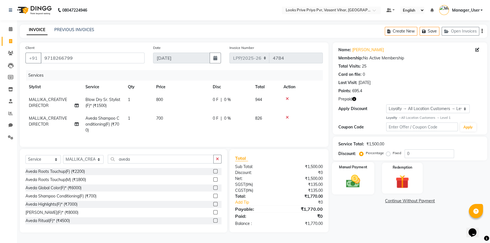
click at [360, 178] on img at bounding box center [352, 181] width 23 height 16
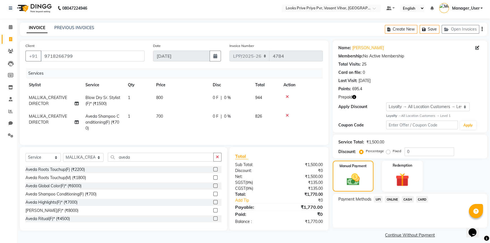
click at [391, 199] on span "ONLINE" at bounding box center [391, 199] width 15 height 7
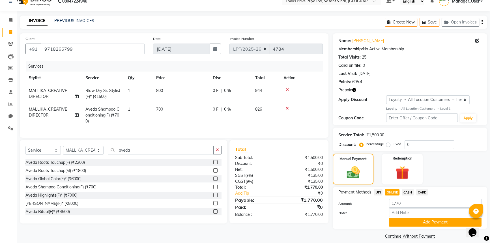
scroll to position [15, 0]
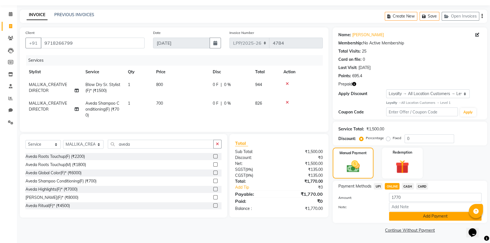
click at [416, 220] on button "Add Payment" at bounding box center [435, 216] width 92 height 9
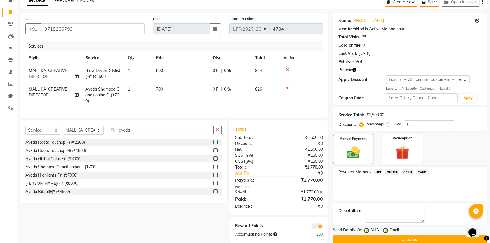
scroll to position [42, 0]
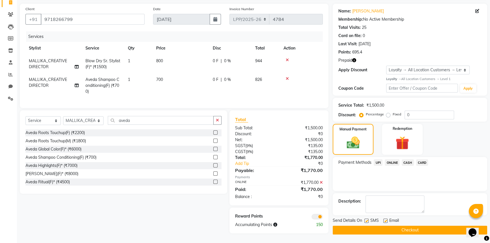
click at [387, 226] on button "Checkout" at bounding box center [409, 230] width 154 height 9
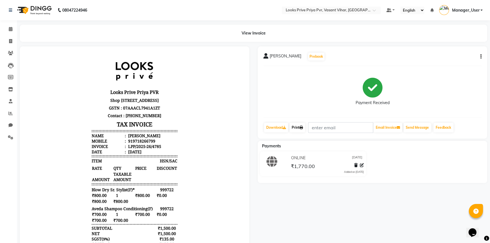
click at [301, 129] on link "Print" at bounding box center [297, 128] width 16 height 10
click at [9, 41] on icon at bounding box center [10, 41] width 3 height 4
select select "service"
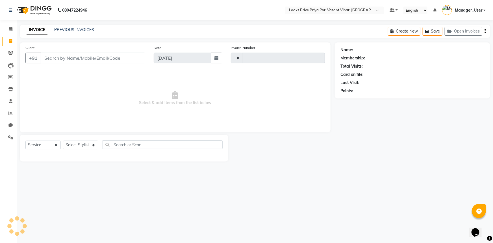
type input "4786"
select select "7646"
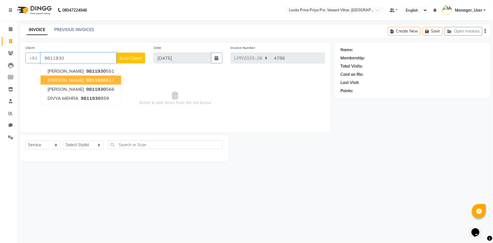
click at [59, 79] on span "SHAILJA CHOURASIA" at bounding box center [65, 80] width 36 height 6
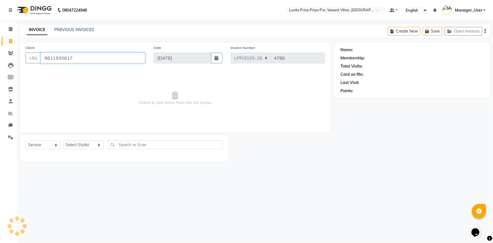
type input "9811930617"
select select "1: Object"
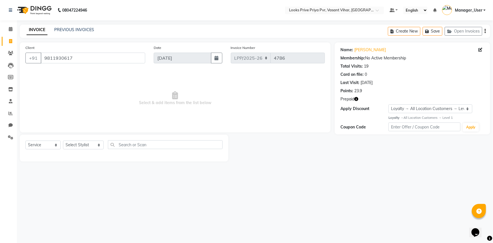
click at [359, 99] on div "Prepaid" at bounding box center [413, 99] width 144 height 6
click at [358, 99] on icon "button" at bounding box center [356, 99] width 4 height 4
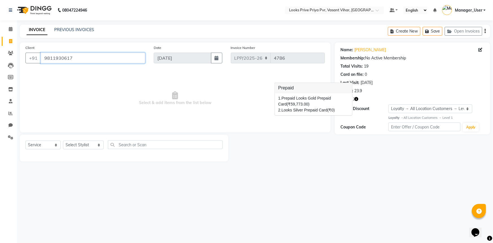
click at [70, 56] on input "9811930617" at bounding box center [93, 58] width 105 height 11
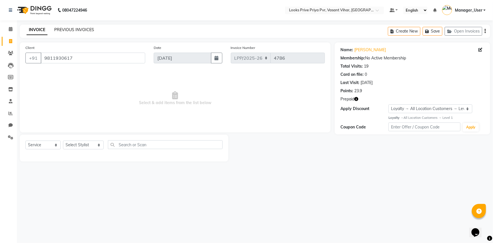
click at [68, 28] on link "PREVIOUS INVOICES" at bounding box center [74, 29] width 40 height 5
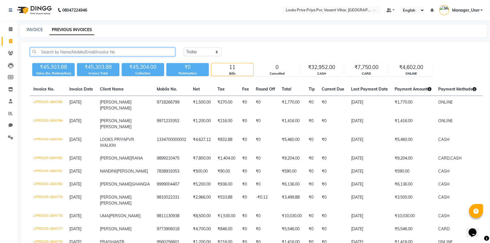
click at [92, 48] on input "text" at bounding box center [102, 51] width 145 height 9
paste input "9811930617"
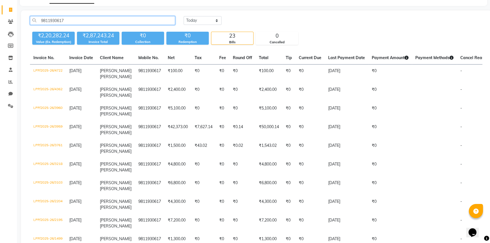
scroll to position [25, 0]
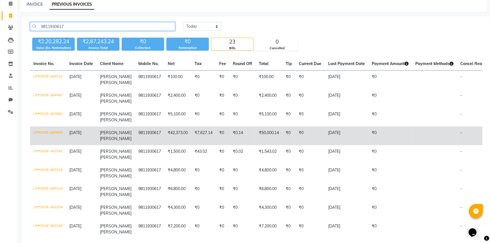
type input "9811930617"
click at [40, 130] on td "LPP/2025-26/3959" at bounding box center [48, 135] width 36 height 19
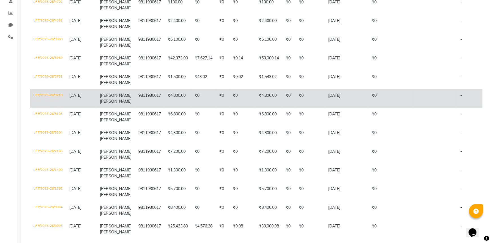
scroll to position [103, 0]
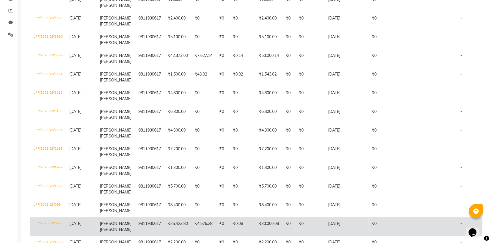
click at [53, 224] on td "LPP/2025-26/0993" at bounding box center [48, 226] width 36 height 19
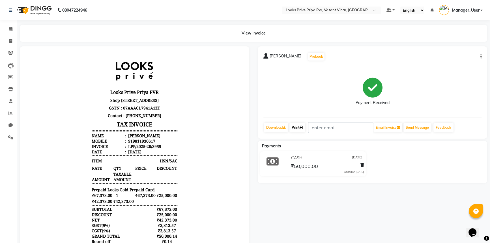
click at [303, 130] on link "Print" at bounding box center [297, 128] width 16 height 10
click at [305, 121] on div "SHAILJA CHOURASIA Prebook Payment Received Download Print Email Invoice Send Me…" at bounding box center [372, 92] width 229 height 92
click at [299, 126] on link "Print" at bounding box center [297, 128] width 16 height 10
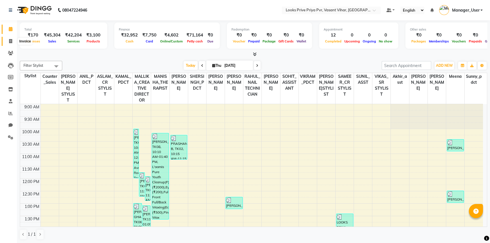
click at [12, 40] on icon at bounding box center [10, 41] width 3 height 4
select select "service"
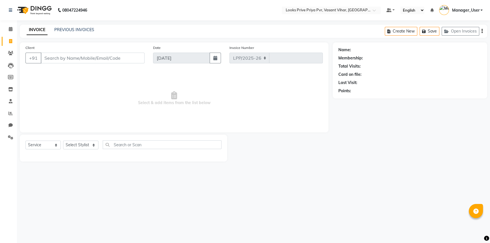
select select "7646"
type input "4786"
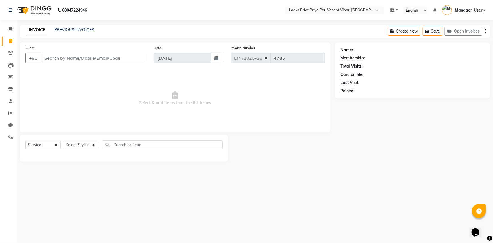
click at [109, 59] on input "Client" at bounding box center [93, 58] width 105 height 11
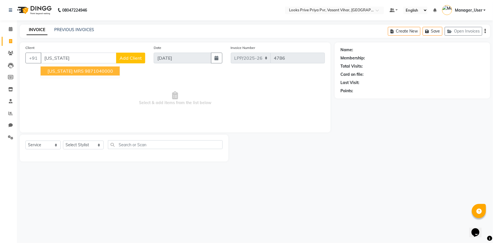
click at [95, 69] on ngb-highlight "9871040000" at bounding box center [99, 71] width 28 height 6
type input "9871040000"
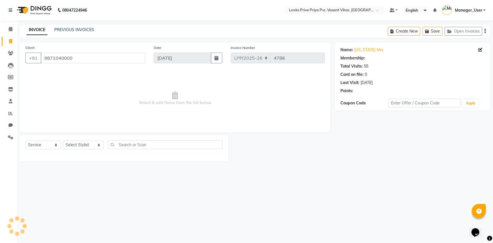
select select "1: Object"
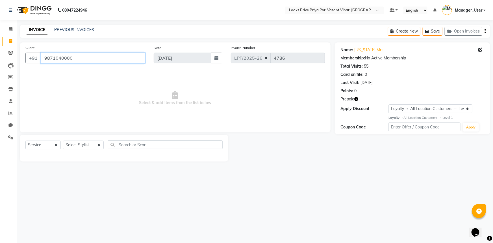
click at [55, 60] on input "9871040000" at bounding box center [93, 58] width 105 height 11
click at [85, 29] on link "PREVIOUS INVOICES" at bounding box center [74, 29] width 40 height 5
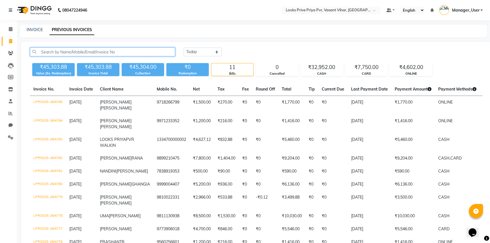
click at [99, 51] on input "text" at bounding box center [102, 51] width 145 height 9
paste input "9871040000"
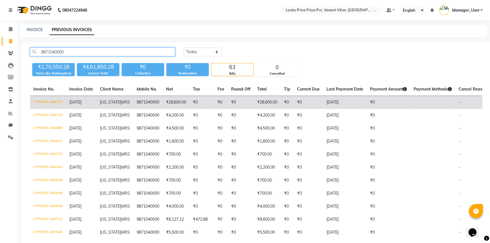
type input "9871040000"
click at [50, 103] on td "LPP/2025-26/4772" at bounding box center [48, 102] width 36 height 13
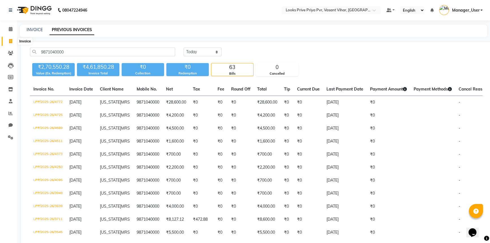
click at [9, 38] on span at bounding box center [11, 41] width 10 height 7
select select "service"
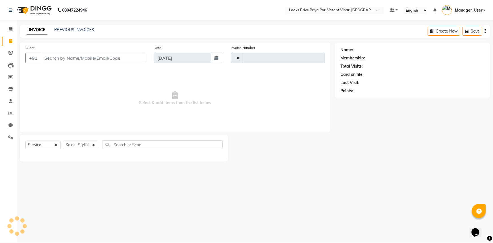
type input "4786"
select select "7646"
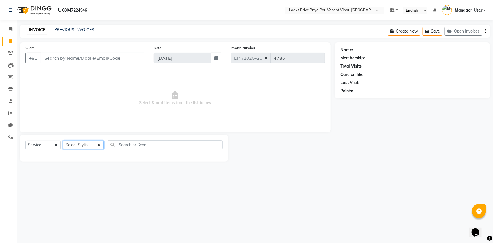
click at [86, 146] on select "Select Stylist Akhir_asst ANIL_PDCT ASLAM_CR STYLIST Counter_Sales KAMAL_PDCT K…" at bounding box center [83, 144] width 41 height 9
drag, startPoint x: 197, startPoint y: 91, endPoint x: 116, endPoint y: 74, distance: 82.8
click at [196, 91] on span "Select & add items from the list below" at bounding box center [175, 98] width 300 height 57
click at [105, 56] on input "Client" at bounding box center [93, 58] width 105 height 11
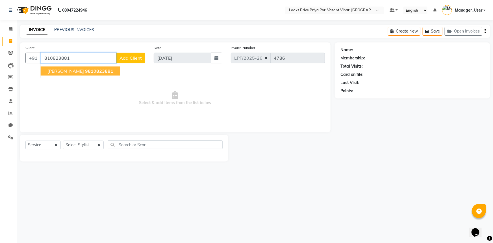
click at [113, 70] on span "810823881" at bounding box center [100, 71] width 25 height 6
type input "9810823881"
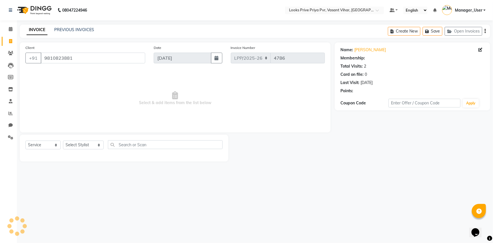
select select "1: Object"
click at [356, 154] on div "Name: Niharika Gupta Membership: No Active Membership Total Visits: 2 Card on f…" at bounding box center [415, 101] width 160 height 119
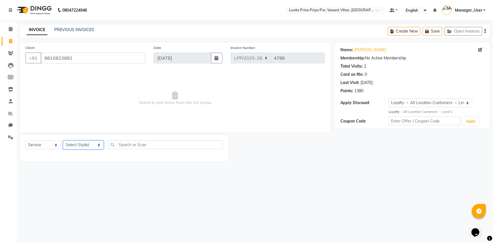
click at [83, 147] on select "Select Stylist Akhir_asst ANIL_PDCT ASLAM_CR STYLIST Counter_Sales KAMAL_PDCT K…" at bounding box center [83, 144] width 41 height 9
select select "66946"
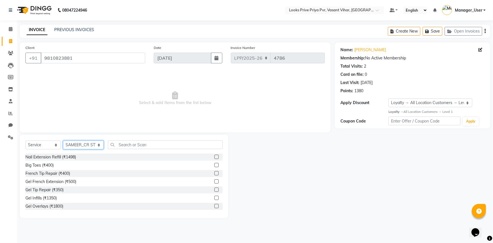
click at [83, 147] on select "Select Stylist Akhir_asst ANIL_PDCT ASLAM_CR STYLIST Counter_Sales KAMAL_PDCT K…" at bounding box center [83, 144] width 41 height 9
click at [141, 145] on input "text" at bounding box center [165, 144] width 115 height 9
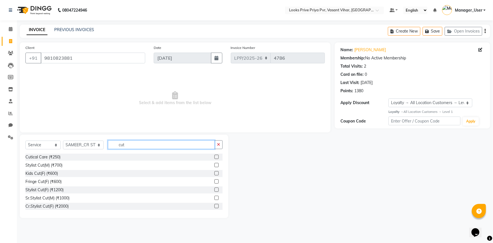
type input "cut"
click at [215, 205] on label at bounding box center [217, 206] width 4 height 4
click at [215, 205] on input "checkbox" at bounding box center [217, 206] width 4 height 4
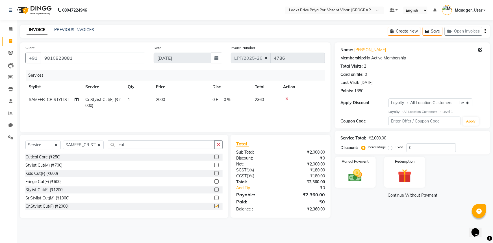
checkbox input "false"
click at [163, 108] on td "2000" at bounding box center [181, 102] width 57 height 19
select select "66946"
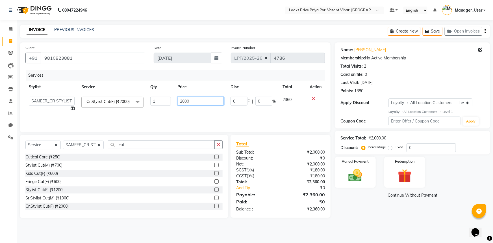
click at [194, 104] on input "2000" at bounding box center [201, 101] width 46 height 9
click at [193, 103] on input "2000" at bounding box center [201, 101] width 46 height 9
type input "2500"
click at [355, 218] on main "INVOICE PREVIOUS INVOICES Create New Save Open Invoices Client +91 9810823881 D…" at bounding box center [255, 126] width 476 height 202
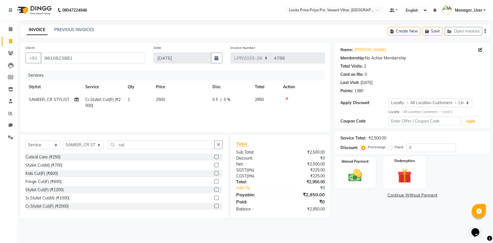
click at [387, 178] on div "Redemption" at bounding box center [405, 172] width 43 height 33
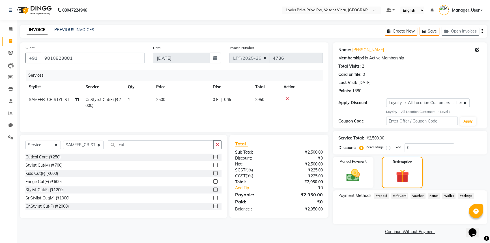
click at [433, 195] on span "Points" at bounding box center [433, 196] width 12 height 7
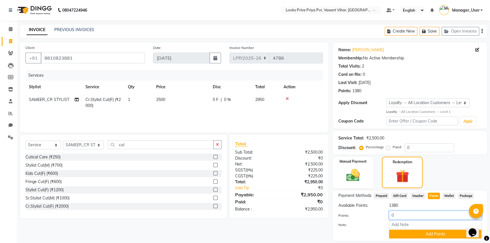
click at [438, 214] on input "0" at bounding box center [435, 215] width 92 height 9
type input "1000"
click at [404, 232] on button "Add Points" at bounding box center [435, 234] width 92 height 9
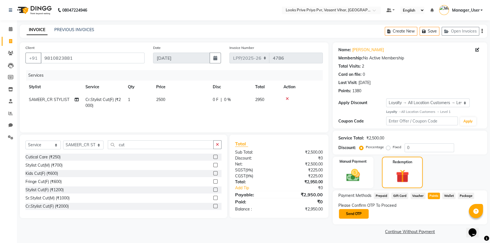
click at [345, 212] on button "Send OTP" at bounding box center [354, 214] width 30 height 10
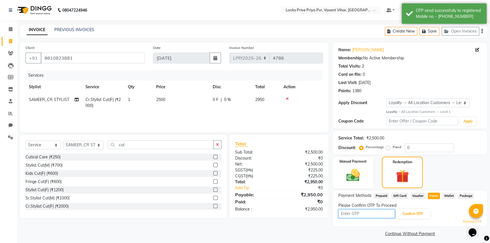
click at [368, 211] on input "text" at bounding box center [366, 213] width 57 height 9
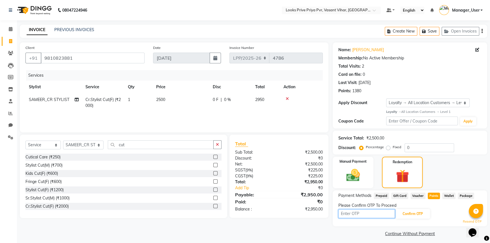
click at [348, 215] on input "text" at bounding box center [366, 213] width 57 height 9
type input "3833"
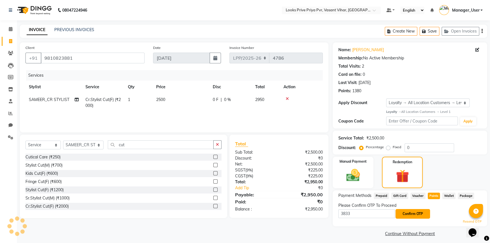
click at [419, 214] on button "Confirm OTP" at bounding box center [412, 214] width 34 height 10
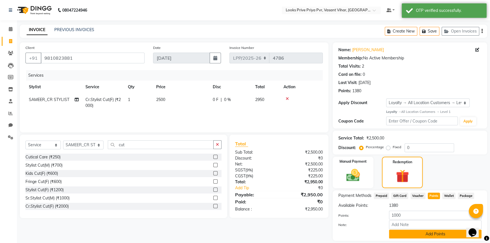
click at [412, 232] on button "Add Points" at bounding box center [435, 234] width 92 height 9
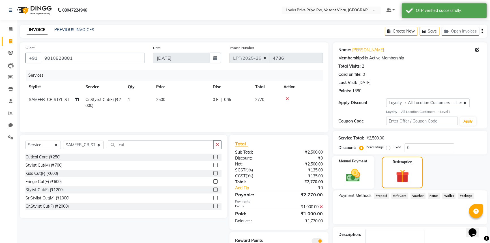
click at [353, 171] on img at bounding box center [352, 175] width 23 height 16
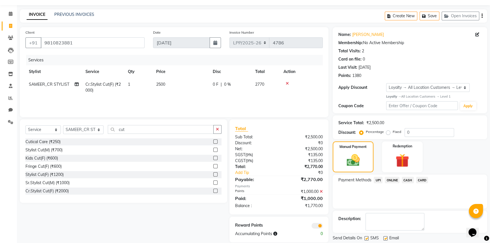
scroll to position [33, 0]
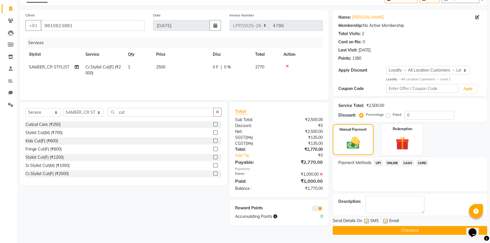
click at [409, 164] on span "CASH" at bounding box center [407, 162] width 12 height 7
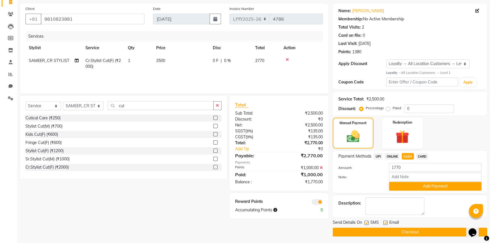
scroll to position [41, 0]
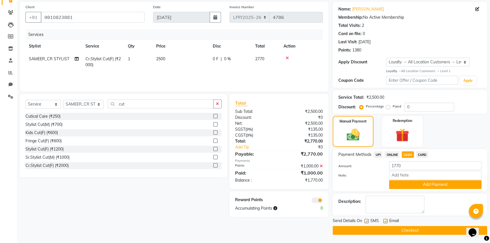
click at [418, 230] on button "Checkout" at bounding box center [409, 230] width 154 height 9
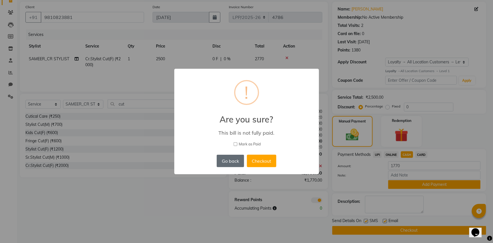
click at [238, 161] on button "Go back" at bounding box center [230, 161] width 27 height 12
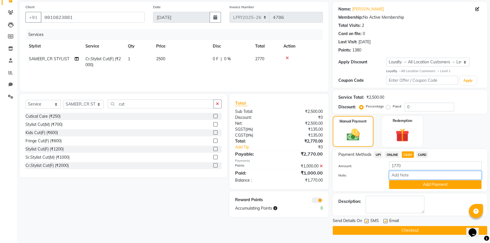
click at [425, 175] on input "Note:" at bounding box center [435, 175] width 92 height 9
click at [412, 184] on button "Add Payment" at bounding box center [435, 184] width 92 height 9
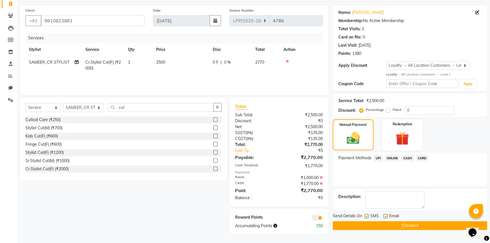
scroll to position [38, 0]
click at [414, 226] on button "Checkout" at bounding box center [409, 225] width 154 height 9
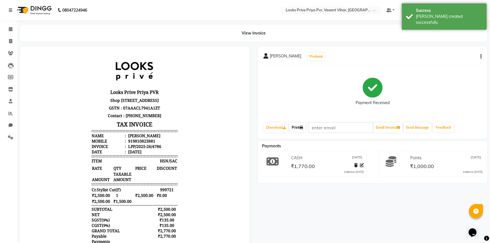
click at [299, 129] on link "Print" at bounding box center [297, 128] width 16 height 10
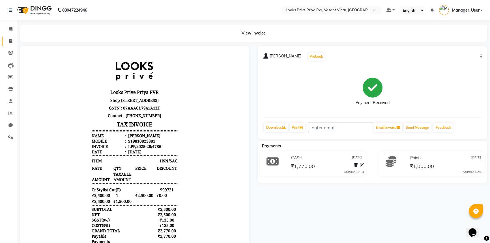
click at [10, 37] on link "Invoice" at bounding box center [9, 41] width 14 height 9
select select "service"
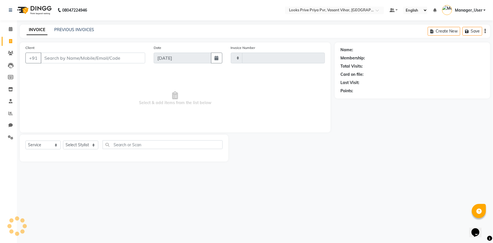
type input "4788"
select select "7646"
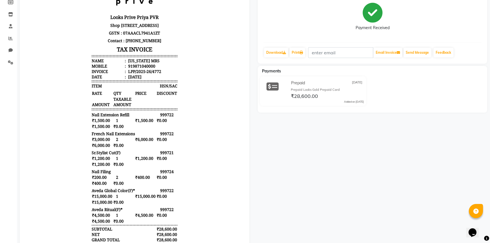
scroll to position [25, 0]
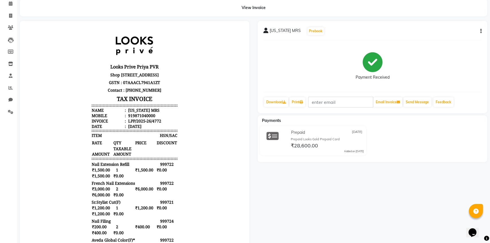
click at [480, 31] on icon "button" at bounding box center [480, 31] width 1 height 0
click at [450, 34] on div "Edit Item Staff" at bounding box center [452, 34] width 39 height 7
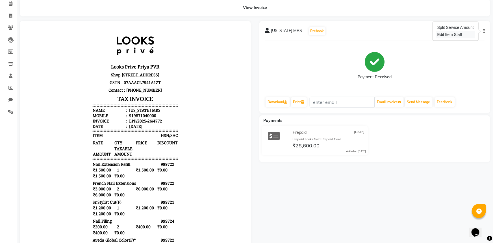
select select "66941"
select select "90020"
select select "66944"
select select "66932"
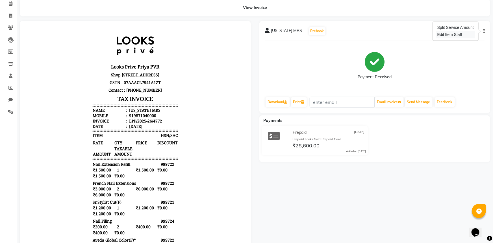
select select "66932"
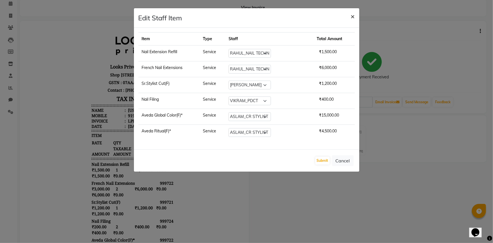
click at [355, 16] on span "×" at bounding box center [353, 16] width 4 height 8
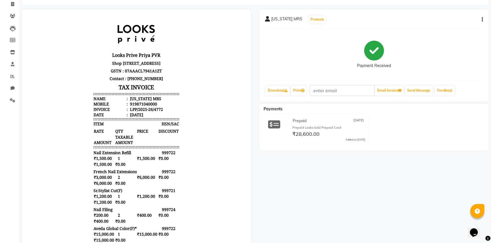
scroll to position [0, 0]
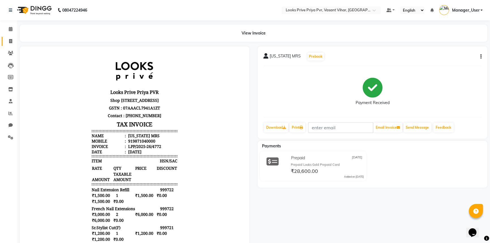
click at [6, 43] on span at bounding box center [11, 41] width 10 height 7
select select "service"
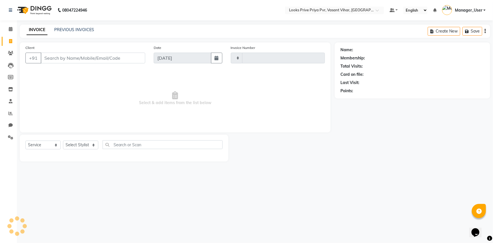
type input "4788"
select select "7646"
